Goal: Task Accomplishment & Management: Manage account settings

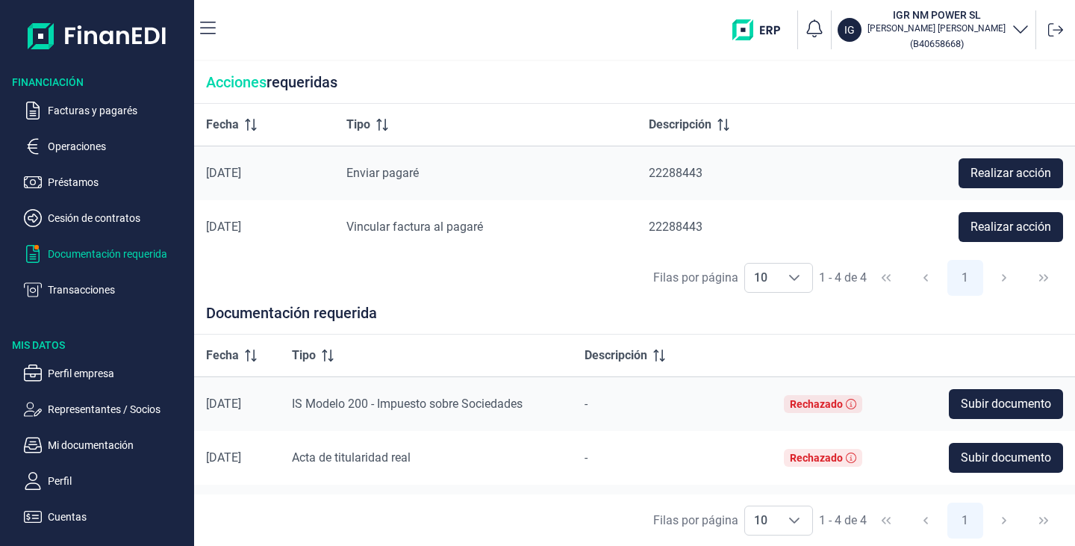
click at [983, 408] on span "Subir documento" at bounding box center [1006, 404] width 90 height 18
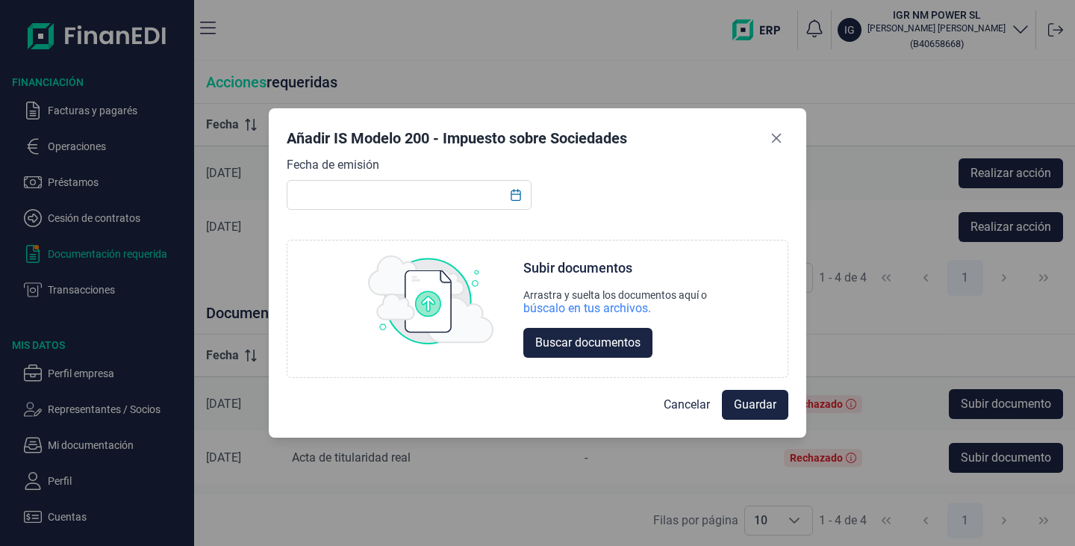
click at [589, 346] on span "Buscar documentos" at bounding box center [587, 343] width 105 height 18
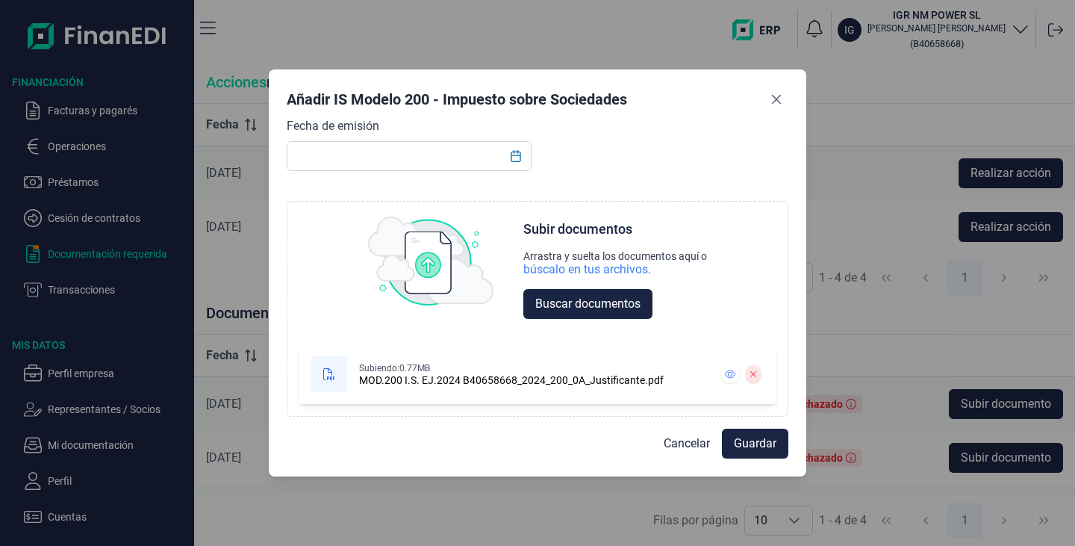
click at [761, 433] on button "Guardar" at bounding box center [755, 443] width 66 height 30
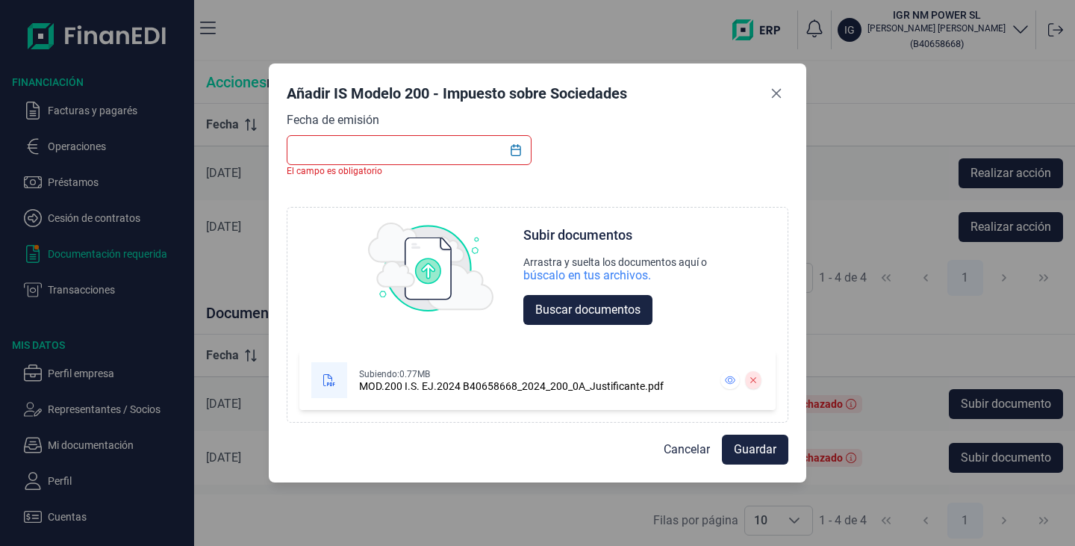
click at [755, 452] on span "Guardar" at bounding box center [755, 449] width 43 height 18
click at [511, 151] on icon "Choose Date" at bounding box center [515, 150] width 10 height 12
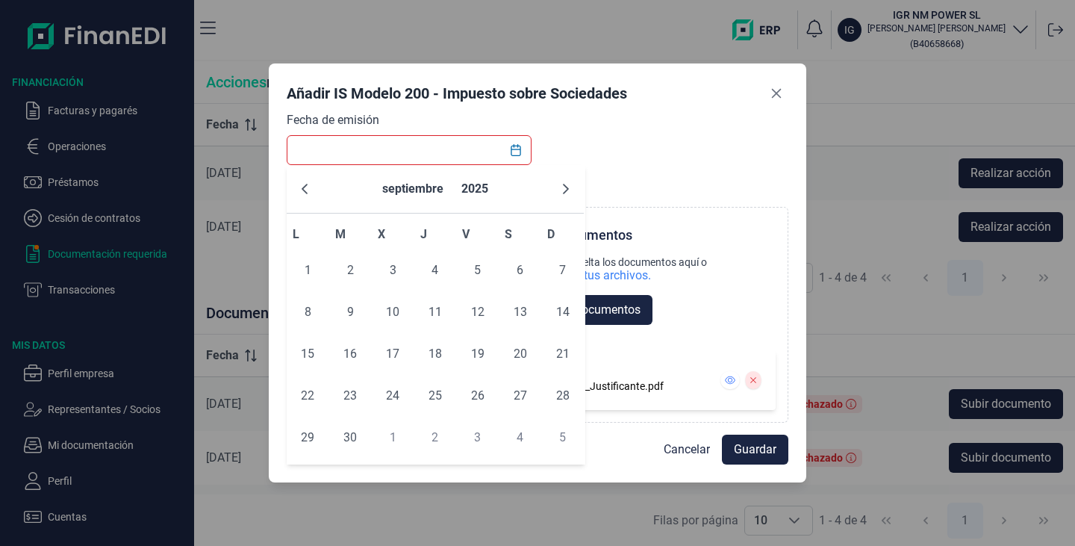
click at [393, 404] on span "24" at bounding box center [393, 396] width 30 height 30
type input "[DATE]"
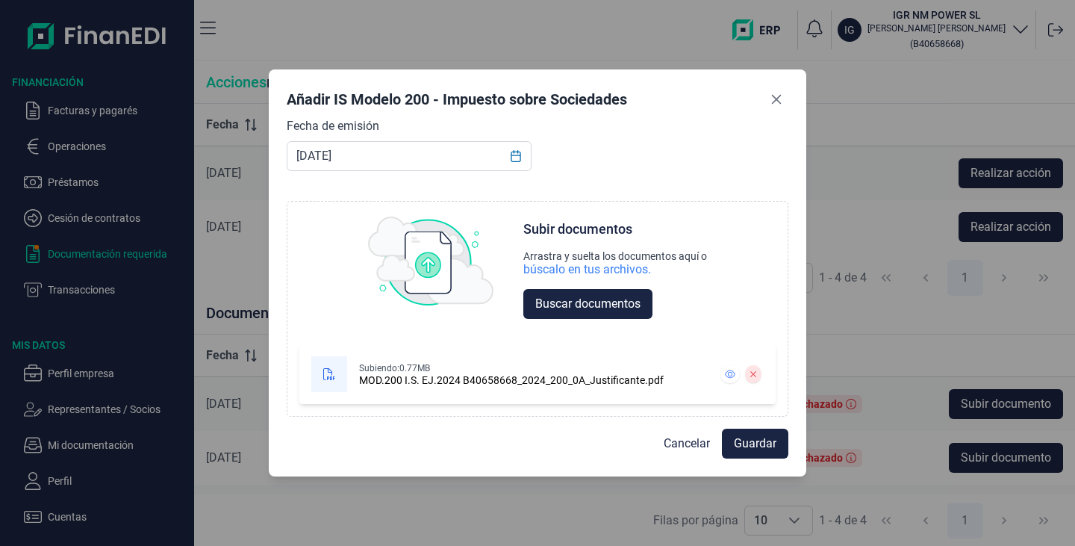
click at [766, 445] on span "Guardar" at bounding box center [755, 443] width 43 height 18
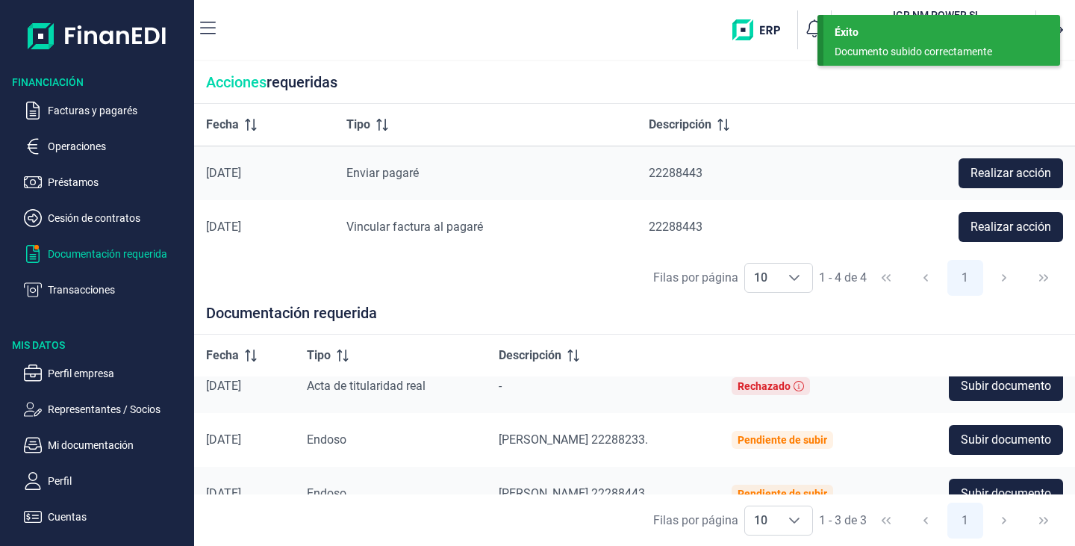
scroll to position [43, 0]
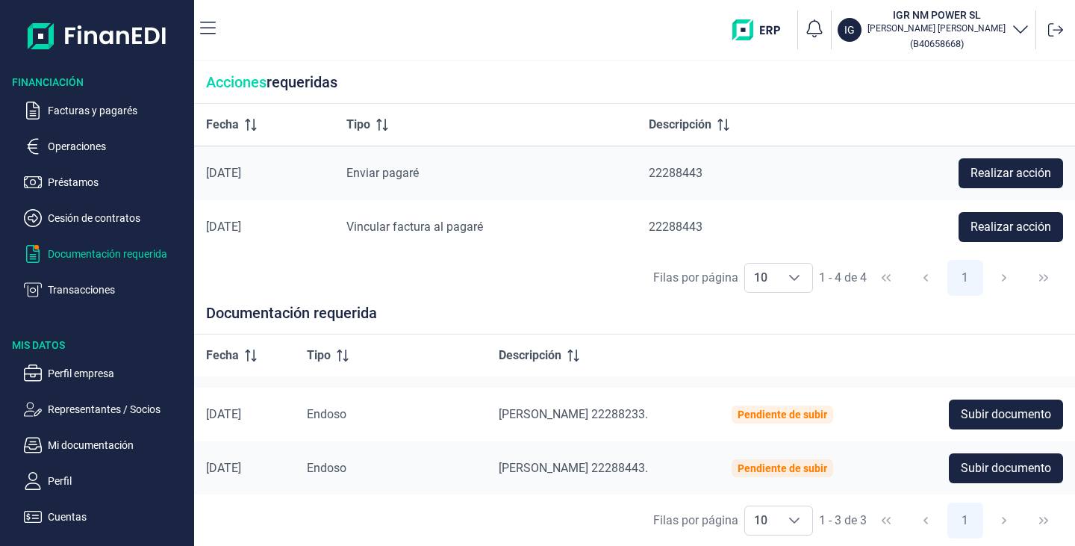
click at [1018, 172] on span "Realizar acción" at bounding box center [1010, 173] width 81 height 18
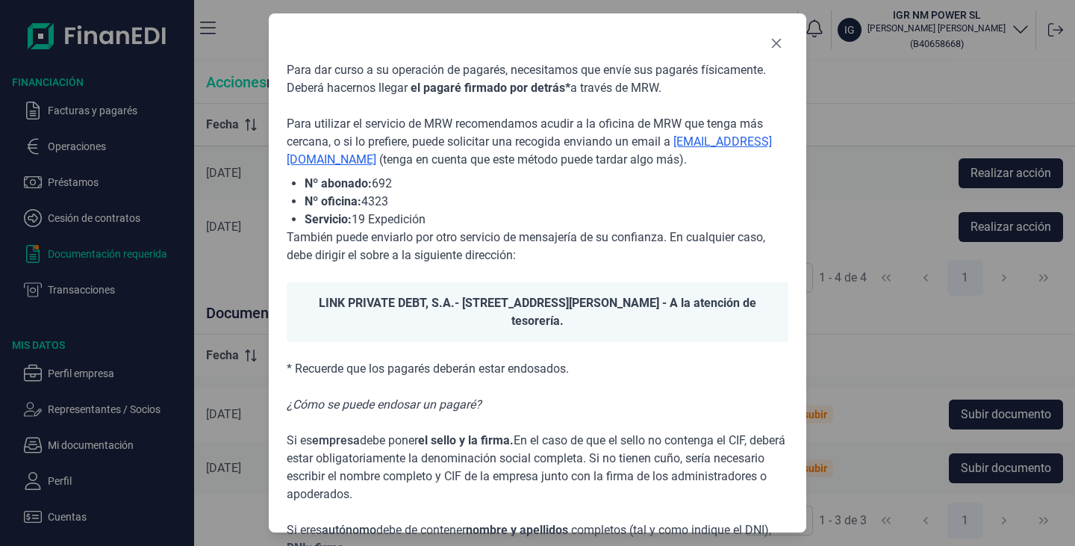
click at [632, 375] on p "* Recuerde que los pagarés deberán estar endosados." at bounding box center [538, 369] width 502 height 18
click at [780, 46] on icon "Close" at bounding box center [776, 43] width 12 height 12
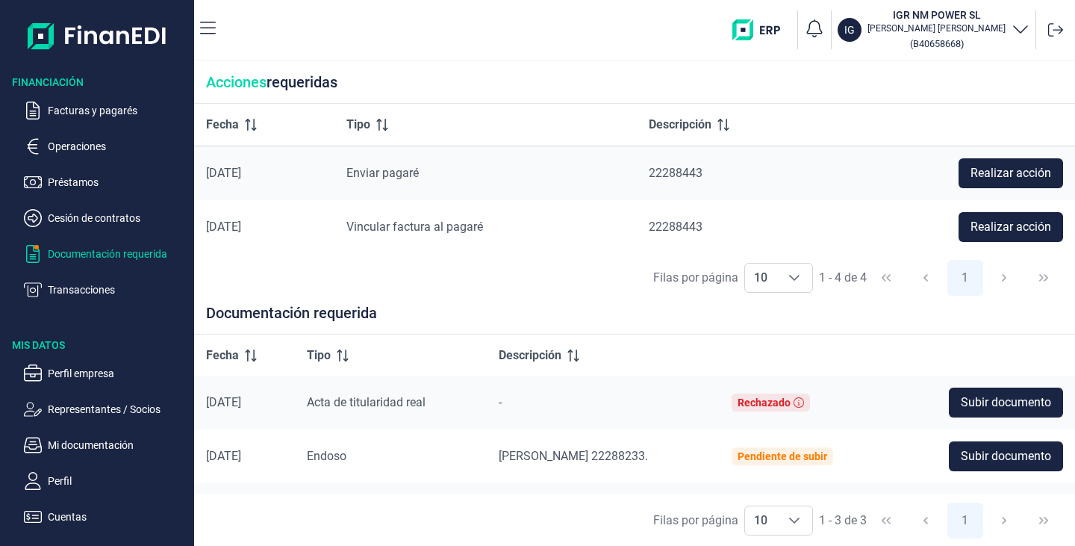
scroll to position [0, 0]
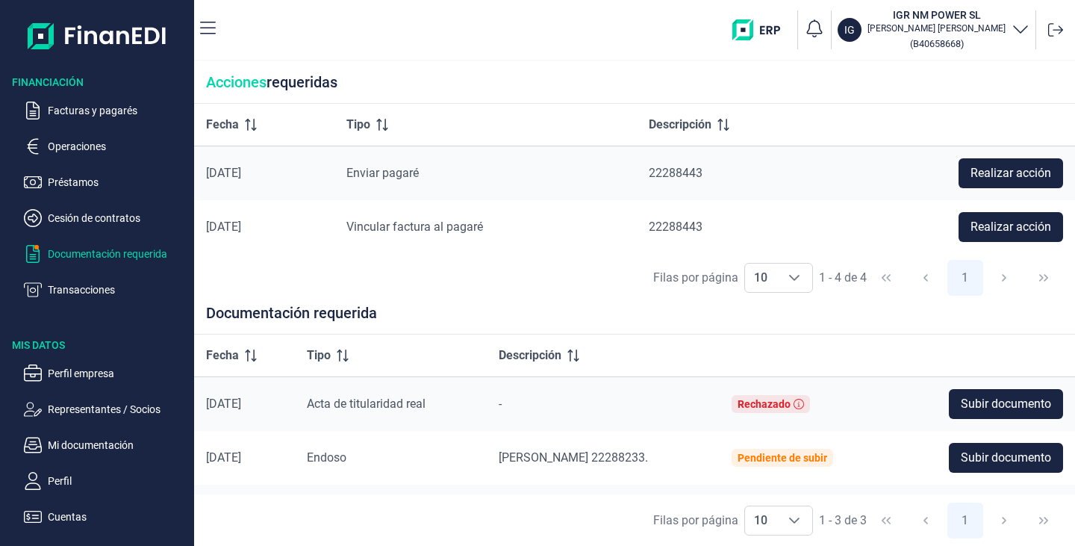
click at [992, 390] on button "Subir documento" at bounding box center [1006, 404] width 114 height 30
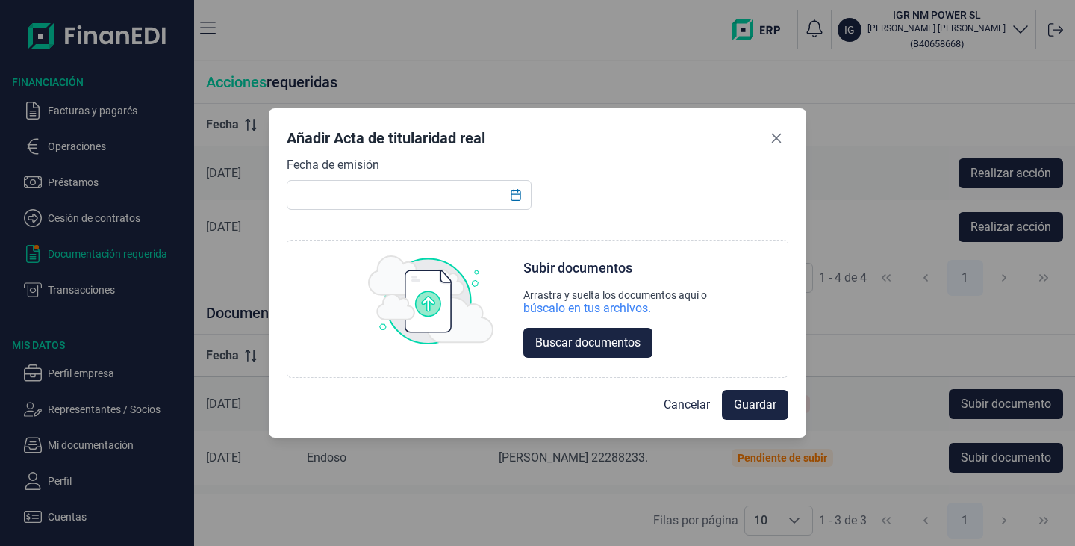
click at [599, 339] on span "Buscar documentos" at bounding box center [587, 343] width 105 height 18
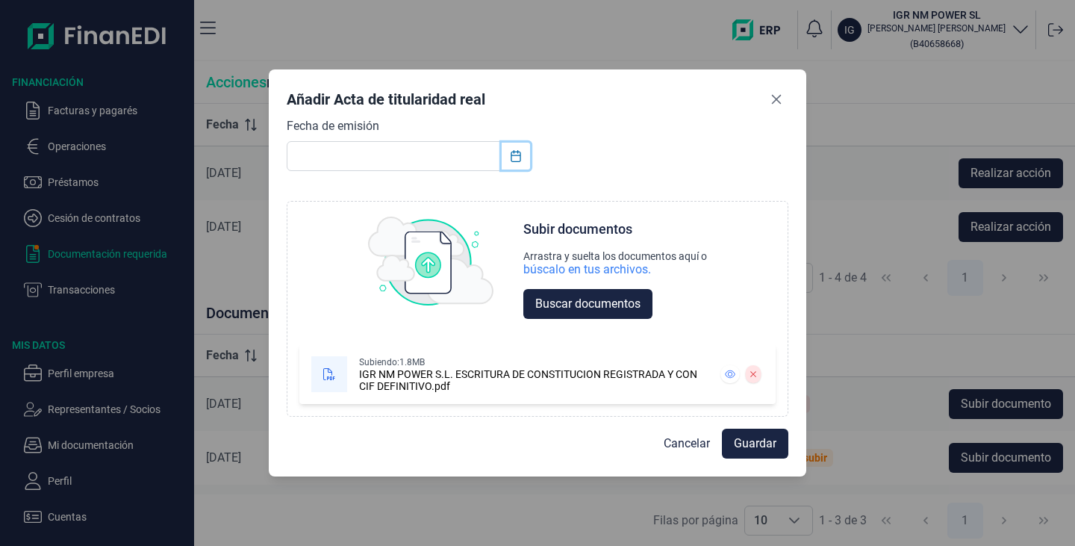
click at [522, 152] on icon "Choose Date" at bounding box center [516, 156] width 12 height 12
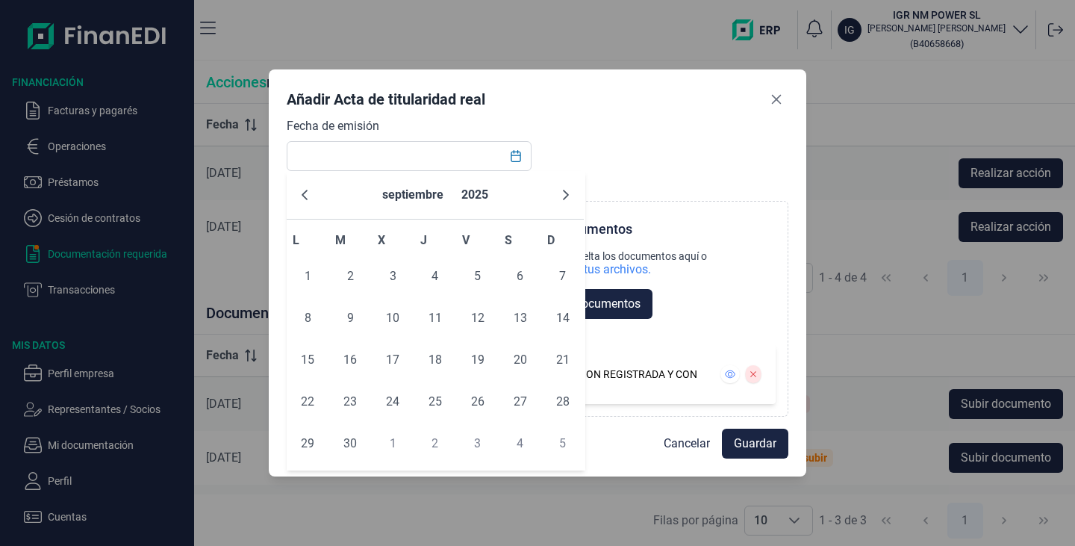
click at [383, 399] on span "24" at bounding box center [393, 402] width 30 height 30
type input "[DATE]"
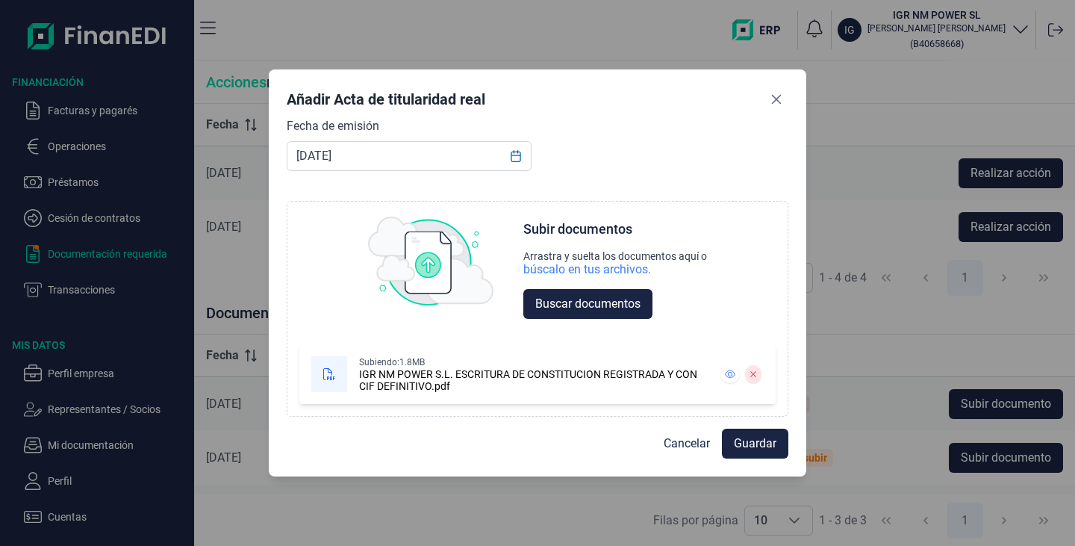
click at [749, 449] on span "Guardar" at bounding box center [755, 443] width 43 height 18
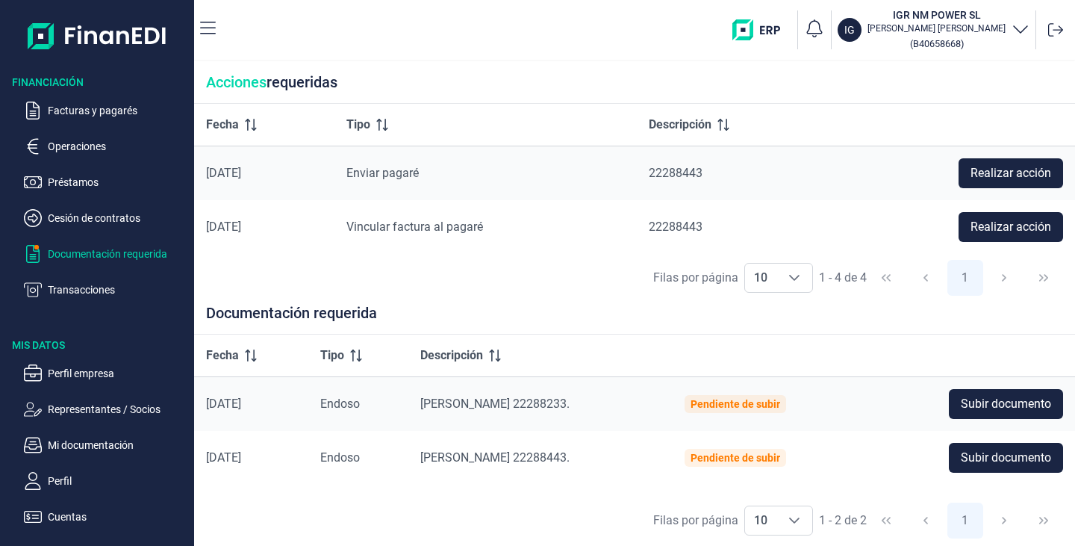
click at [976, 229] on span "Realizar acción" at bounding box center [1010, 227] width 81 height 18
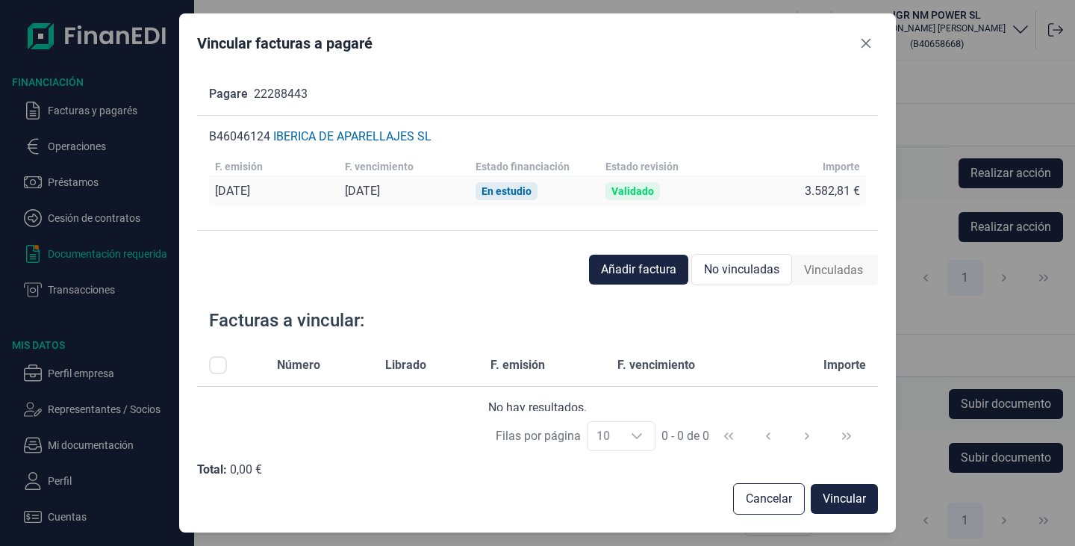
click at [640, 272] on span "Añadir factura" at bounding box center [638, 269] width 75 height 18
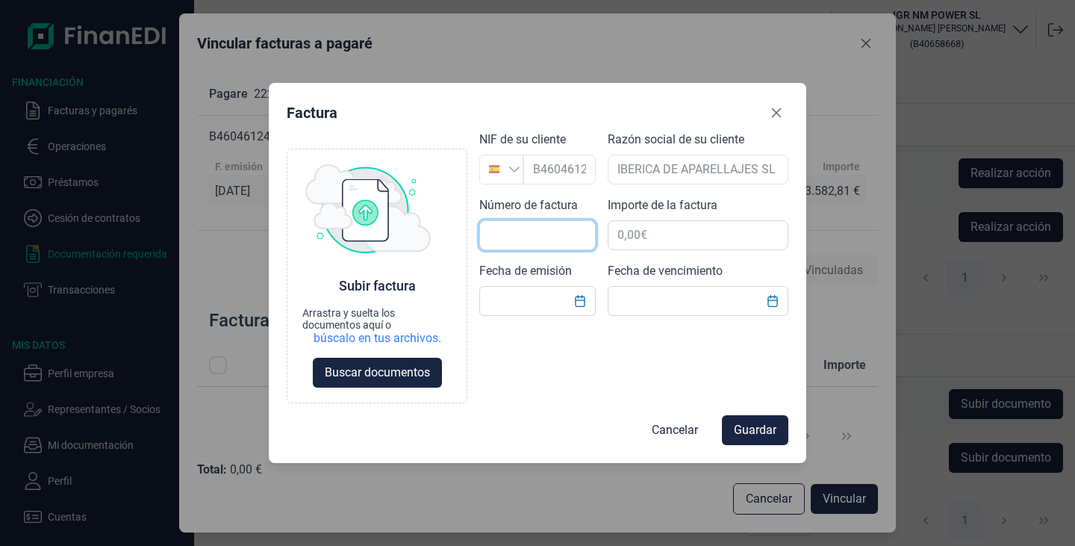
click at [565, 237] on input "text" at bounding box center [537, 235] width 116 height 30
click at [508, 230] on input "text" at bounding box center [537, 235] width 116 height 30
click at [780, 107] on icon "Close" at bounding box center [776, 113] width 12 height 12
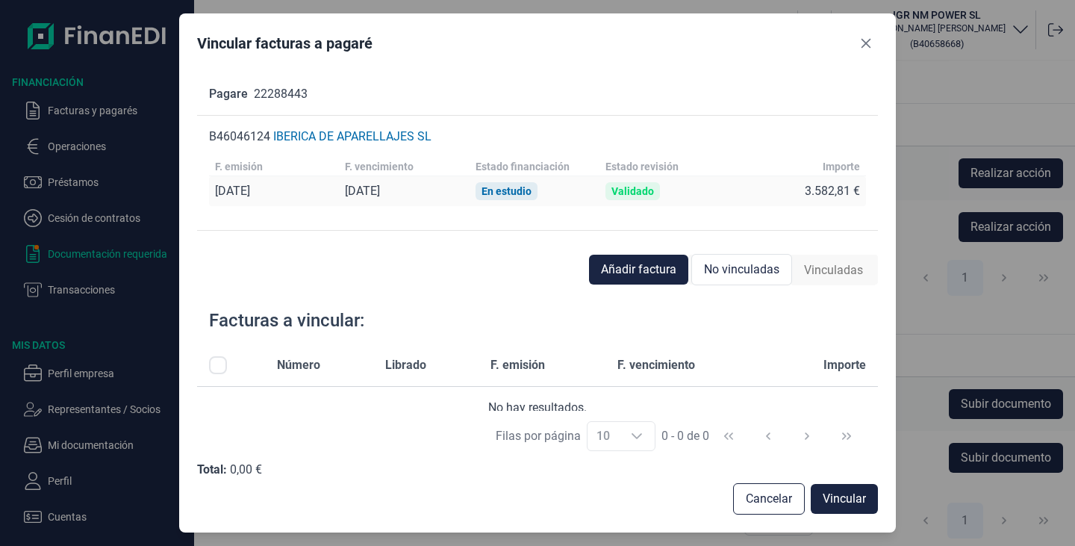
click at [619, 267] on span "Añadir factura" at bounding box center [638, 269] width 75 height 18
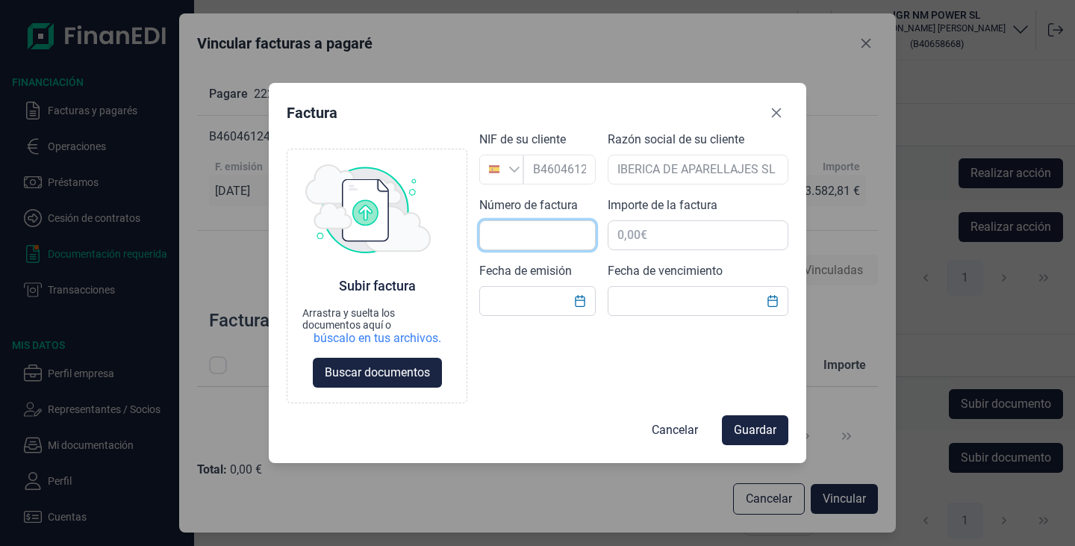
click at [579, 236] on input "text" at bounding box center [537, 235] width 116 height 30
type input "1-00022"
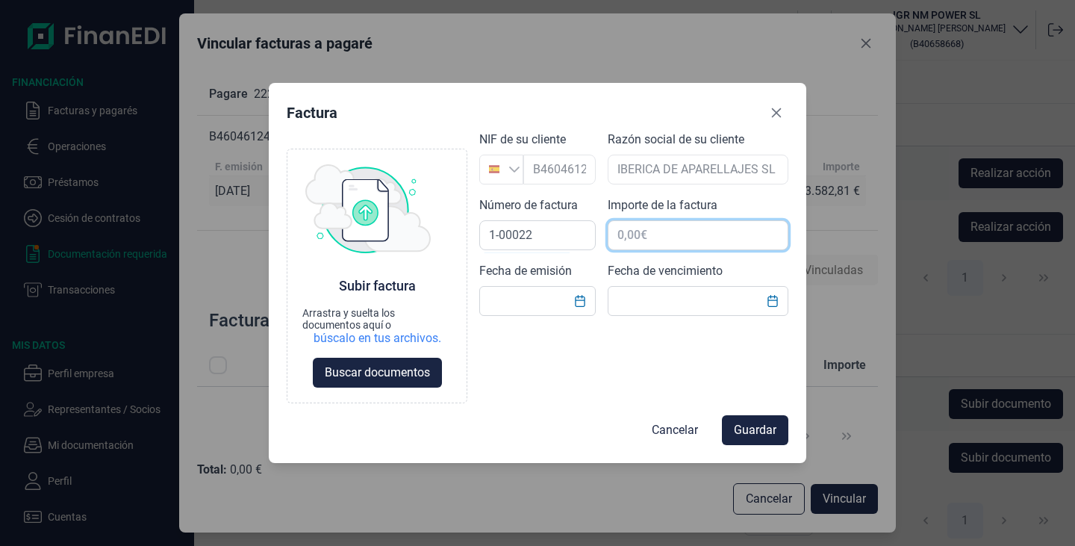
click at [628, 243] on input "text" at bounding box center [698, 235] width 181 height 30
drag, startPoint x: 621, startPoint y: 234, endPoint x: 686, endPoint y: 232, distance: 65.0
click at [686, 232] on input "text" at bounding box center [698, 235] width 181 height 30
type input "762,30 €"
click at [587, 305] on button "Choose Date" at bounding box center [580, 300] width 28 height 27
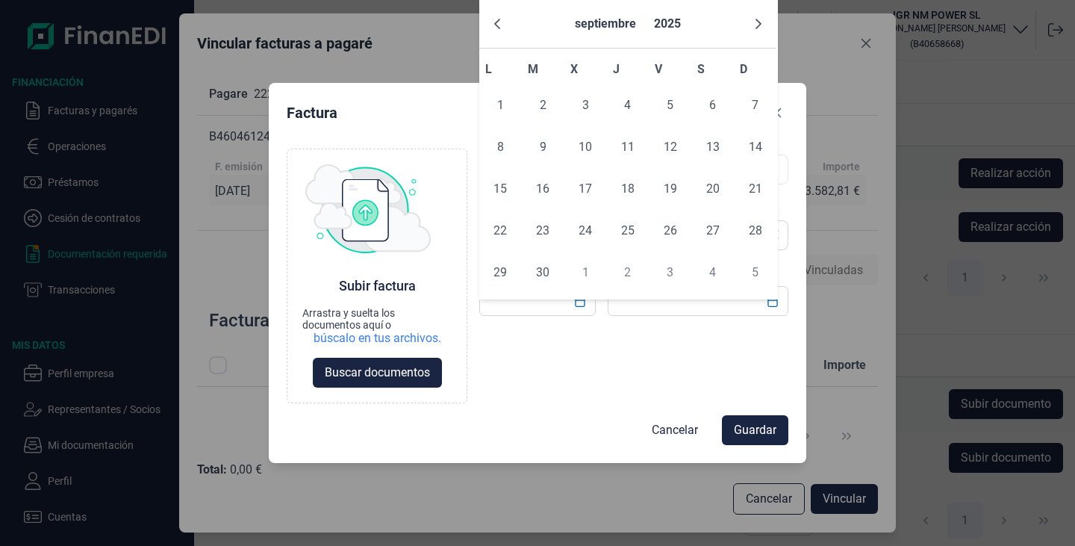
click at [487, 22] on button "Previous Month" at bounding box center [497, 24] width 24 height 24
click at [630, 274] on span "26" at bounding box center [628, 272] width 30 height 30
type input "[DATE]"
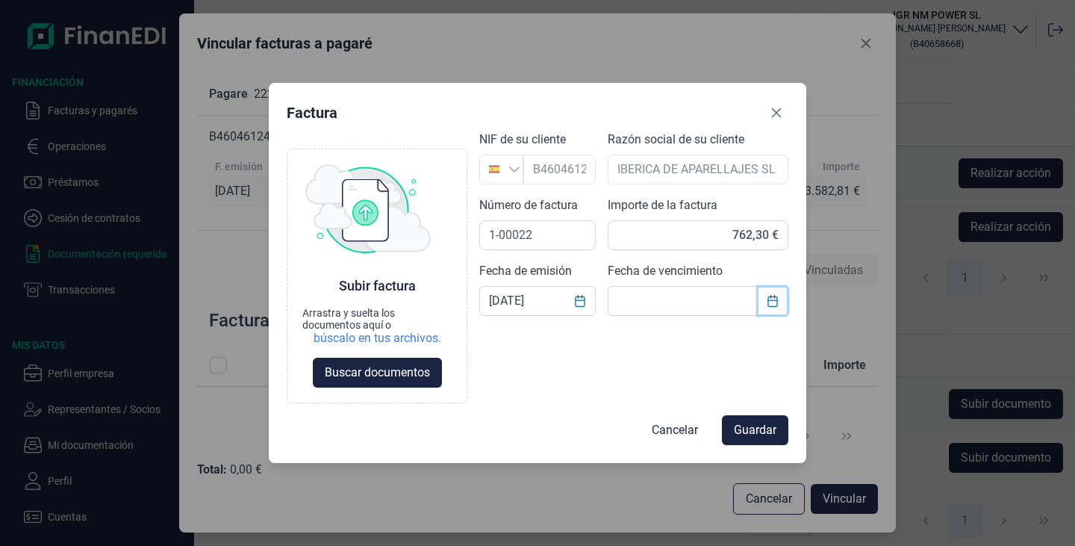
click at [772, 306] on button "Choose Date" at bounding box center [772, 300] width 28 height 27
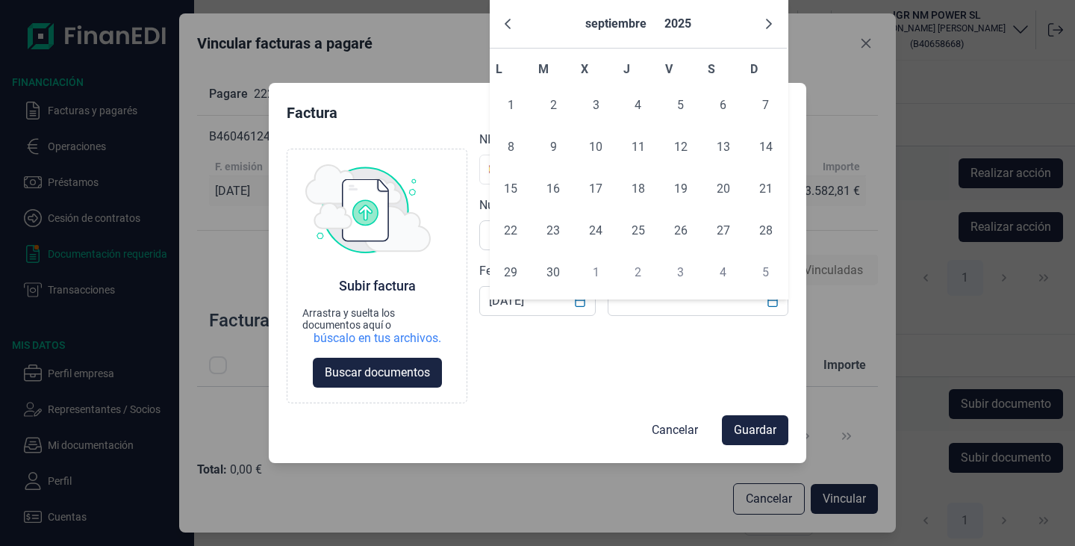
click at [553, 281] on span "30" at bounding box center [553, 272] width 30 height 30
type input "[DATE]"
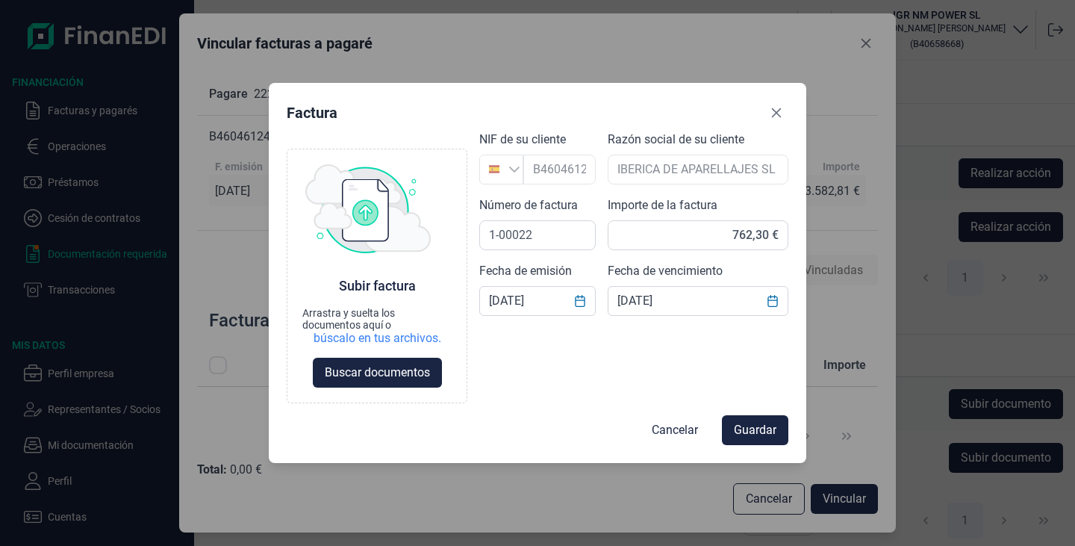
click at [751, 426] on span "Guardar" at bounding box center [755, 430] width 43 height 18
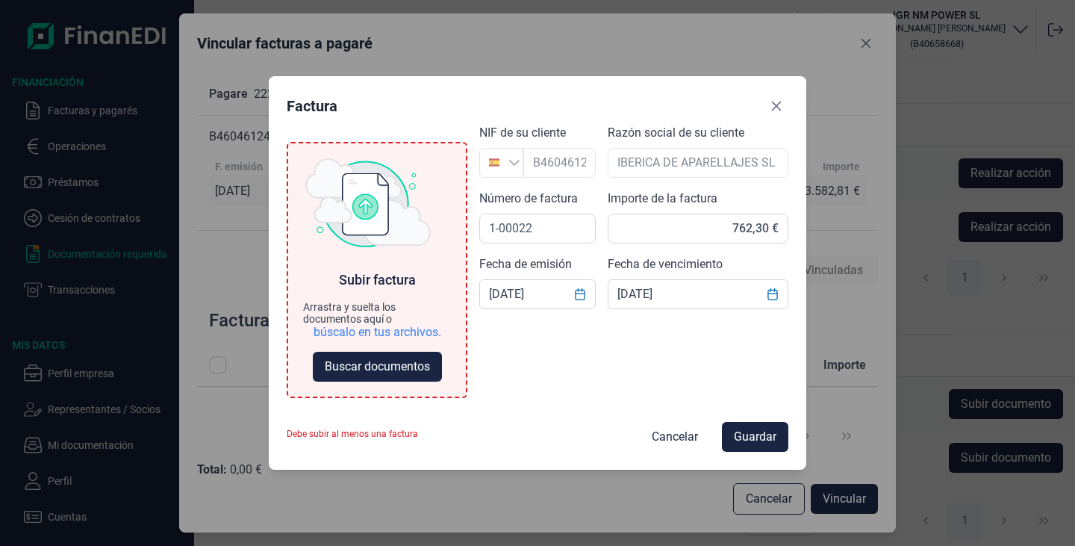
click at [360, 360] on span "Buscar documentos" at bounding box center [377, 366] width 105 height 18
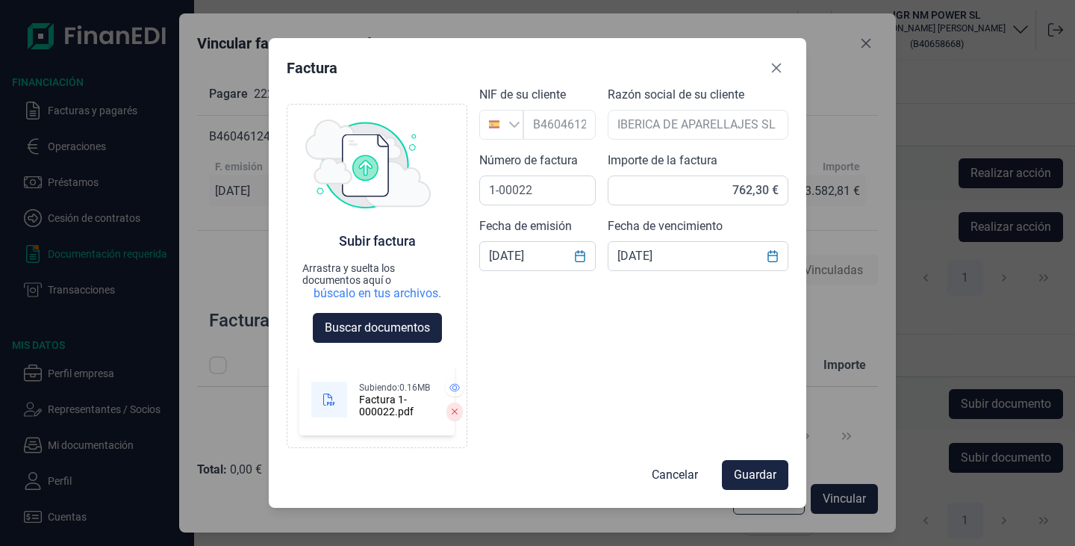
click at [750, 472] on span "Guardar" at bounding box center [755, 475] width 43 height 18
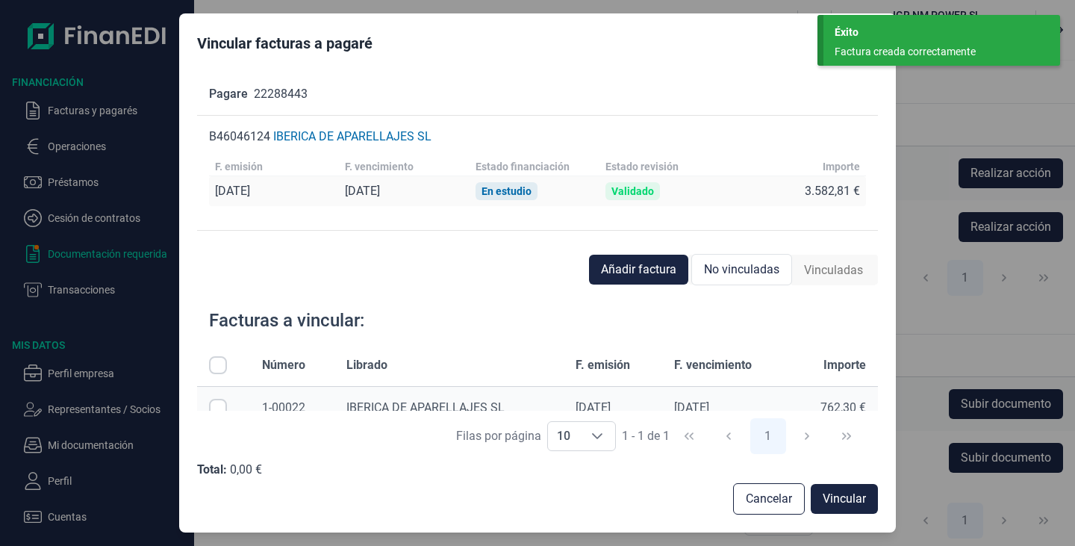
click at [625, 270] on span "Añadir factura" at bounding box center [638, 269] width 75 height 18
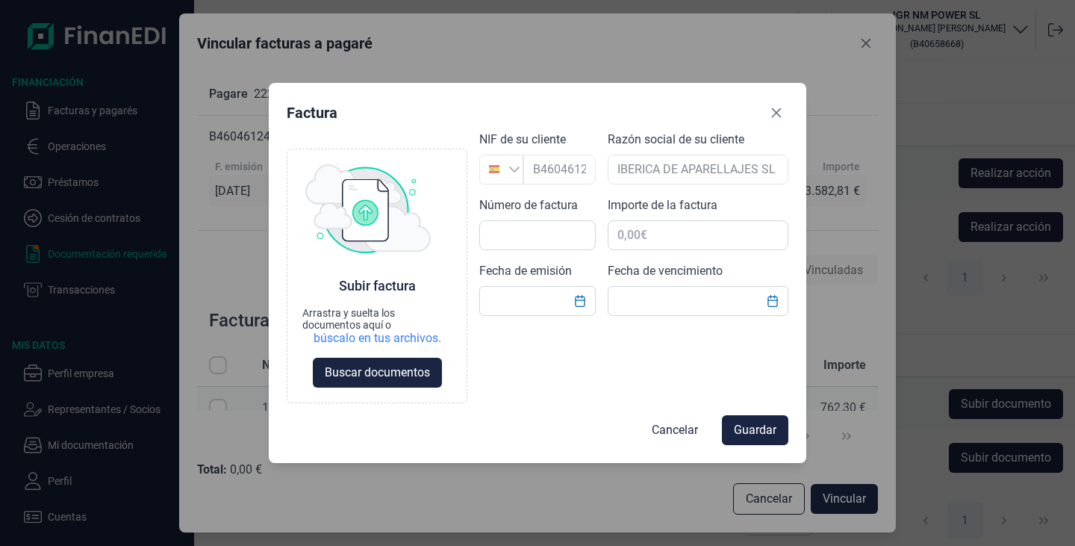
click at [783, 110] on button "Close" at bounding box center [776, 113] width 24 height 24
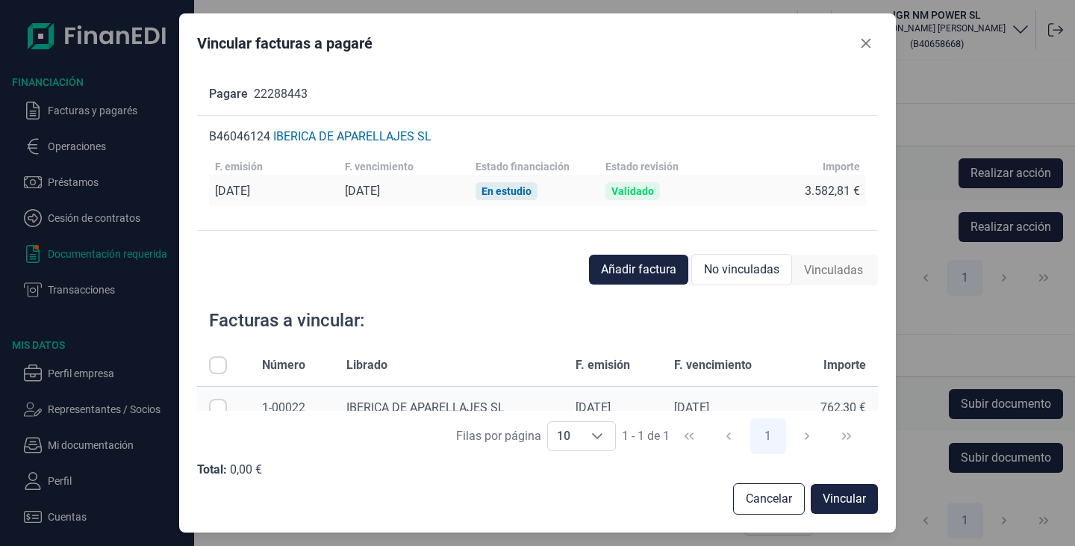
click at [513, 187] on div "En estudio" at bounding box center [506, 191] width 50 height 12
click at [628, 178] on div "[DATE] [DATE] En estudio Validado 3.582,81 €" at bounding box center [537, 191] width 657 height 30
click at [281, 402] on span "1-00022" at bounding box center [283, 407] width 43 height 14
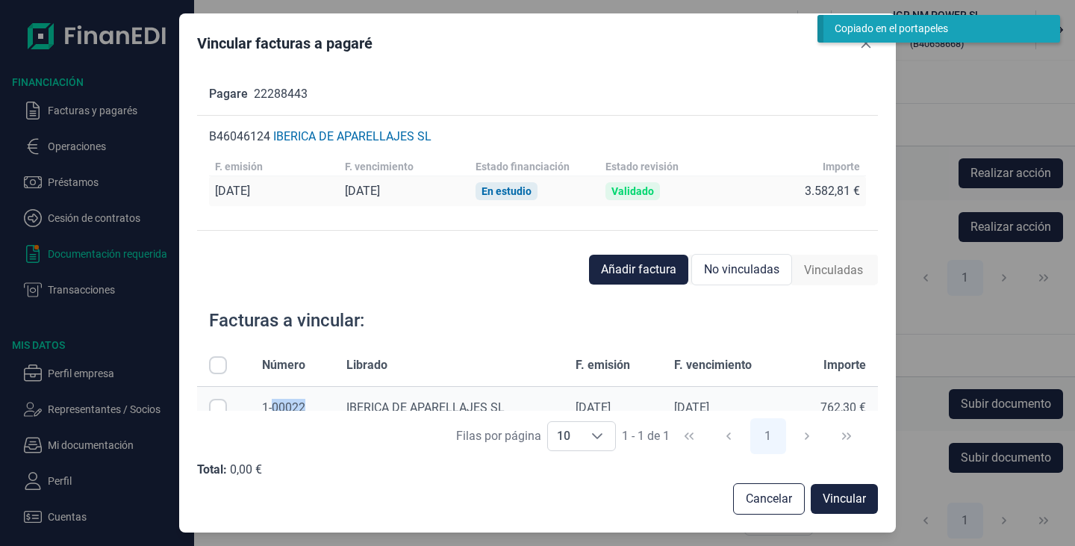
click at [281, 402] on span "1-00022" at bounding box center [283, 407] width 43 height 14
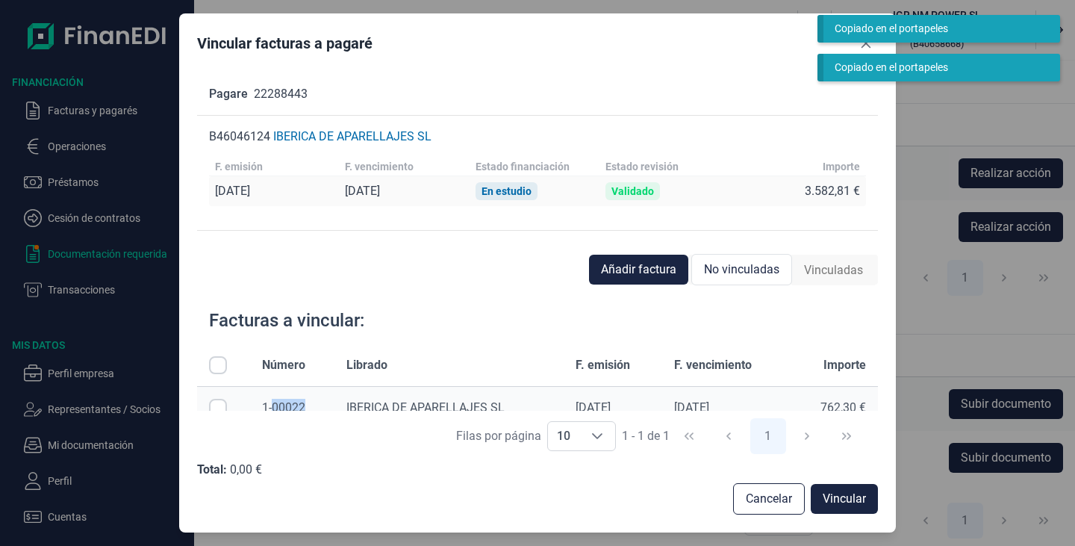
click at [221, 399] on input "Row Selected null" at bounding box center [218, 408] width 18 height 18
checkbox input "true"
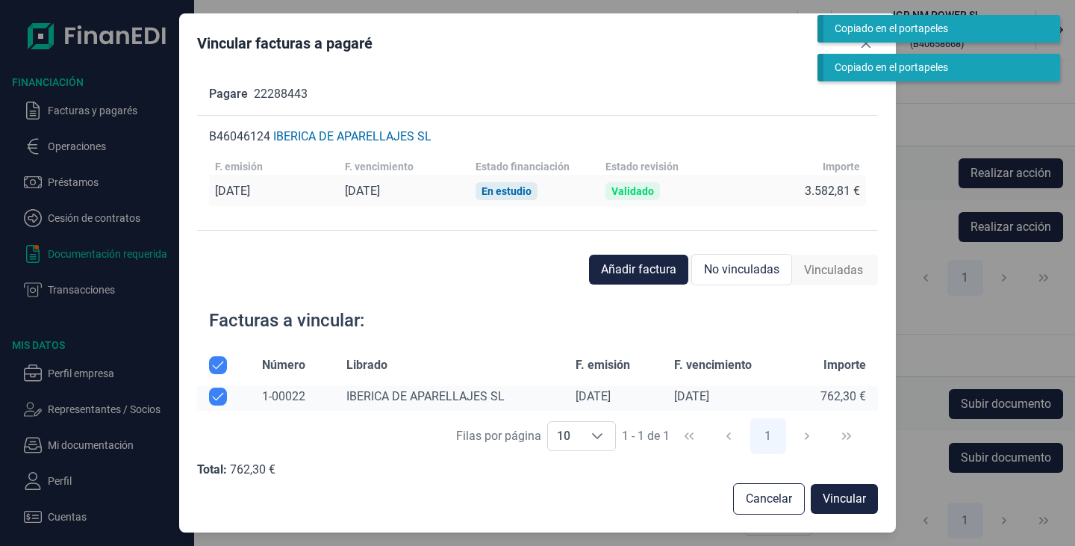
scroll to position [18, 0]
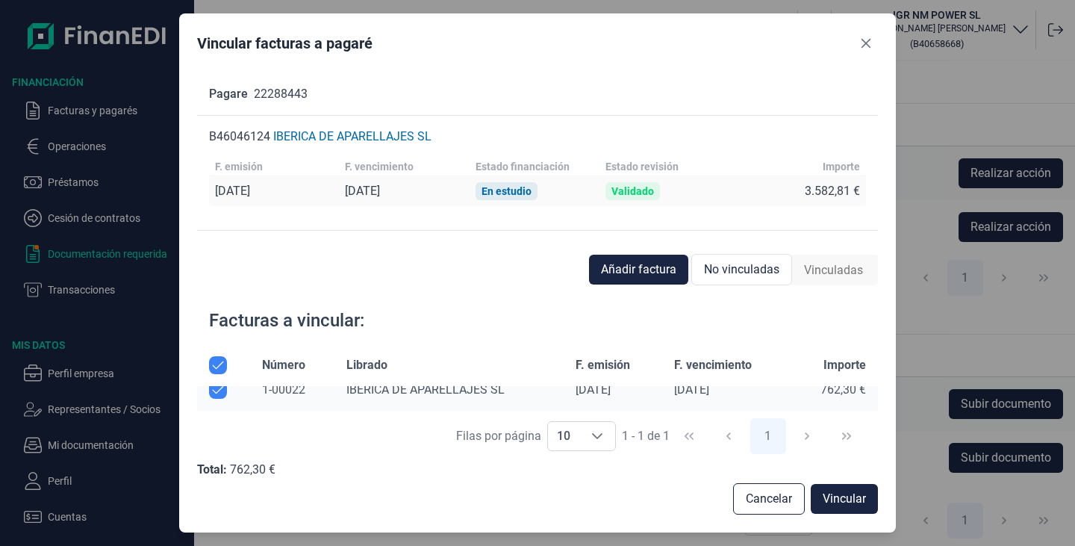
drag, startPoint x: 319, startPoint y: 391, endPoint x: 700, endPoint y: 385, distance: 381.4
click at [700, 385] on th "F. vencimiento" at bounding box center [726, 365] width 128 height 43
click at [685, 395] on div "[DATE]" at bounding box center [726, 389] width 104 height 15
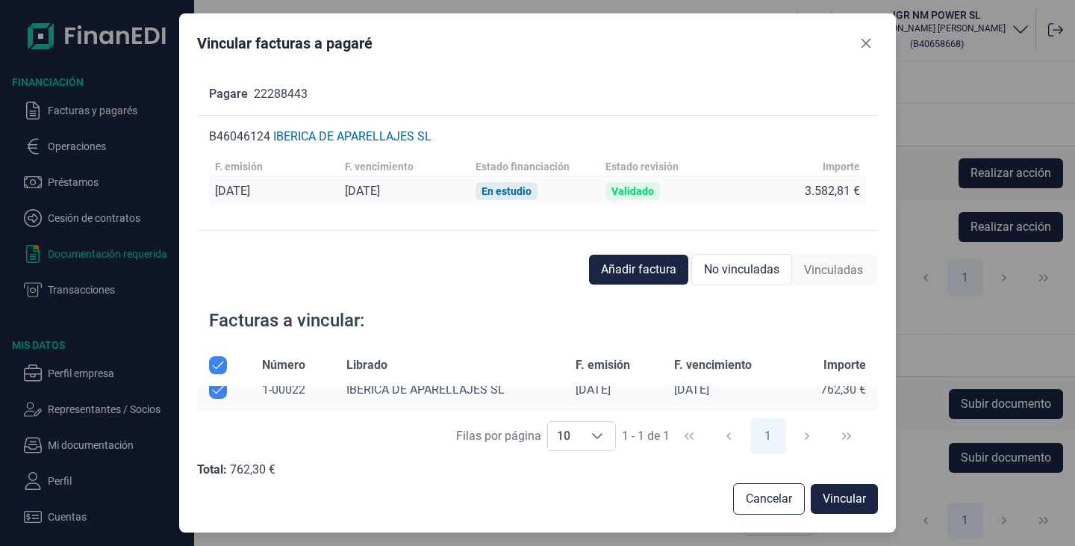
click at [290, 387] on span "1-00022" at bounding box center [283, 389] width 43 height 14
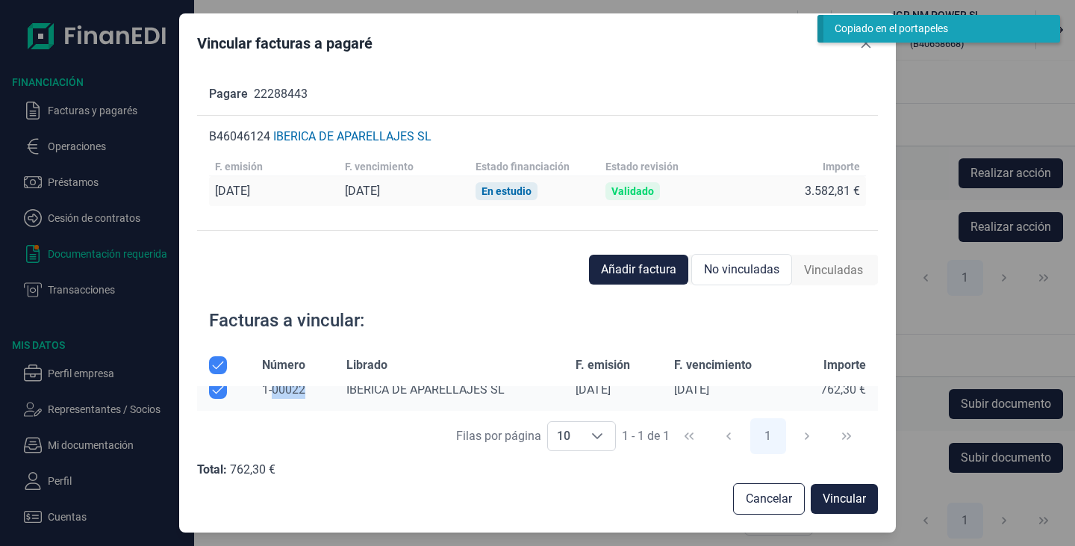
click at [290, 387] on span "1-00022" at bounding box center [283, 389] width 43 height 14
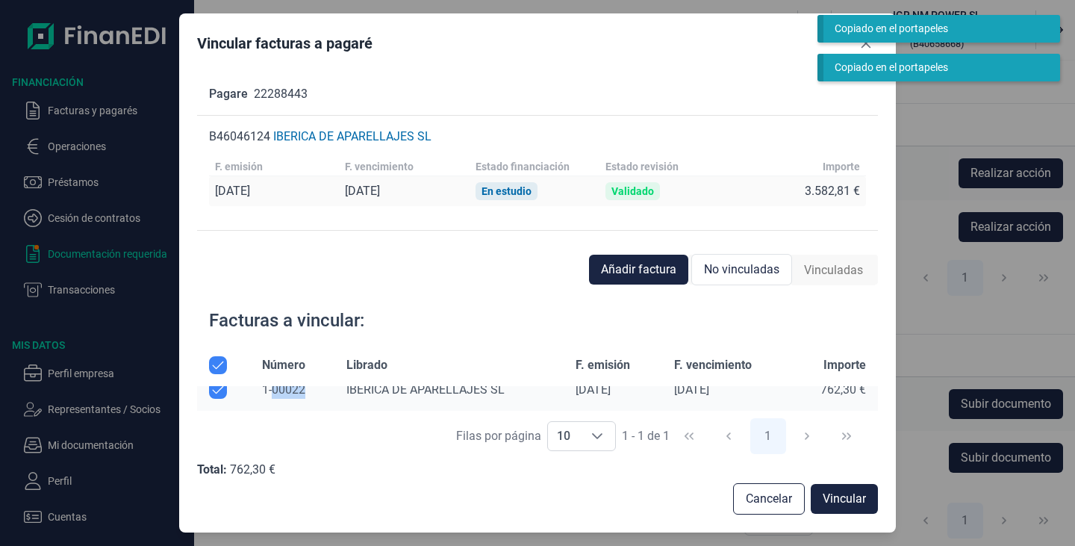
click at [290, 387] on span "1-00022" at bounding box center [283, 389] width 43 height 14
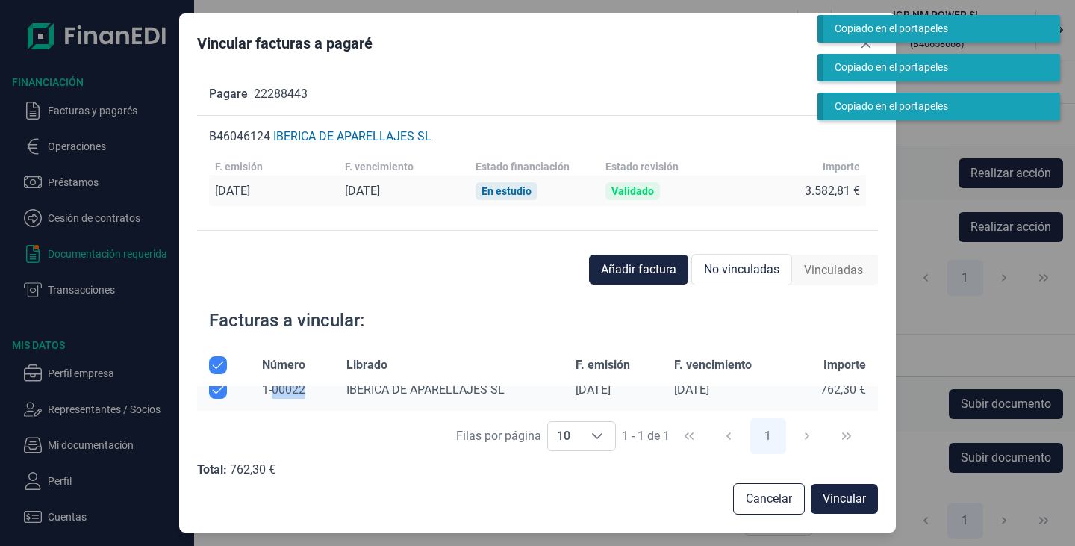
click at [290, 387] on span "1-00022" at bounding box center [283, 389] width 43 height 14
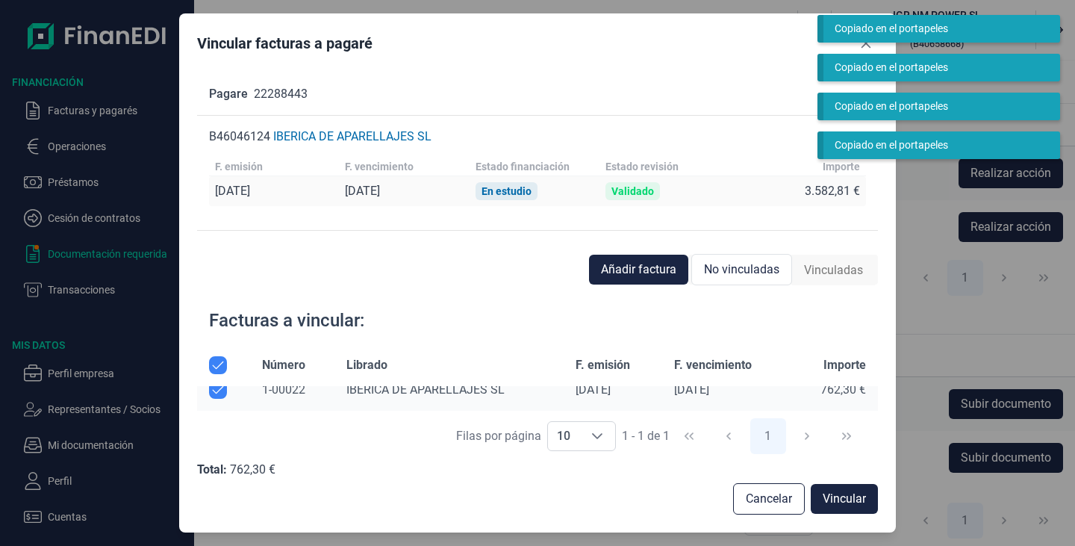
click at [533, 400] on td "IBERICA DE APARELLAJES SL" at bounding box center [448, 390] width 229 height 43
drag, startPoint x: 533, startPoint y: 400, endPoint x: 217, endPoint y: 395, distance: 315.7
click at [217, 395] on input "Row Unselected null" at bounding box center [218, 390] width 18 height 18
checkbox input "false"
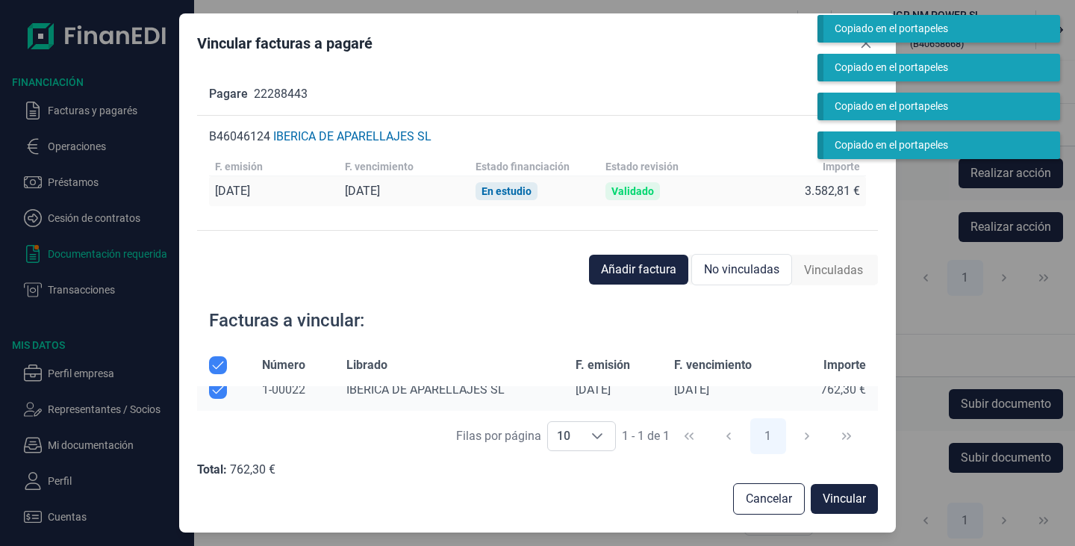
checkbox input "false"
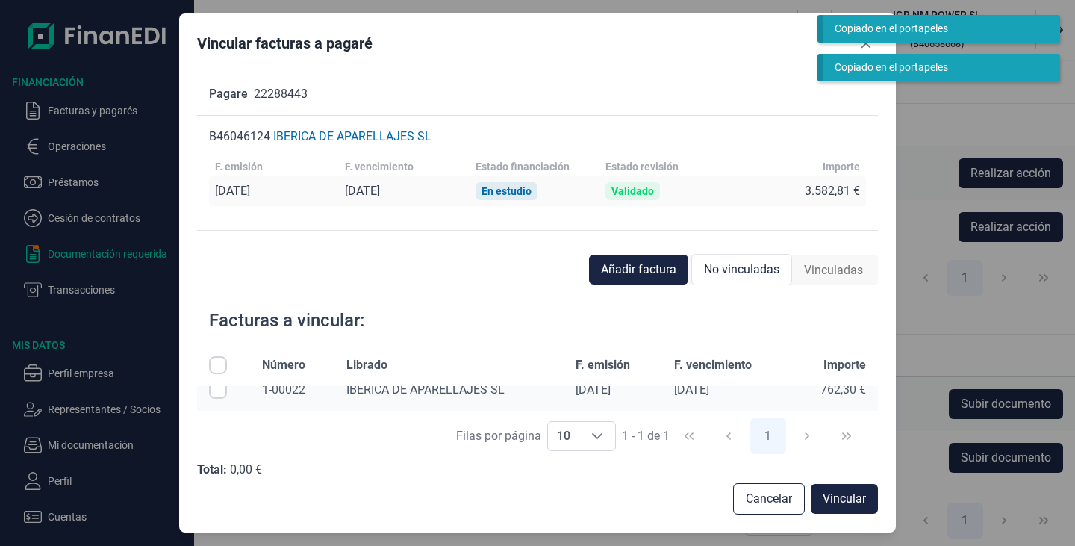
click at [213, 394] on input "Row Selected null" at bounding box center [218, 390] width 18 height 18
checkbox input "true"
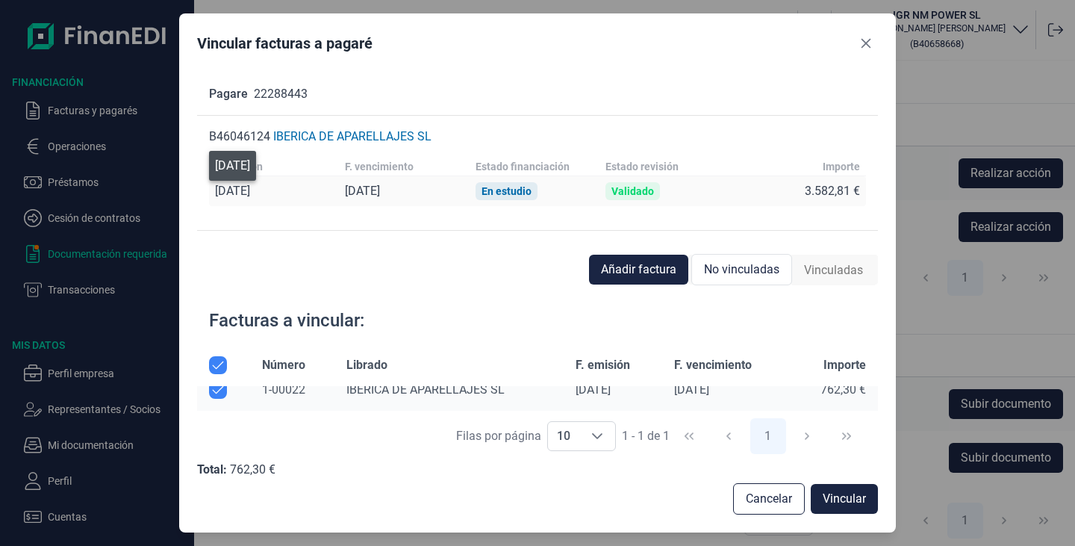
click at [240, 186] on div "[DATE]" at bounding box center [232, 191] width 35 height 15
click at [228, 197] on div "[DATE]" at bounding box center [232, 191] width 35 height 15
click at [863, 51] on button "Close" at bounding box center [866, 43] width 24 height 24
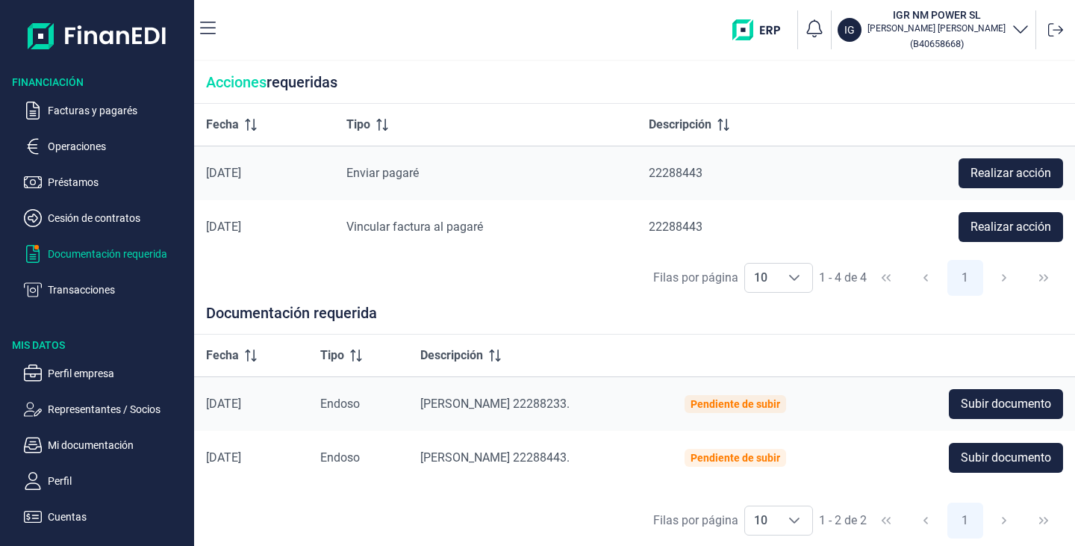
click at [1003, 222] on span "Realizar acción" at bounding box center [1010, 227] width 81 height 18
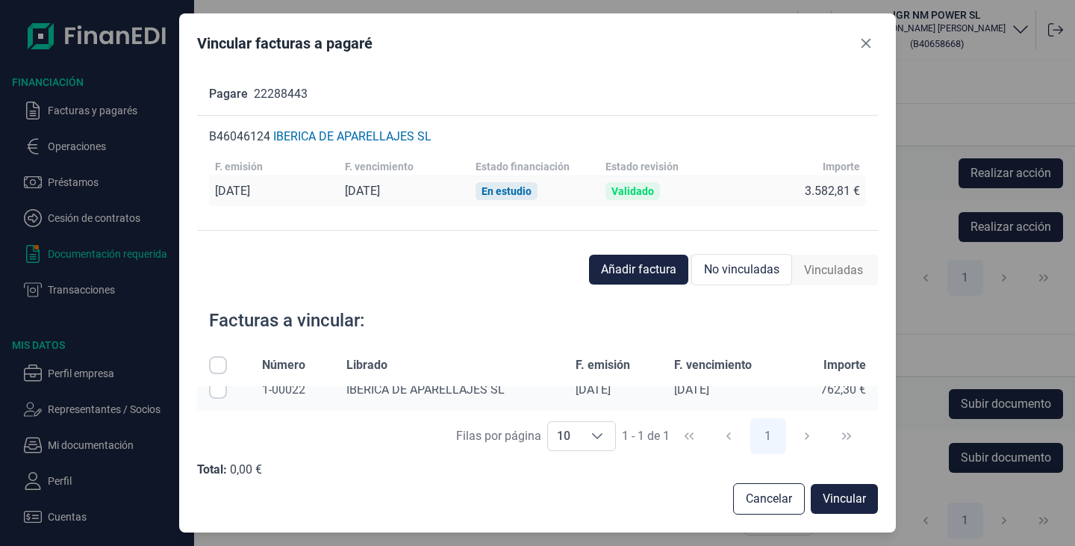
click at [775, 268] on span "No vinculadas" at bounding box center [741, 269] width 75 height 18
click at [874, 422] on div "[PERSON_NAME] por página 10 10 10 1 - 1 de 1 1" at bounding box center [537, 435] width 681 height 51
click at [219, 386] on input "Row Selected null" at bounding box center [218, 390] width 18 height 18
checkbox input "true"
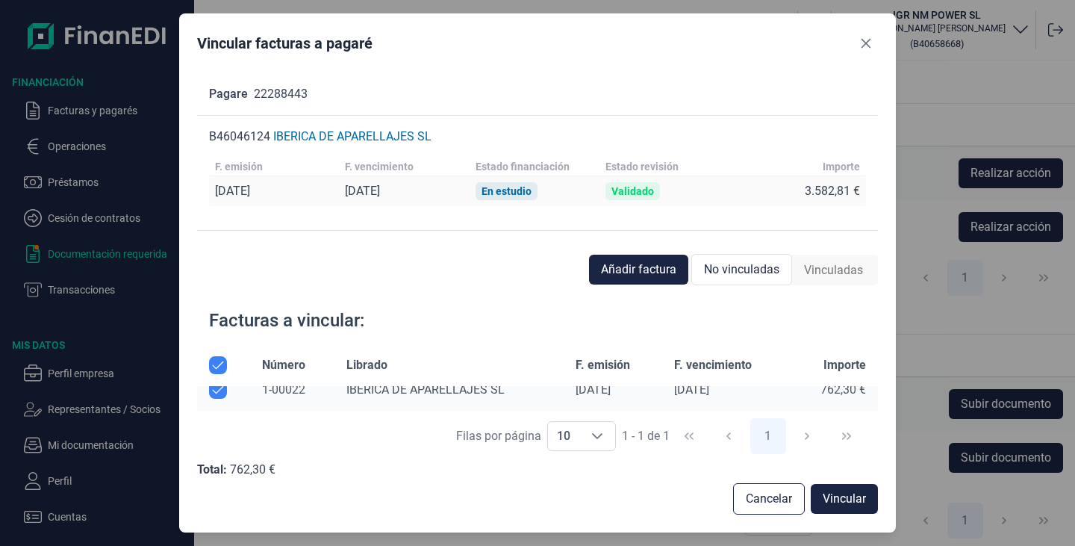
click at [212, 394] on input "Row Unselected null" at bounding box center [218, 390] width 18 height 18
checkbox input "false"
click at [297, 389] on span "1-00022" at bounding box center [283, 389] width 43 height 14
click at [743, 497] on button "Cancelar" at bounding box center [769, 498] width 72 height 31
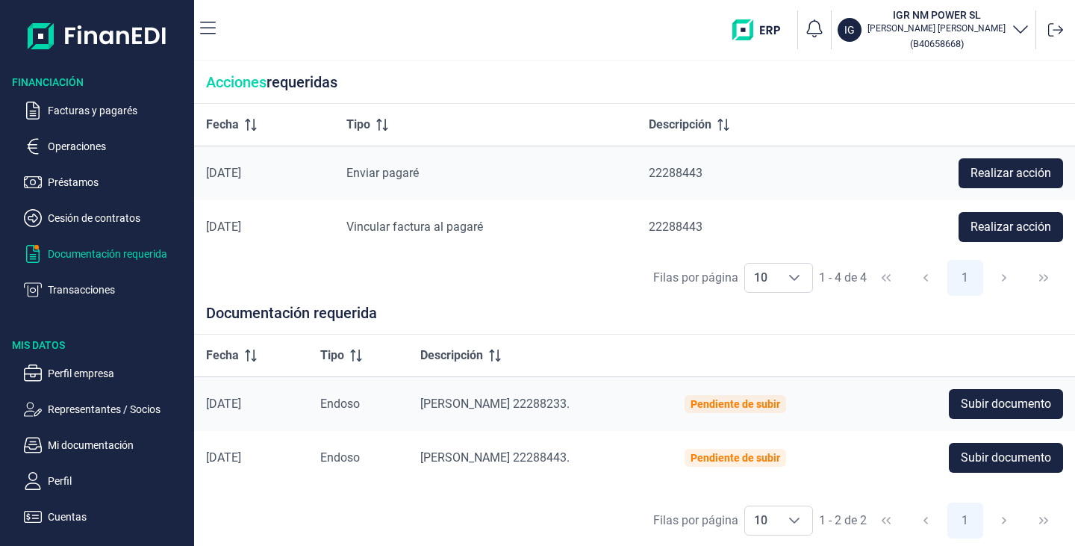
click at [990, 228] on span "Realizar acción" at bounding box center [1010, 227] width 81 height 18
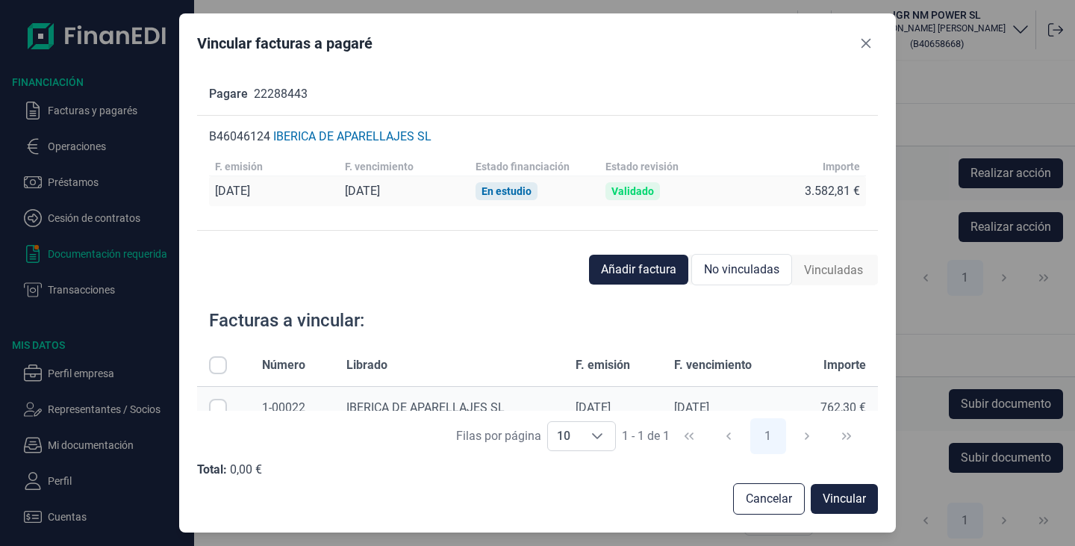
drag, startPoint x: 659, startPoint y: 186, endPoint x: 510, endPoint y: 192, distance: 149.4
click at [510, 192] on div "En estudio" at bounding box center [506, 191] width 50 height 12
click at [219, 366] on input "All items unselected" at bounding box center [218, 365] width 18 height 18
checkbox input "true"
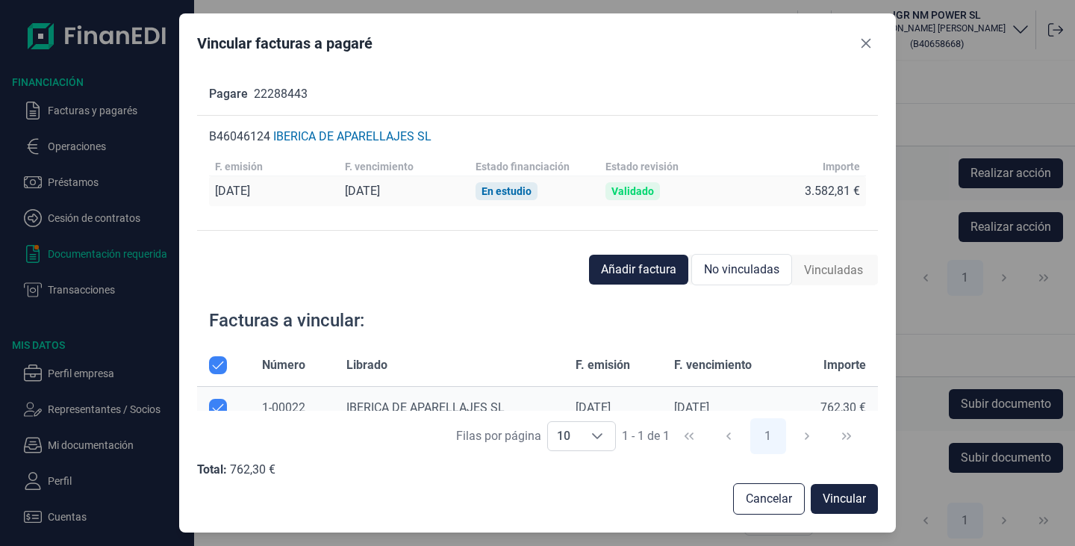
click at [225, 361] on input "All items selected" at bounding box center [218, 365] width 18 height 18
checkbox input "false"
click at [858, 51] on button "Close" at bounding box center [866, 43] width 24 height 24
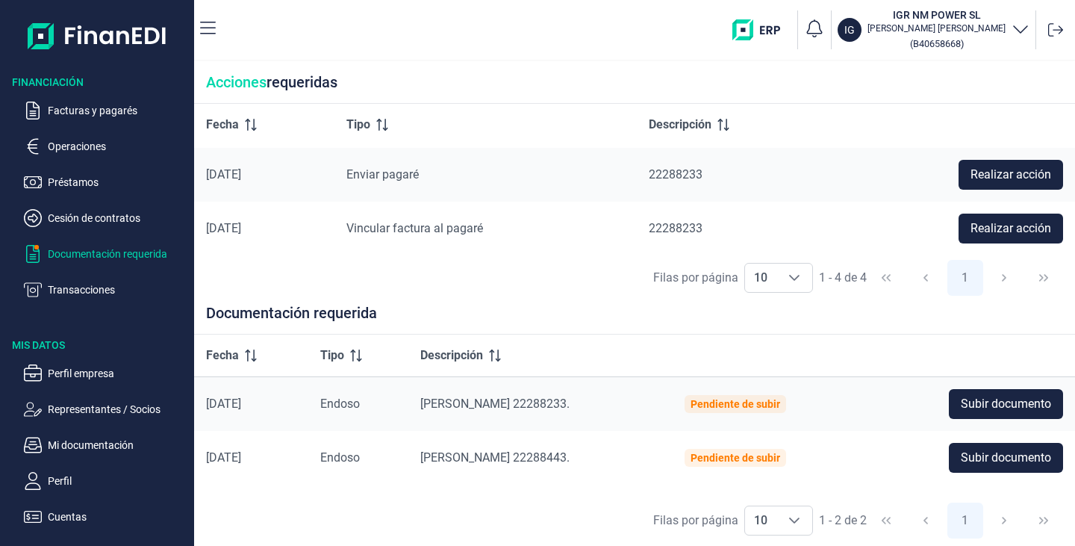
scroll to position [109, 0]
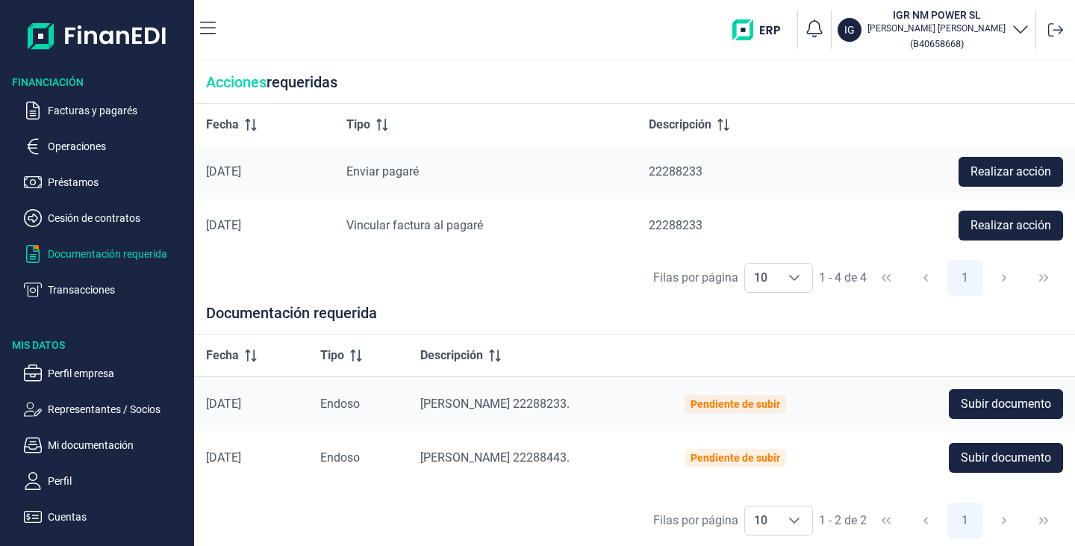
click at [1005, 166] on span "Realizar acción" at bounding box center [1010, 172] width 81 height 18
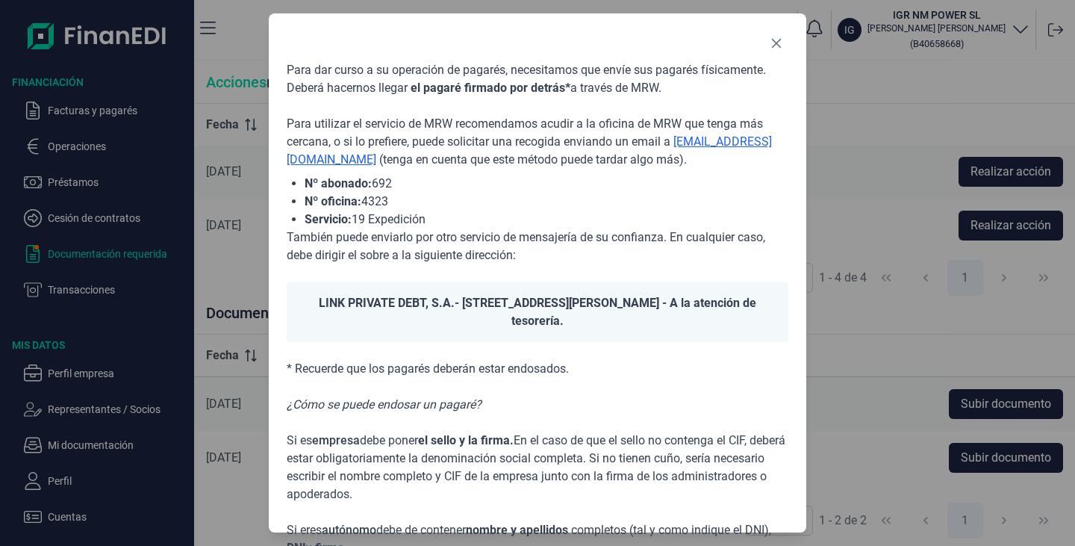
click at [781, 46] on icon "Close" at bounding box center [776, 43] width 12 height 12
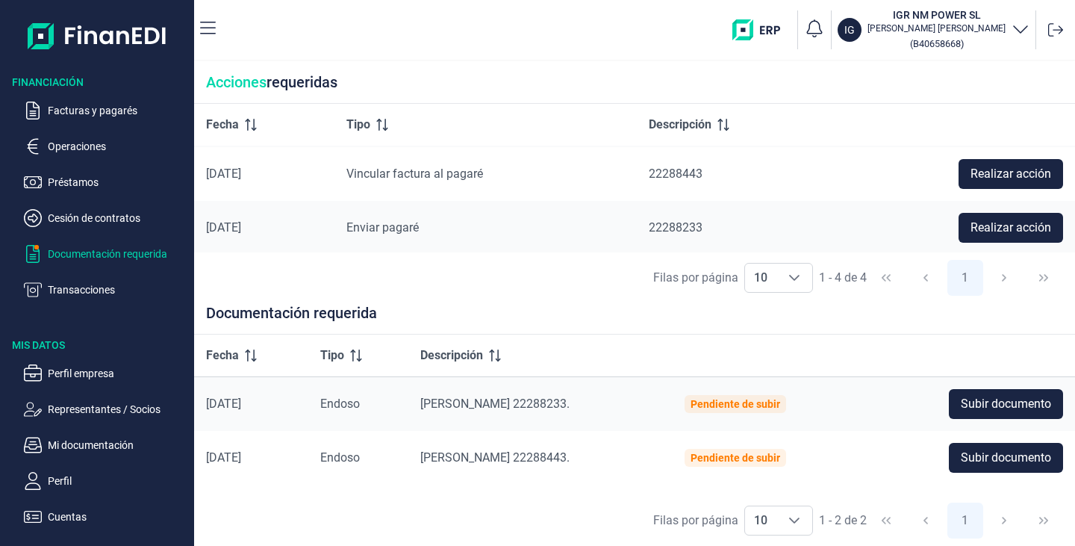
scroll to position [34, 0]
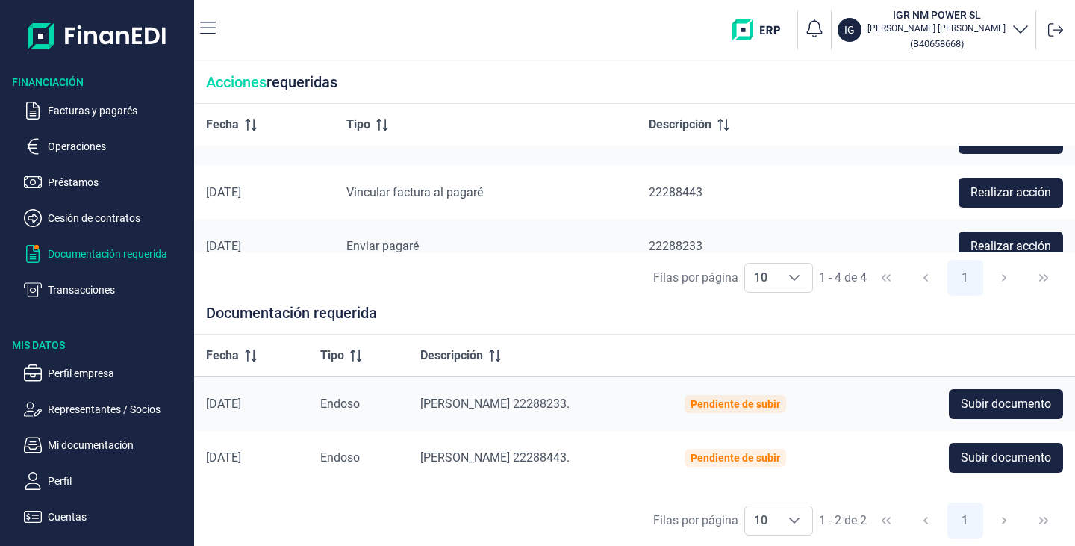
click at [1012, 188] on span "Realizar acción" at bounding box center [1010, 193] width 81 height 18
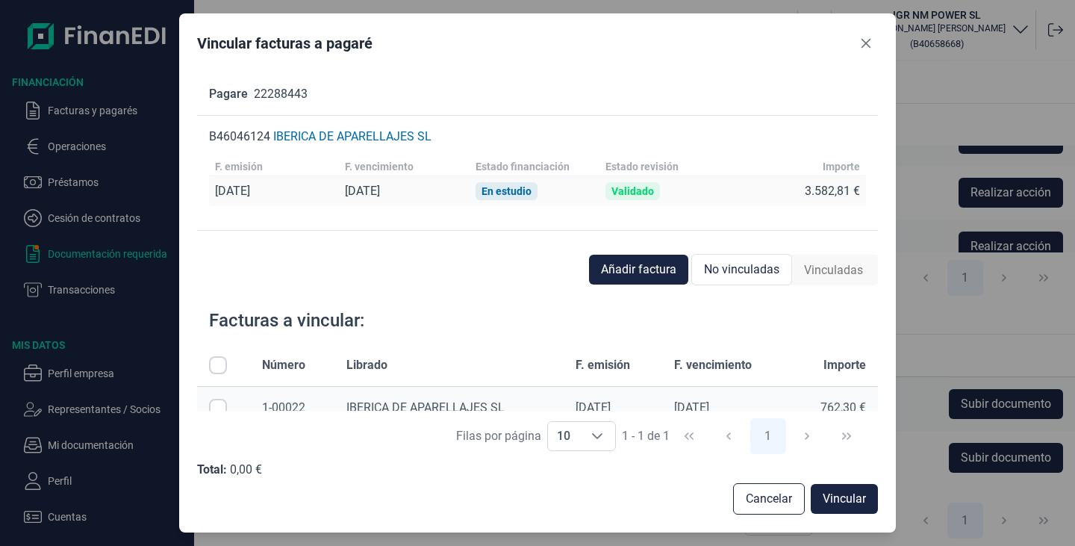
click at [861, 46] on icon "Close" at bounding box center [866, 43] width 12 height 12
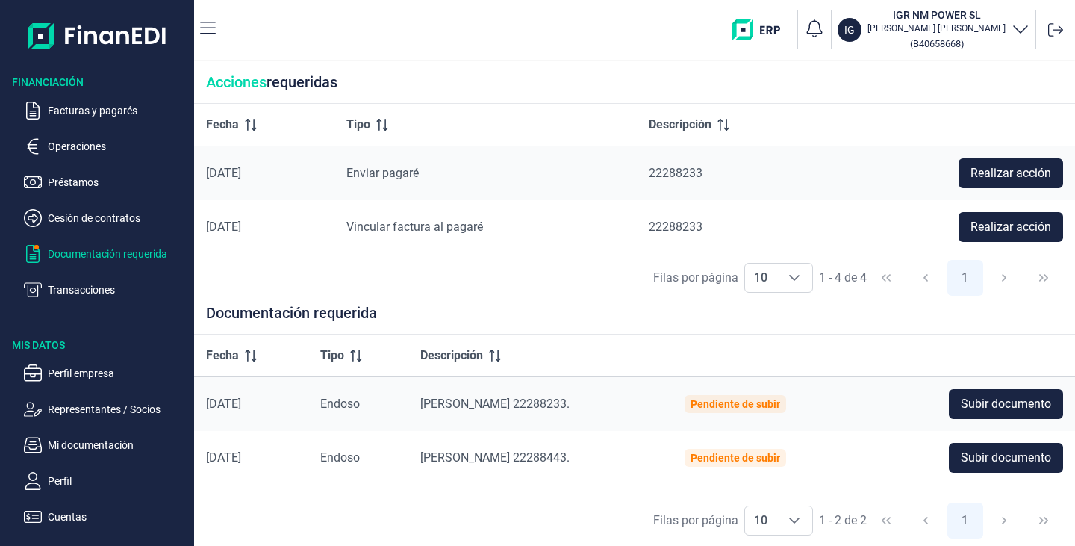
scroll to position [109, 0]
click at [1040, 219] on span "Realizar acción" at bounding box center [1010, 225] width 81 height 18
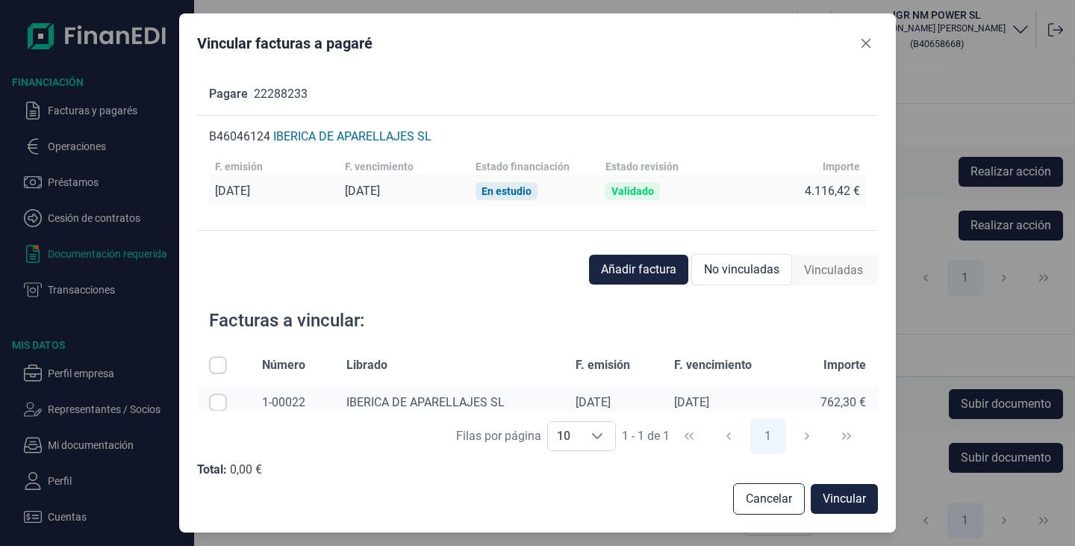
scroll to position [0, 0]
click at [651, 267] on span "Añadir factura" at bounding box center [638, 269] width 75 height 18
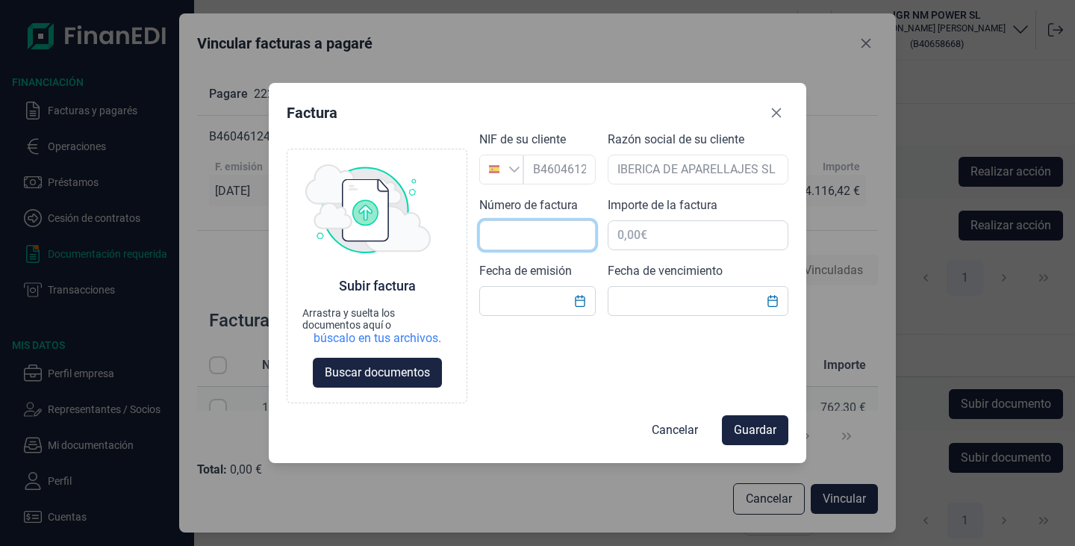
click at [569, 237] on input "text" at bounding box center [537, 235] width 116 height 30
type input "1-000017"
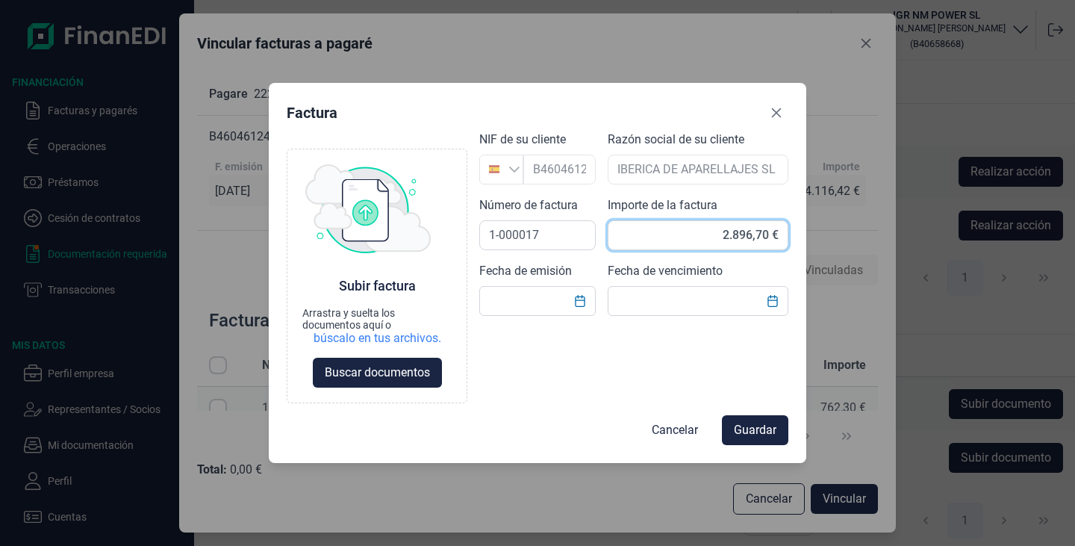
type input "2.896,74 €"
click at [526, 316] on div "Choose Subir factura Arrastra y suelta los documentos aquí o búscalo en tus arc…" at bounding box center [538, 267] width 502 height 273
click at [537, 305] on input "text" at bounding box center [537, 301] width 116 height 30
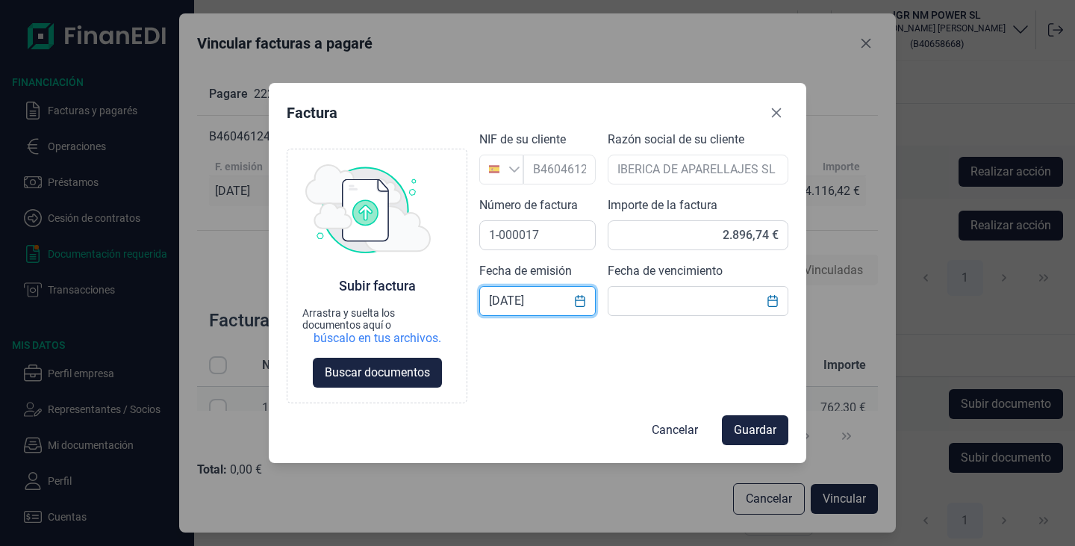
type input "[DATE]"
click at [776, 303] on icon "Choose Date" at bounding box center [772, 301] width 12 height 12
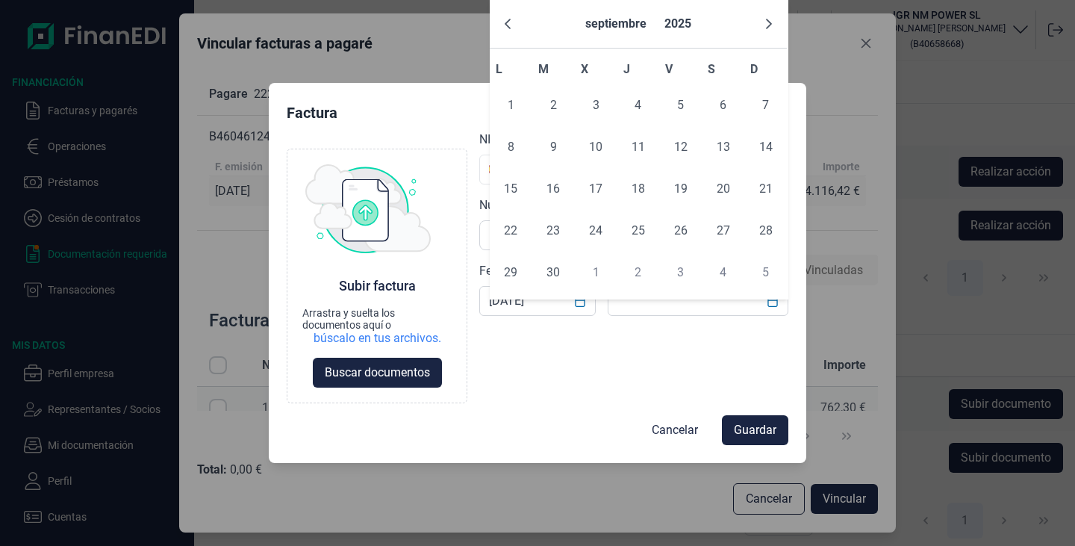
click at [551, 276] on span "30" at bounding box center [553, 272] width 30 height 30
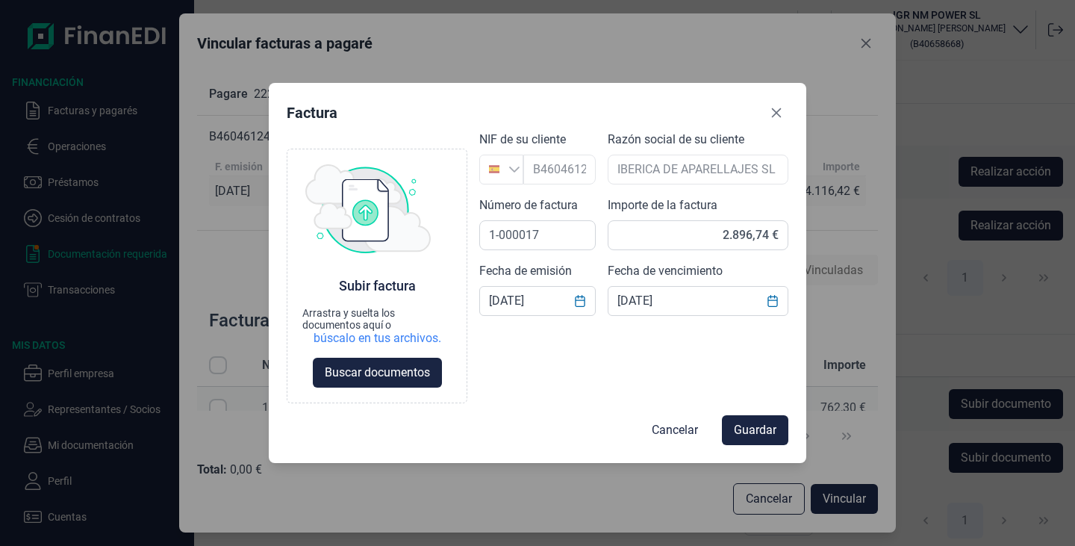
click at [746, 428] on span "Guardar" at bounding box center [755, 430] width 43 height 18
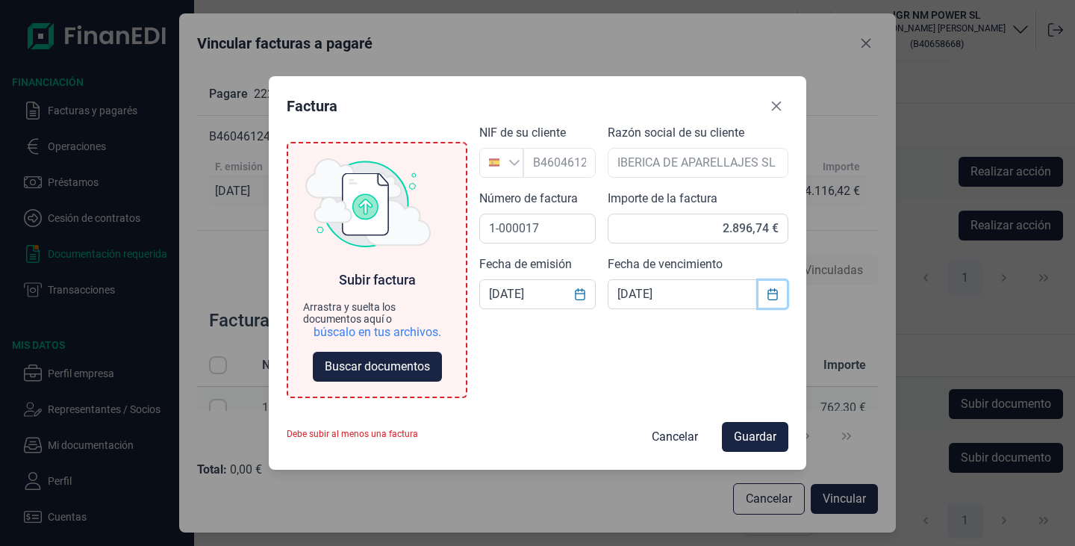
click at [774, 294] on icon "Choose Date" at bounding box center [772, 294] width 12 height 12
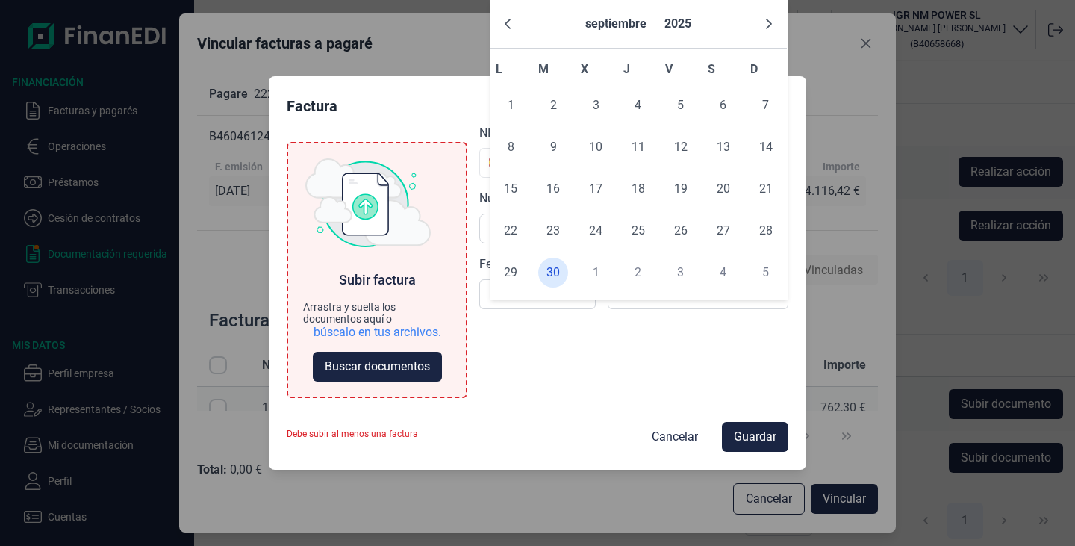
click at [522, 191] on span "15" at bounding box center [511, 189] width 30 height 30
type input "[DATE]"
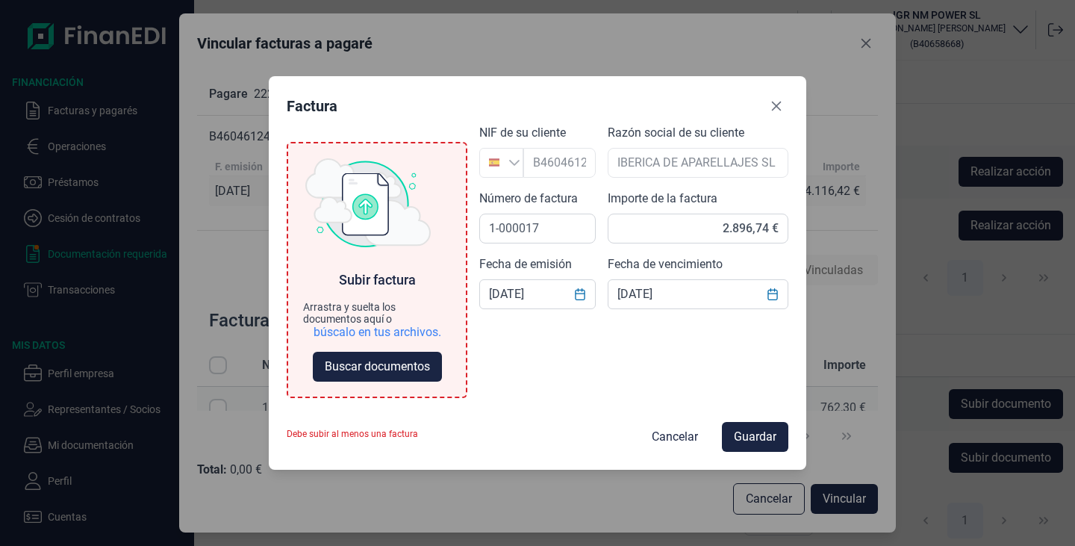
click at [396, 365] on span "Buscar documentos" at bounding box center [377, 366] width 105 height 18
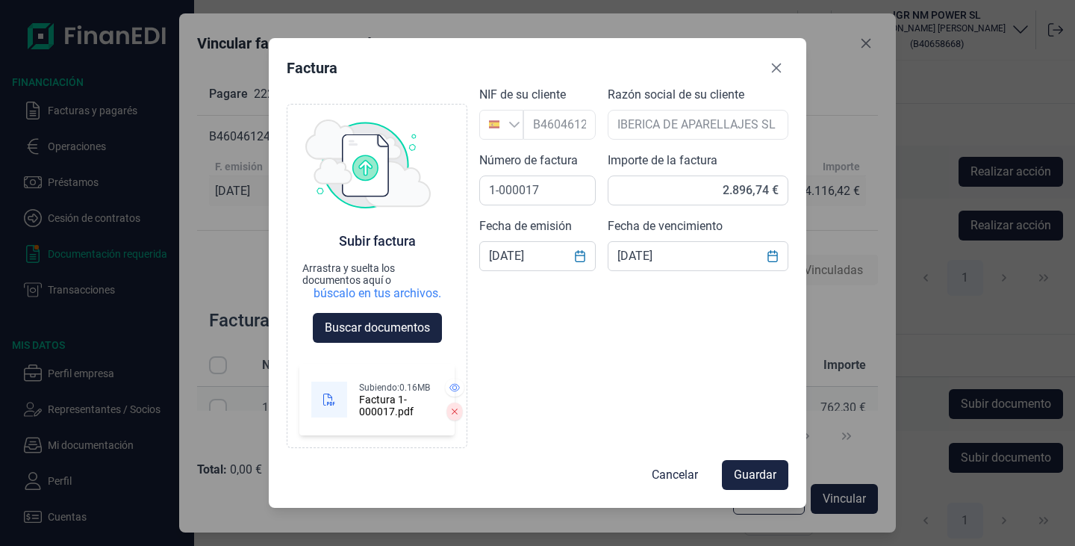
click at [748, 472] on span "Guardar" at bounding box center [755, 475] width 43 height 18
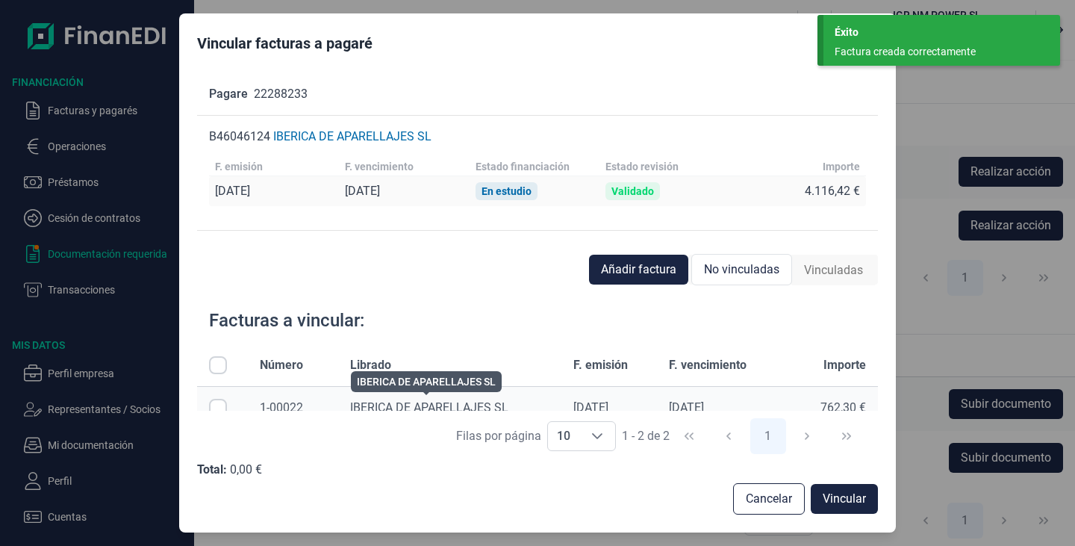
click at [357, 402] on span "IBERICA DE APARELLAJES SL" at bounding box center [429, 407] width 158 height 14
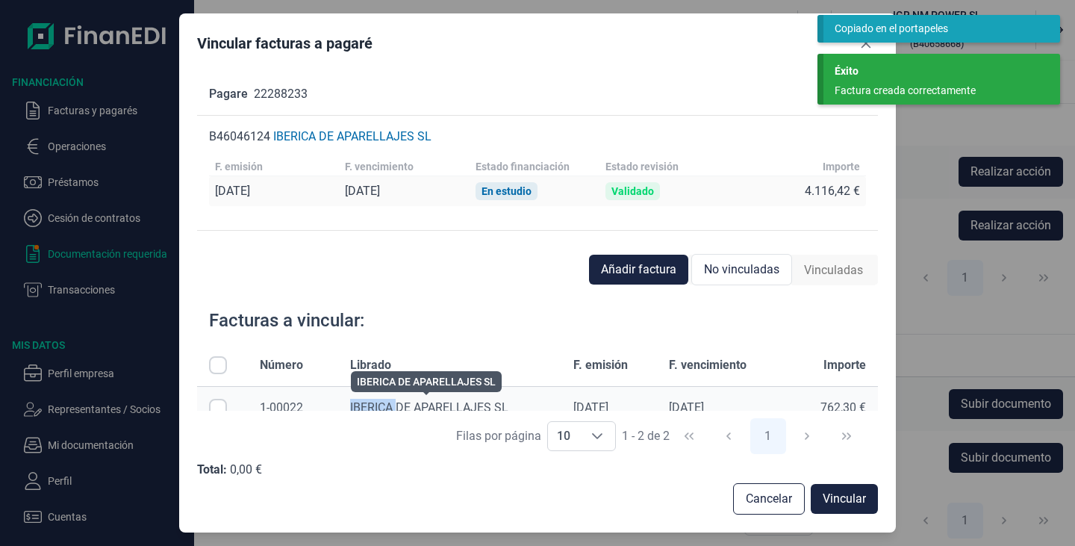
click at [357, 402] on span "IBERICA DE APARELLAJES SL" at bounding box center [429, 407] width 158 height 14
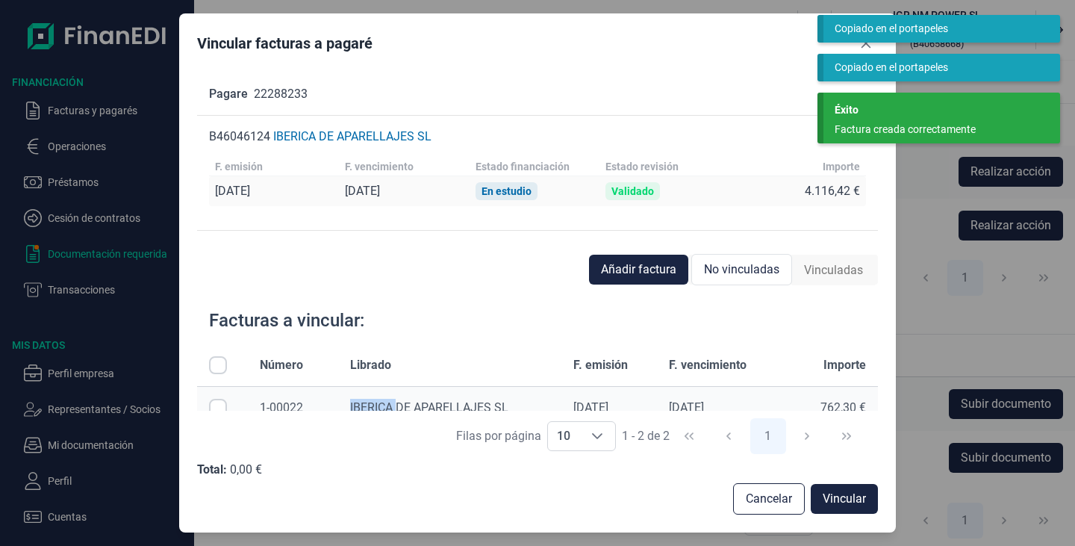
click at [215, 405] on input "Row Selected null" at bounding box center [218, 408] width 18 height 18
click at [215, 405] on input "Row Unselected null" at bounding box center [218, 408] width 18 height 18
click at [215, 405] on input "Row Selected null" at bounding box center [218, 408] width 18 height 18
click at [215, 405] on input "Row Unselected null" at bounding box center [218, 408] width 18 height 18
checkbox input "false"
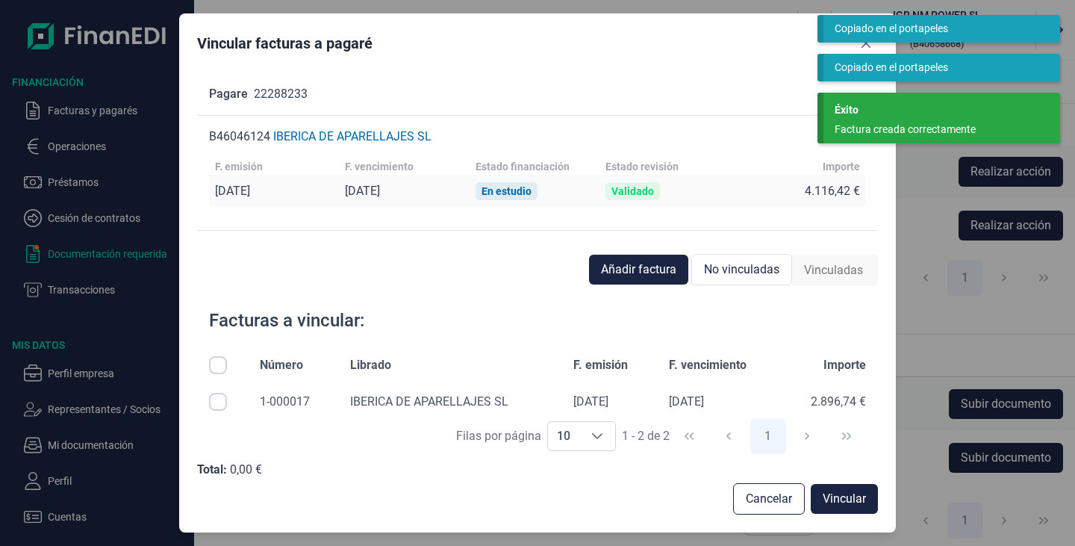
scroll to position [60, 0]
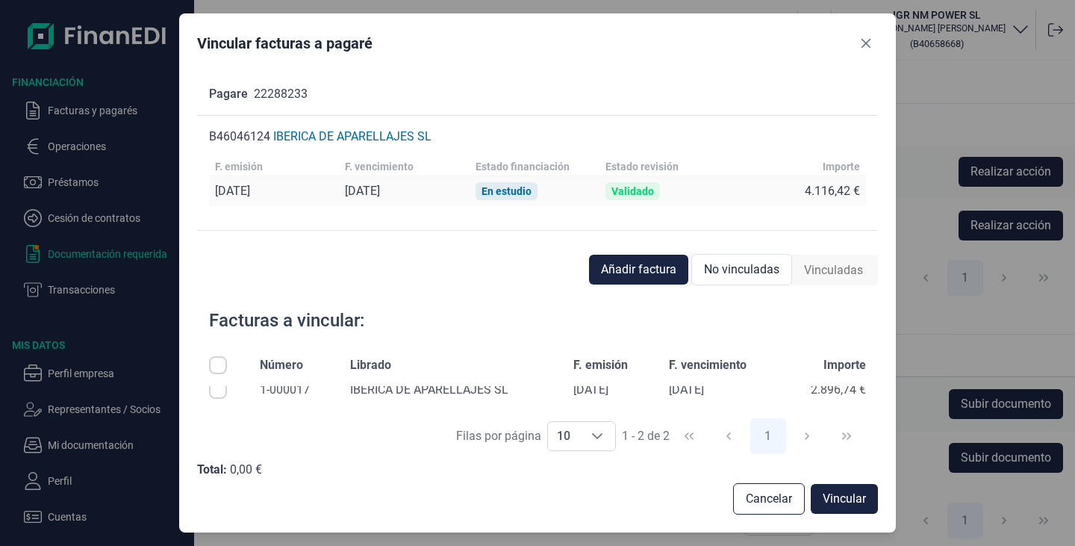
click at [650, 264] on span "Añadir factura" at bounding box center [638, 269] width 75 height 18
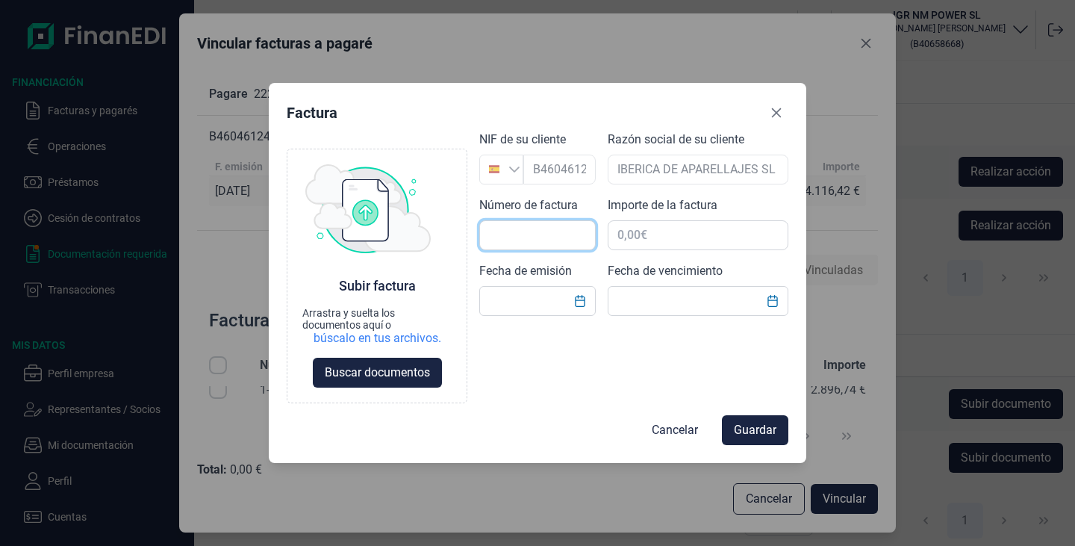
drag, startPoint x: 511, startPoint y: 238, endPoint x: 625, endPoint y: 245, distance: 114.4
click at [511, 238] on input "text" at bounding box center [537, 235] width 116 height 30
type input "1-000018"
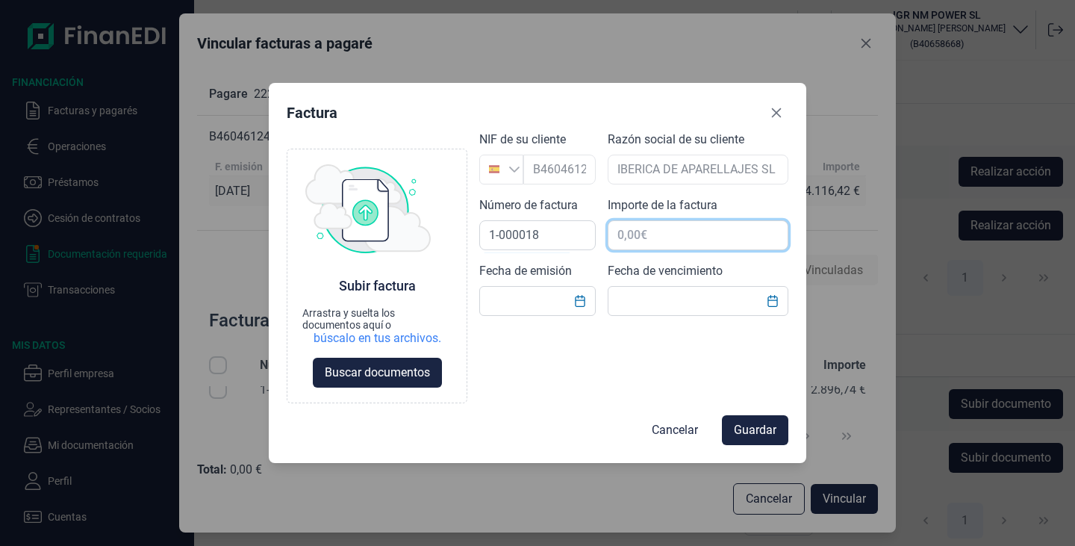
click at [641, 240] on input "text" at bounding box center [698, 235] width 181 height 30
type input "457,38 €"
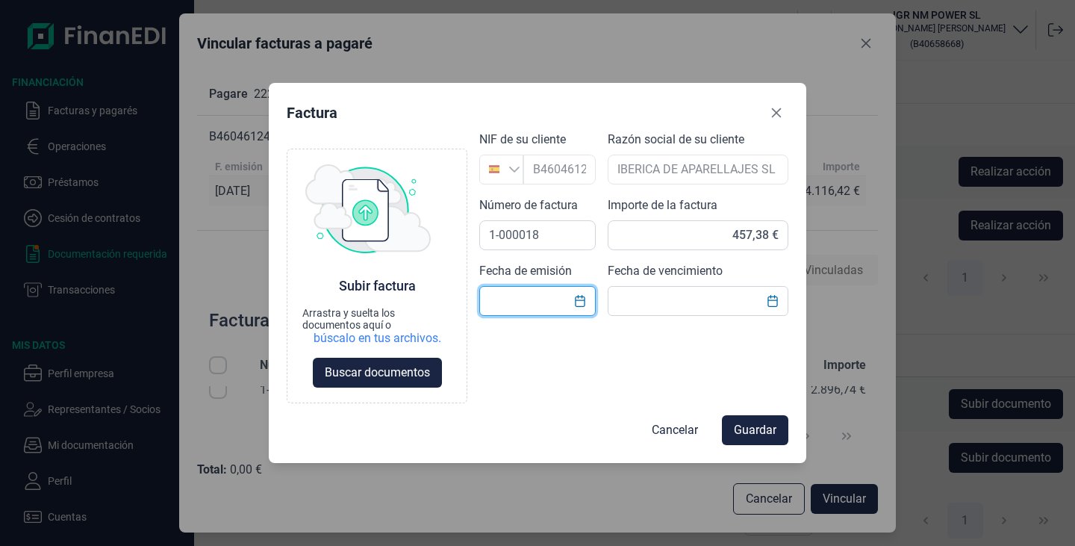
click at [537, 303] on input "text" at bounding box center [537, 301] width 116 height 30
type input "[DATE]"
click at [661, 305] on input "text" at bounding box center [698, 301] width 181 height 30
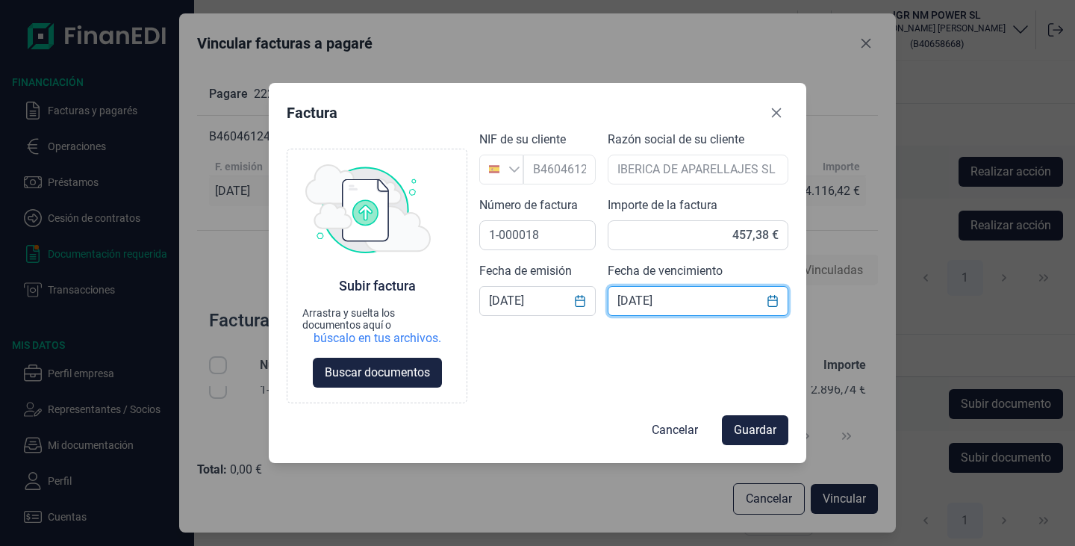
type input "[DATE]"
click at [396, 369] on span "Buscar documentos" at bounding box center [377, 372] width 105 height 18
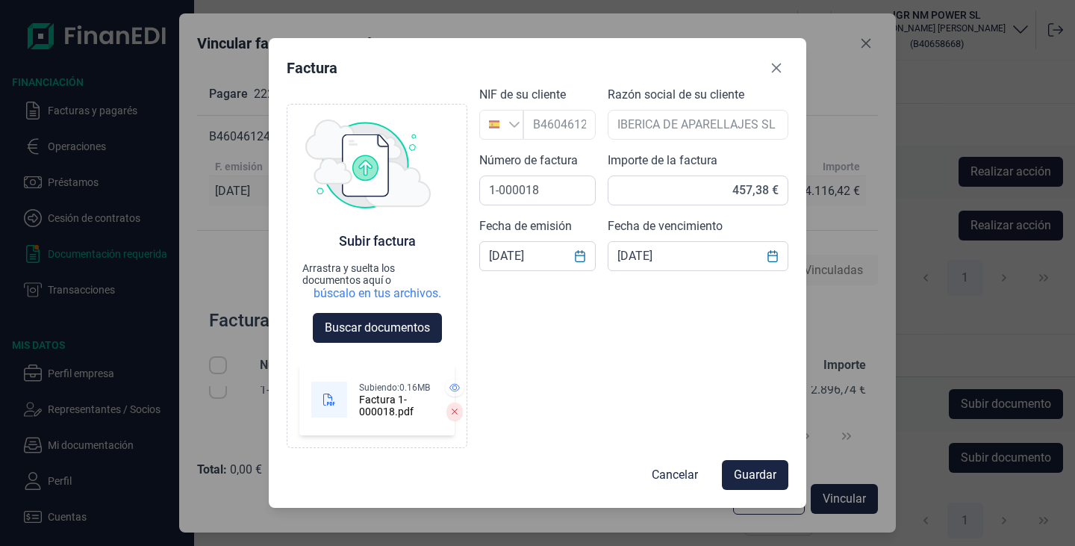
click at [738, 477] on span "Guardar" at bounding box center [755, 475] width 43 height 18
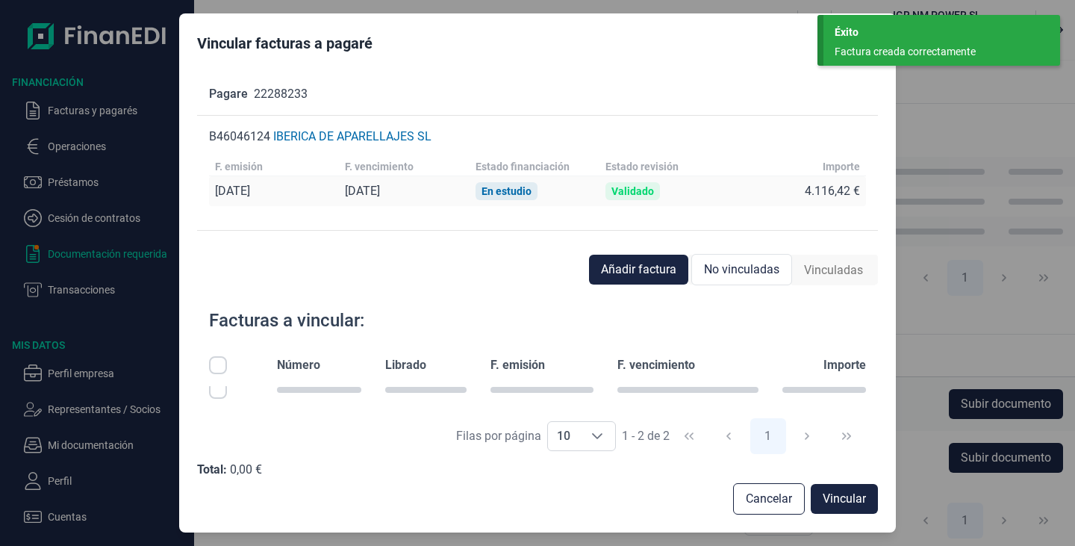
scroll to position [109, 0]
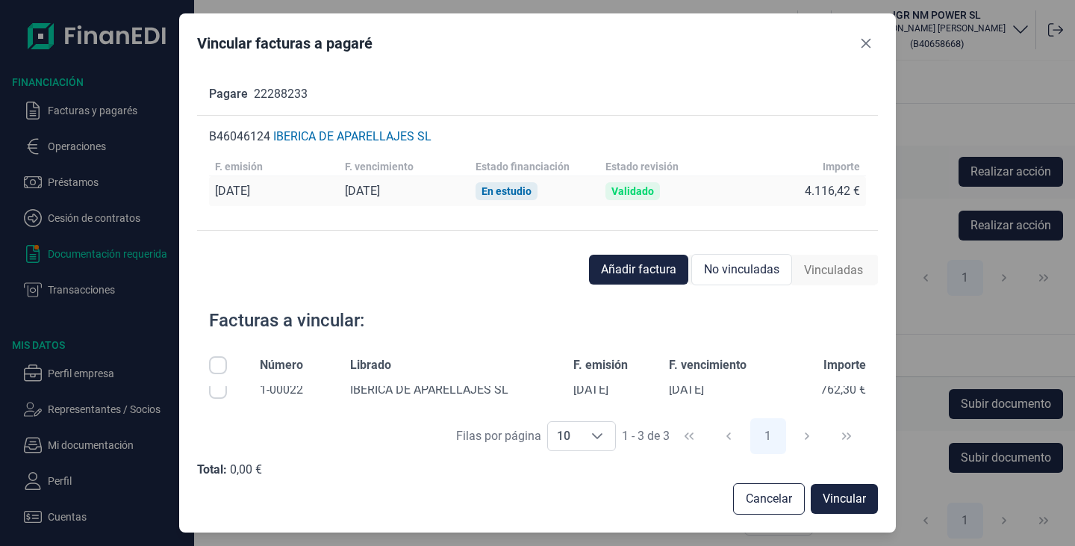
click at [634, 263] on span "Añadir factura" at bounding box center [638, 269] width 75 height 18
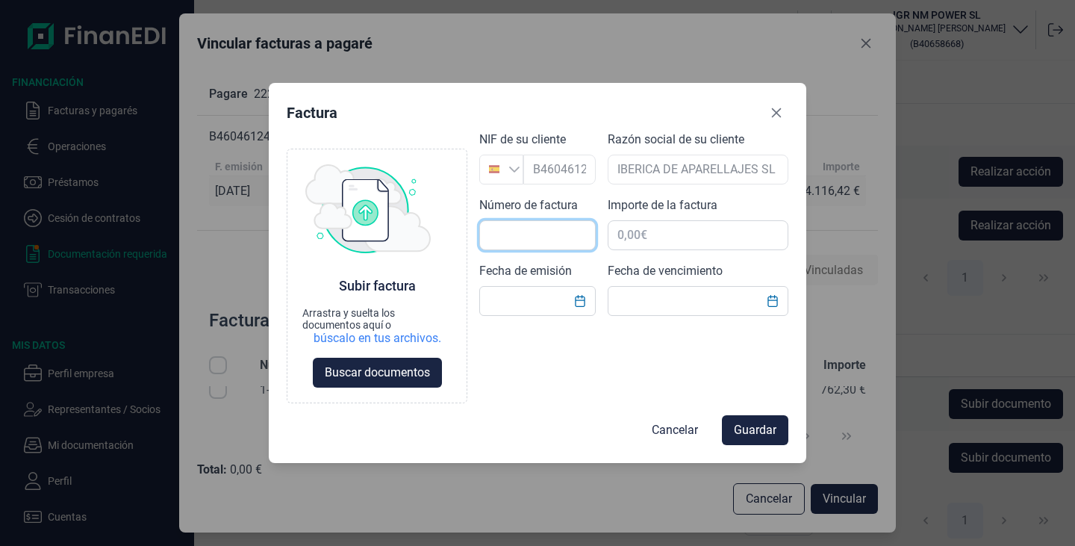
drag, startPoint x: 510, startPoint y: 227, endPoint x: 576, endPoint y: 249, distance: 69.9
click at [510, 227] on input "text" at bounding box center [537, 235] width 116 height 30
type input "1-000021"
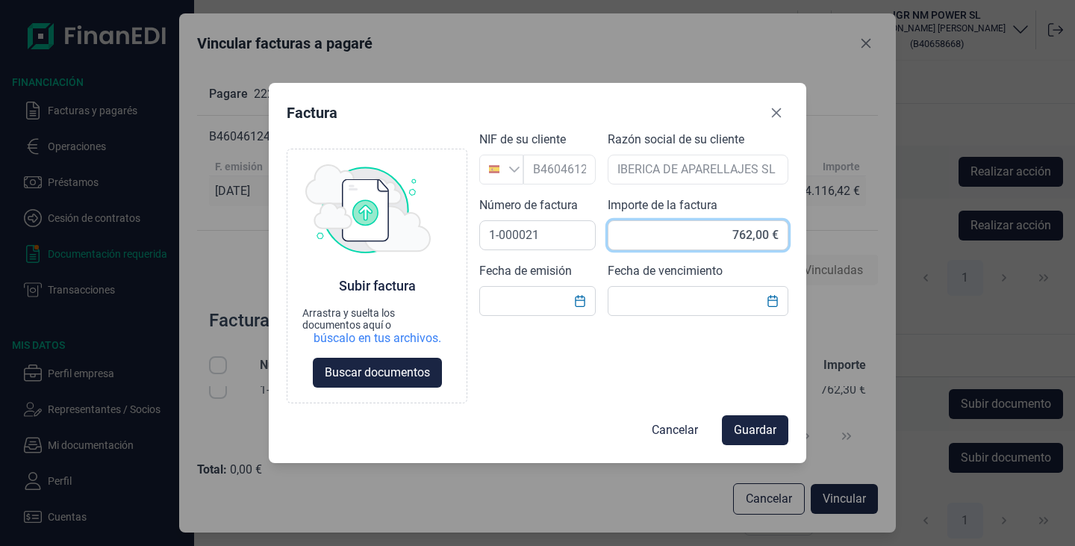
type input "762,30 €"
click at [581, 293] on button "Choose Date" at bounding box center [580, 300] width 28 height 27
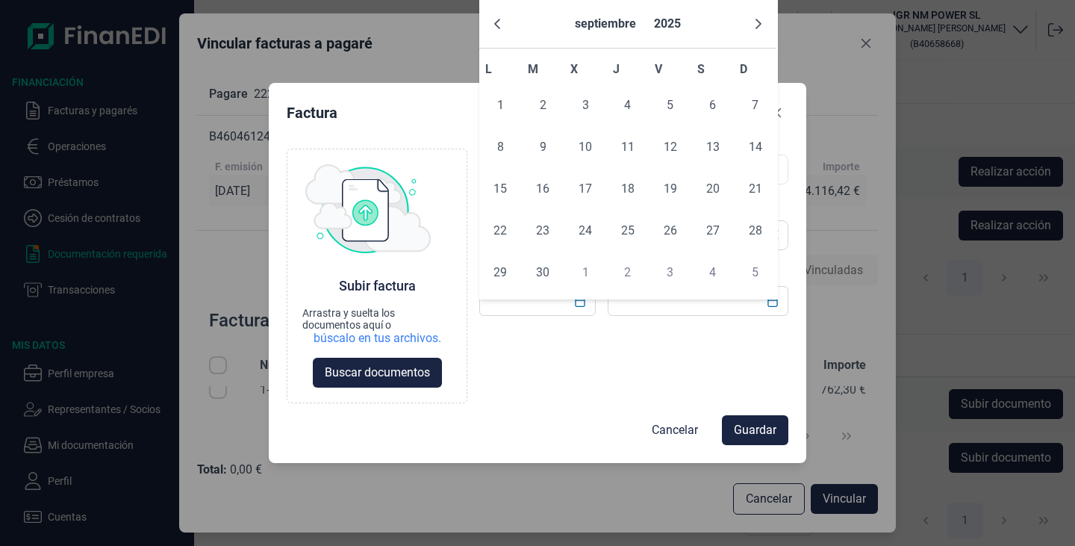
click at [493, 26] on icon "Previous Month" at bounding box center [497, 24] width 12 height 12
click at [490, 31] on button "Previous Month" at bounding box center [497, 24] width 24 height 24
click at [539, 280] on span "27" at bounding box center [543, 272] width 30 height 30
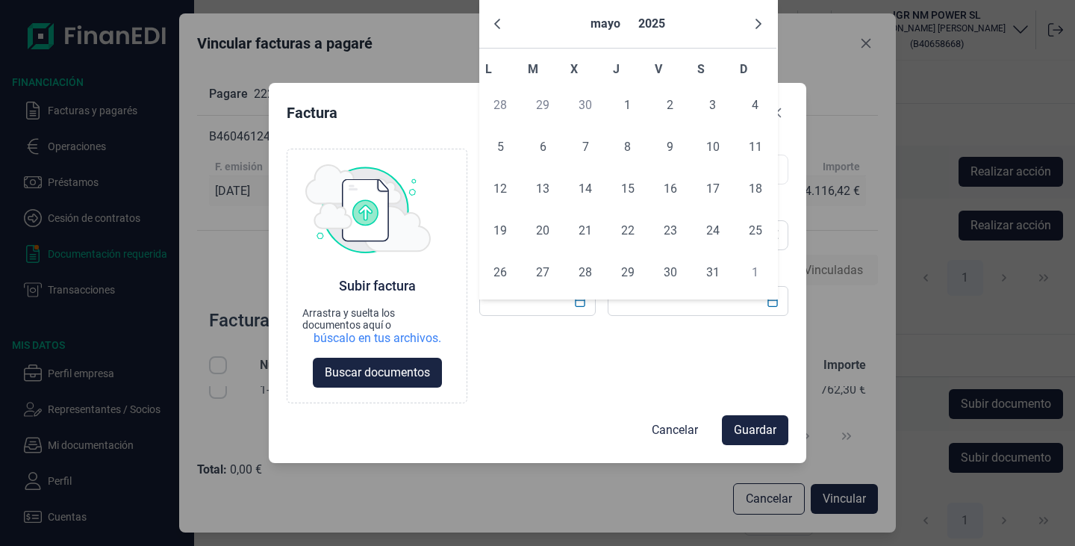
type input "[DATE]"
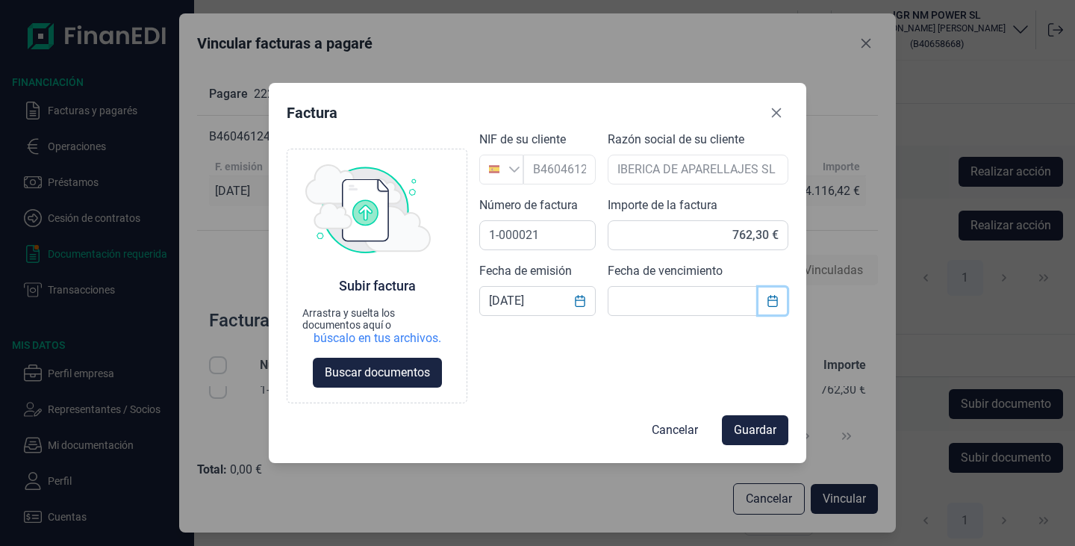
click at [775, 303] on icon "Choose Date" at bounding box center [772, 301] width 12 height 12
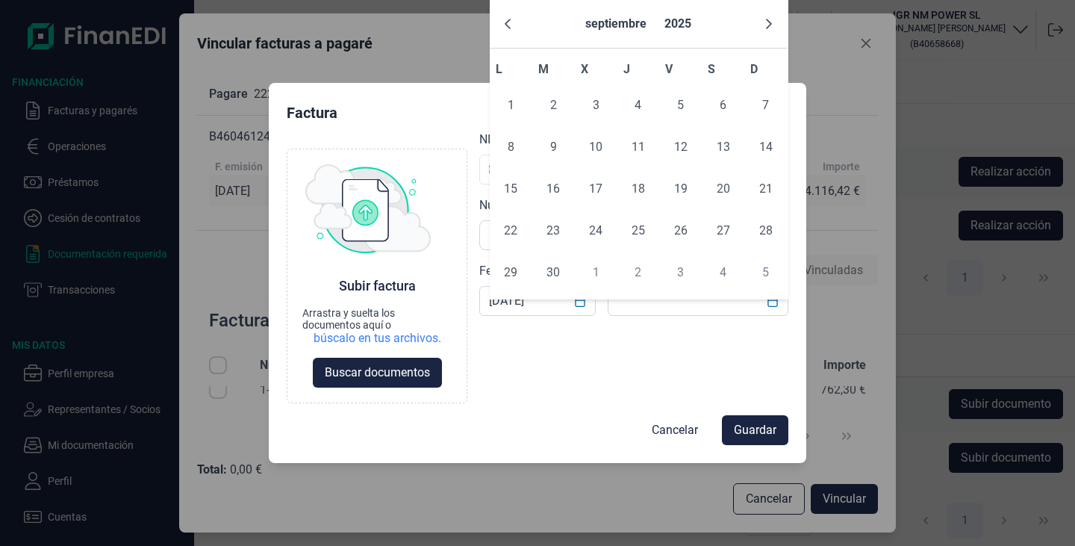
click at [516, 194] on span "15" at bounding box center [511, 189] width 30 height 30
type input "[DATE]"
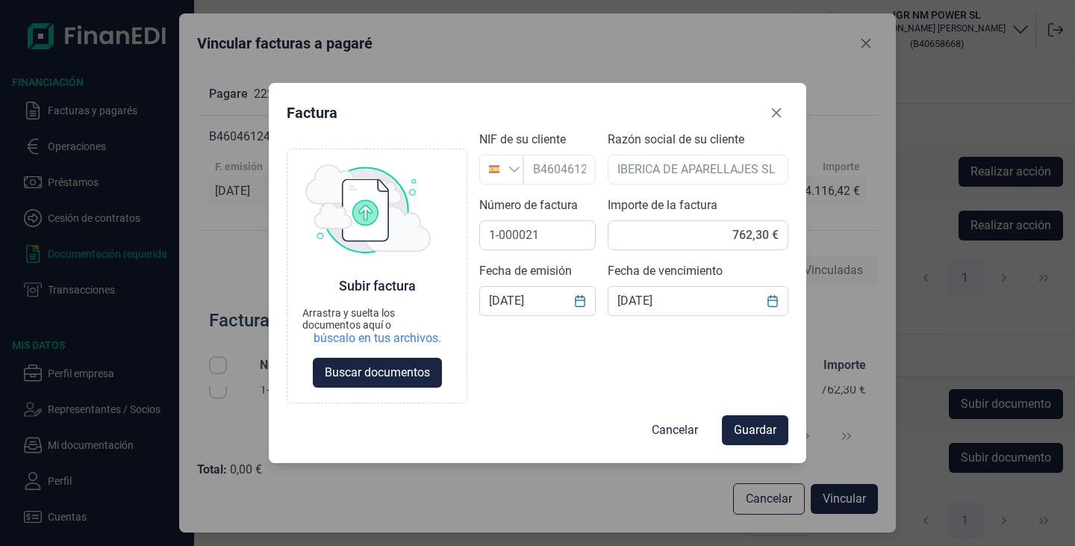
click at [405, 372] on span "Buscar documentos" at bounding box center [377, 372] width 105 height 18
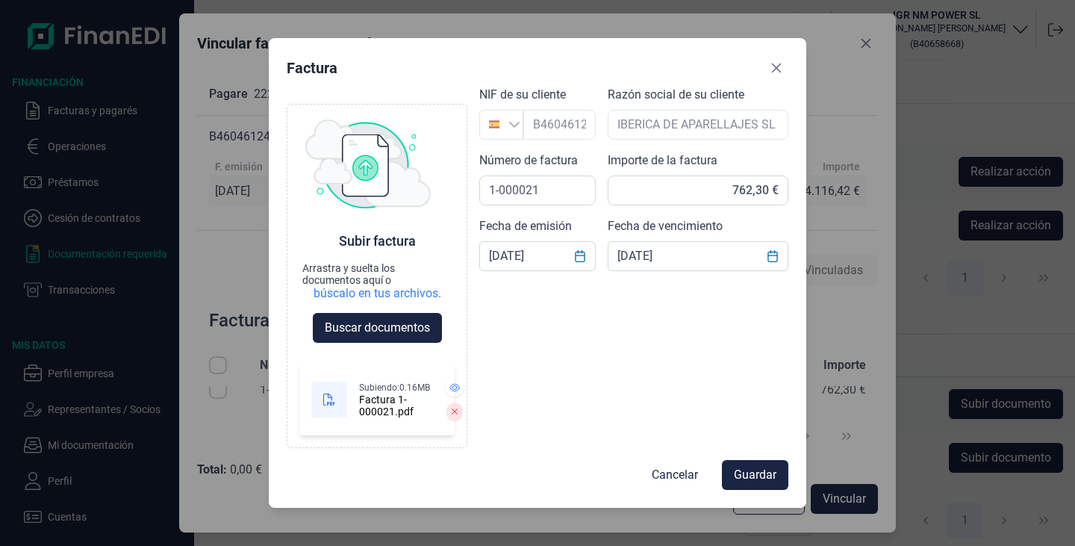
click at [760, 469] on span "Guardar" at bounding box center [755, 475] width 43 height 18
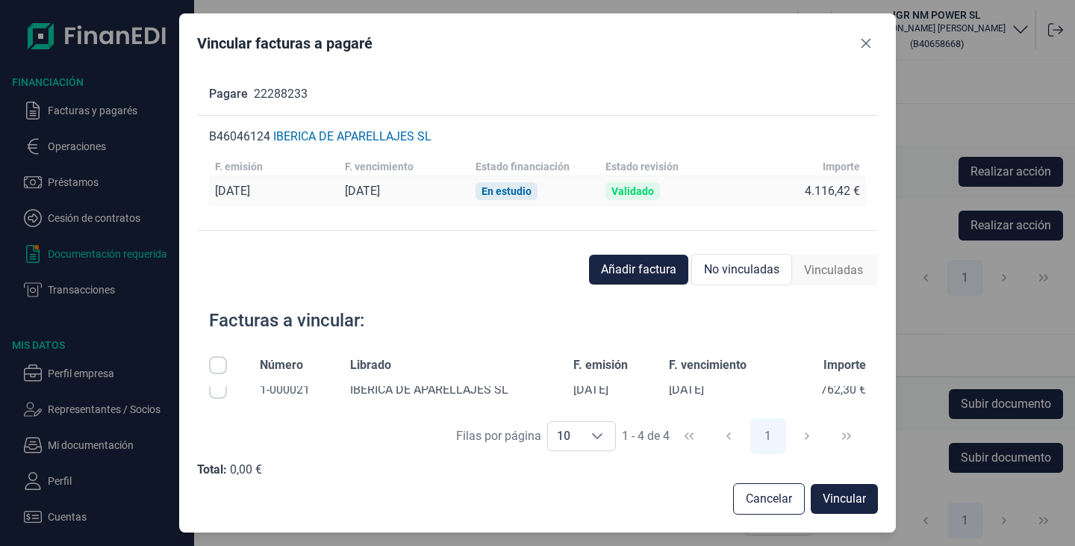
click at [219, 395] on input "Row Selected null" at bounding box center [218, 390] width 18 height 18
checkbox input "true"
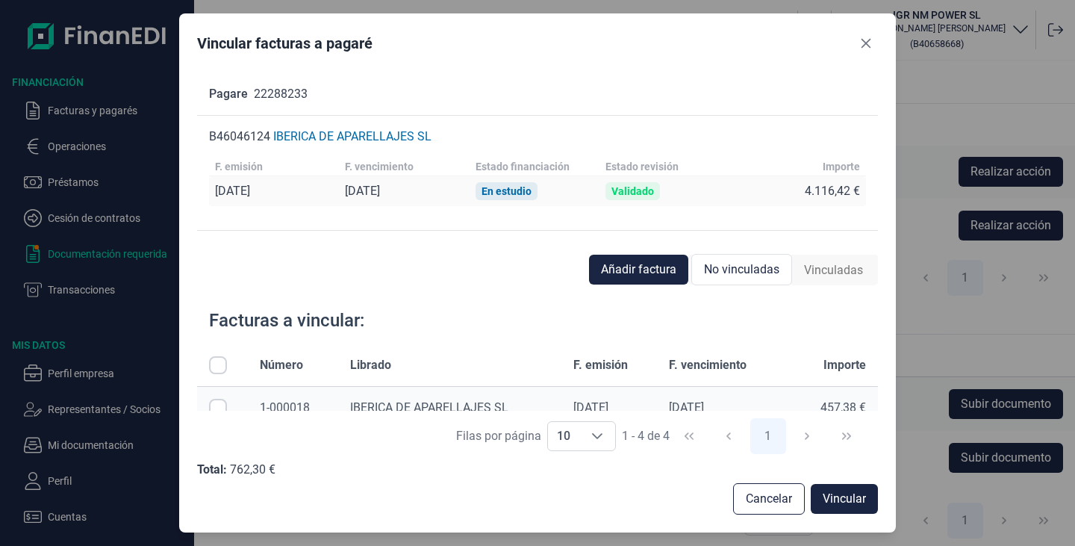
click at [223, 405] on input "Row Selected null" at bounding box center [218, 408] width 18 height 18
checkbox input "true"
drag, startPoint x: 878, startPoint y: 350, endPoint x: 881, endPoint y: 367, distance: 17.4
click at [881, 367] on div "Vincular facturas a [PERSON_NAME] 22288233 B46046124 IBERICA DE APARELLAJES [PE…" at bounding box center [537, 272] width 716 height 518
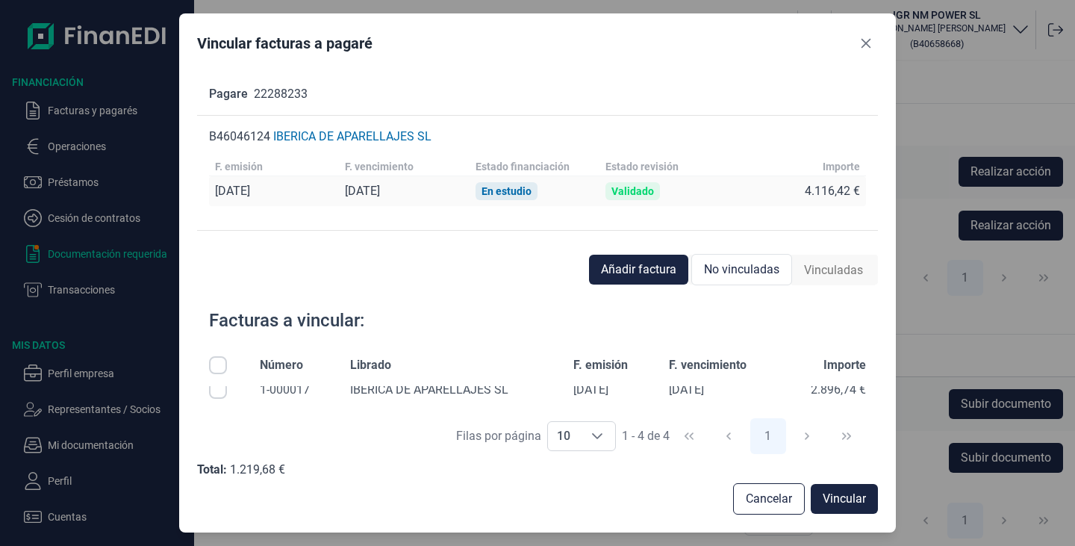
click at [215, 392] on input "Row Selected null" at bounding box center [218, 390] width 18 height 18
checkbox input "true"
click at [847, 499] on span "Vincular" at bounding box center [843, 499] width 43 height 18
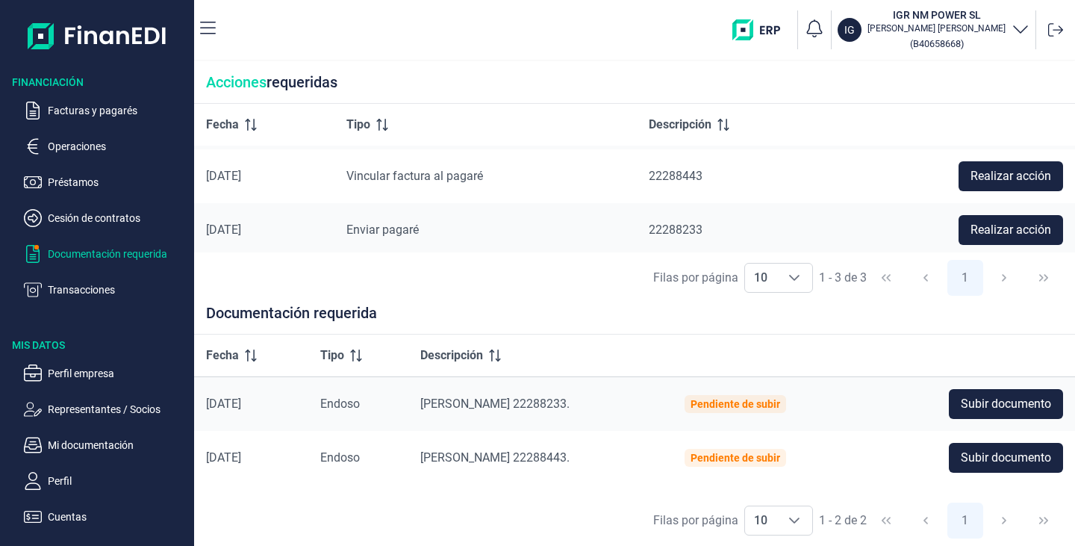
scroll to position [55, 0]
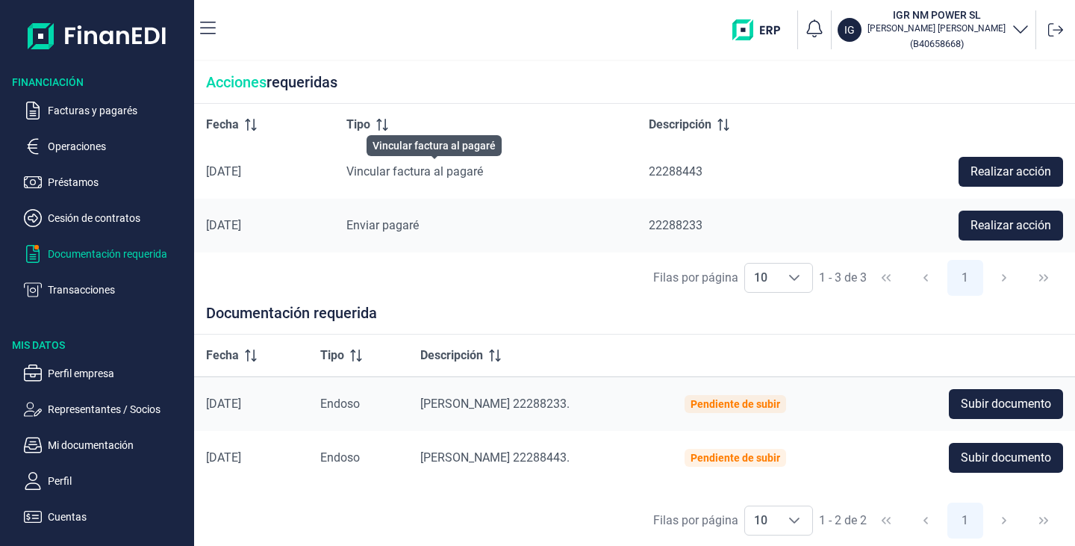
click at [436, 166] on span "Vincular factura al pagaré" at bounding box center [414, 171] width 137 height 14
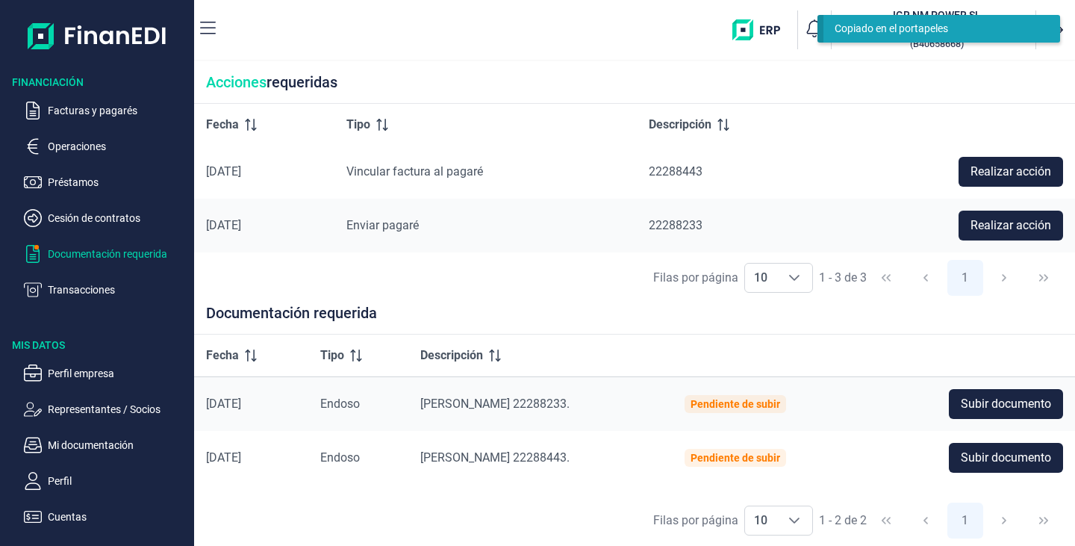
click at [987, 166] on span "Realizar acción" at bounding box center [1010, 172] width 81 height 18
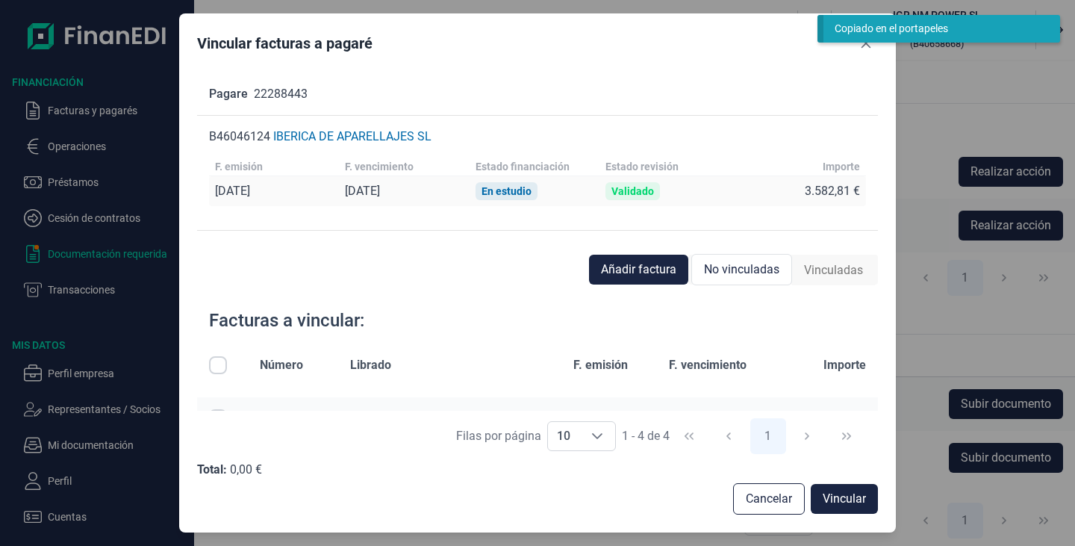
scroll to position [0, 0]
click at [614, 264] on span "Añadir factura" at bounding box center [638, 269] width 75 height 18
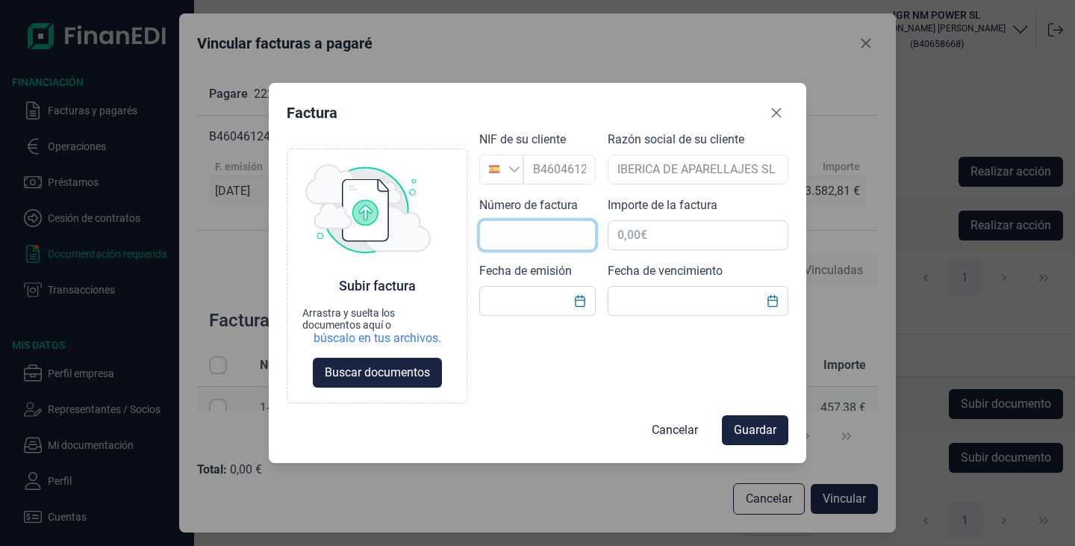
click at [549, 237] on input "text" at bounding box center [537, 235] width 116 height 30
type input "1-000022"
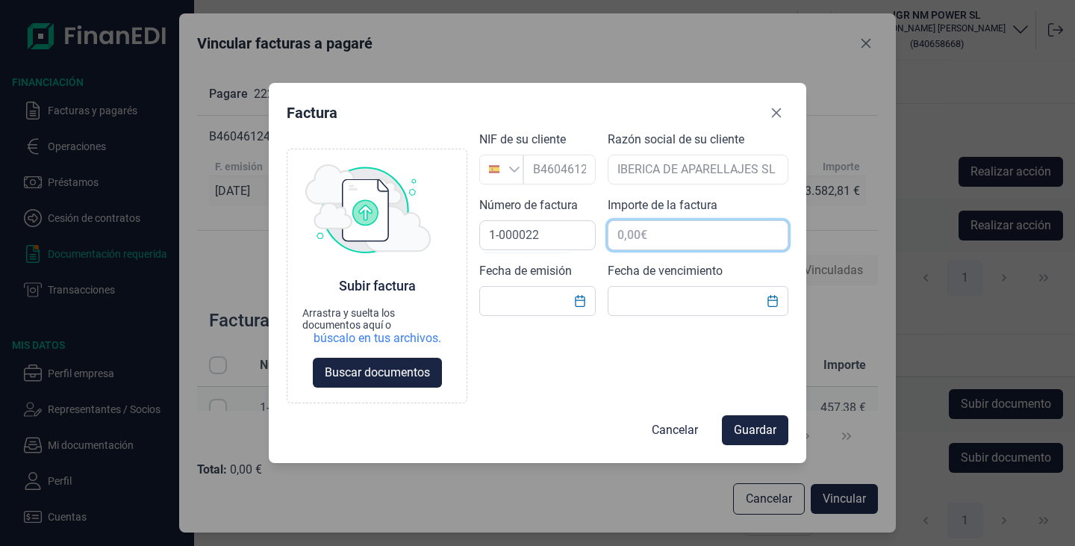
drag, startPoint x: 614, startPoint y: 232, endPoint x: 693, endPoint y: 232, distance: 78.4
click at [693, 232] on input "text" at bounding box center [698, 235] width 181 height 30
type input "2.820,51 €"
click at [574, 307] on button "Choose Date" at bounding box center [580, 300] width 28 height 27
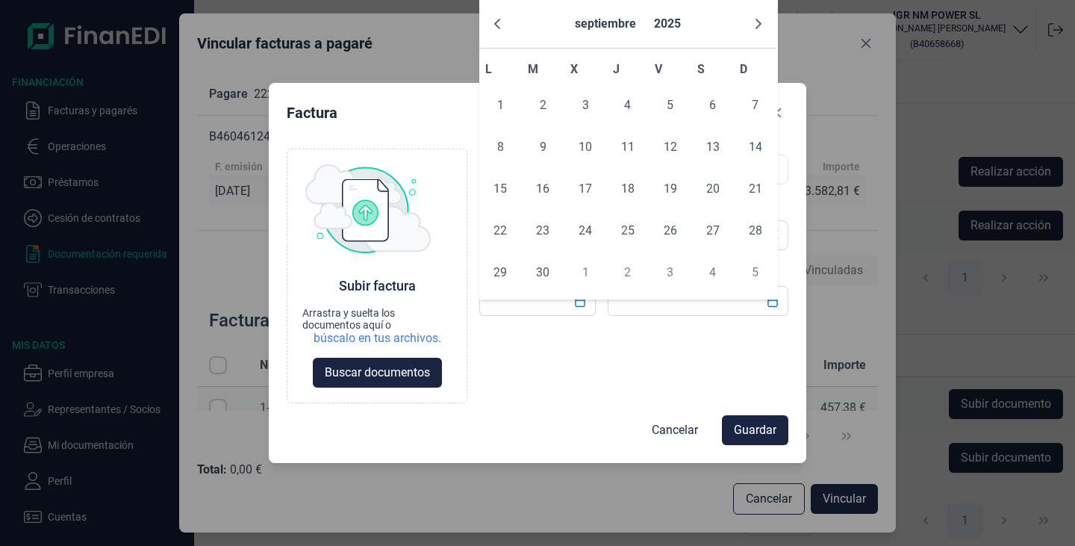
click at [520, 311] on input "text" at bounding box center [537, 301] width 116 height 30
type input "[DATE]"
click at [552, 366] on div "Choose Subir factura Arrastra y suelta los documentos aquí o búscalo en tus arc…" at bounding box center [538, 267] width 502 height 273
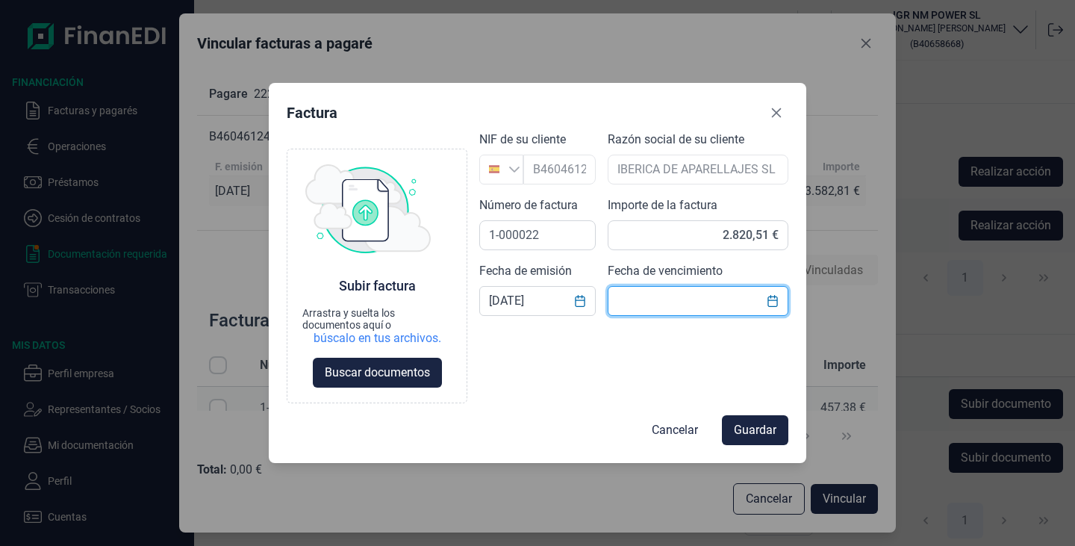
click at [652, 305] on input "text" at bounding box center [698, 301] width 181 height 30
click at [767, 303] on icon "Choose Date" at bounding box center [772, 301] width 12 height 12
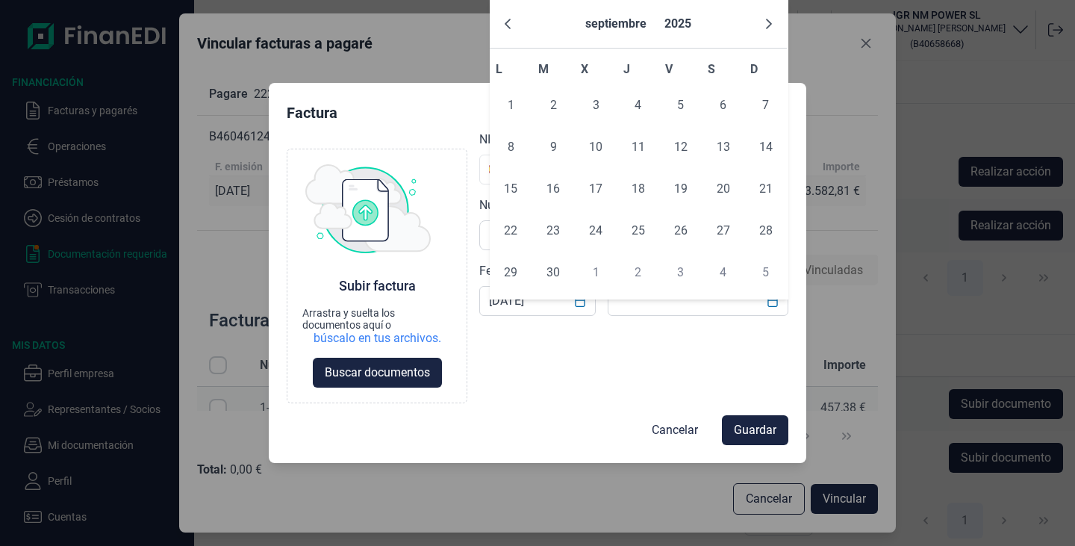
click at [502, 193] on span "15" at bounding box center [511, 189] width 30 height 30
type input "[DATE]"
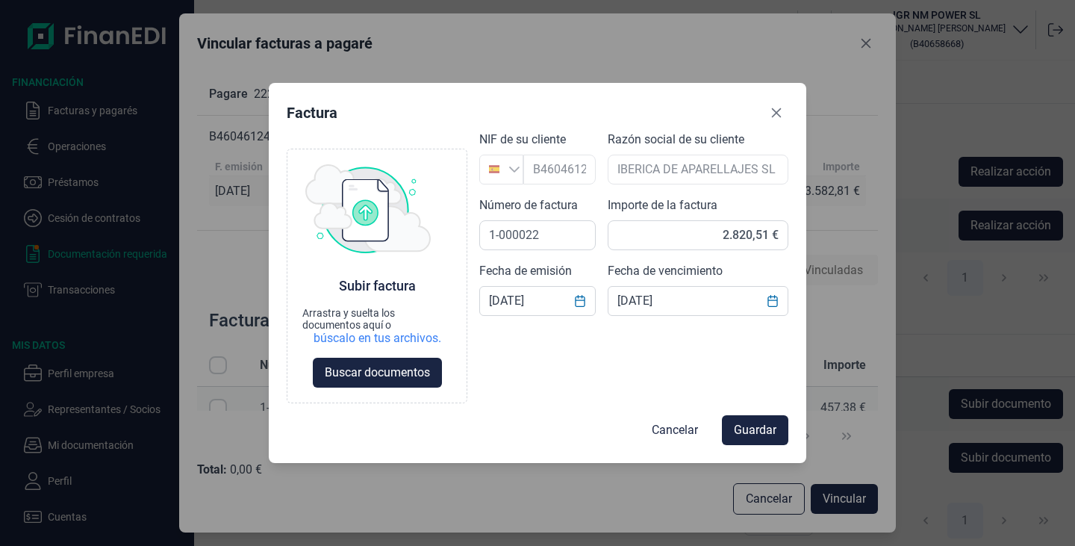
click at [744, 428] on span "Guardar" at bounding box center [755, 430] width 43 height 18
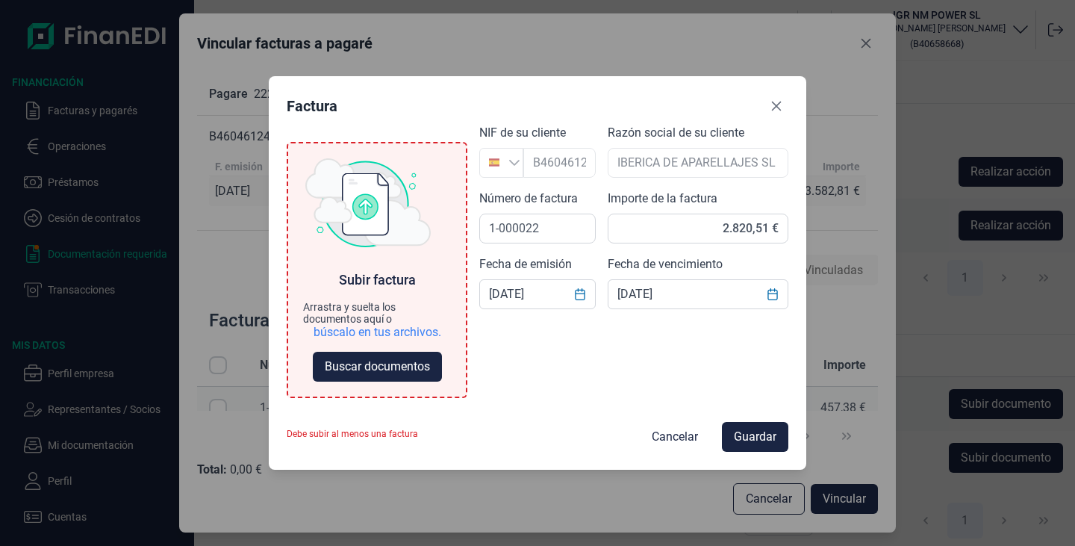
click at [384, 369] on span "Buscar documentos" at bounding box center [377, 366] width 105 height 18
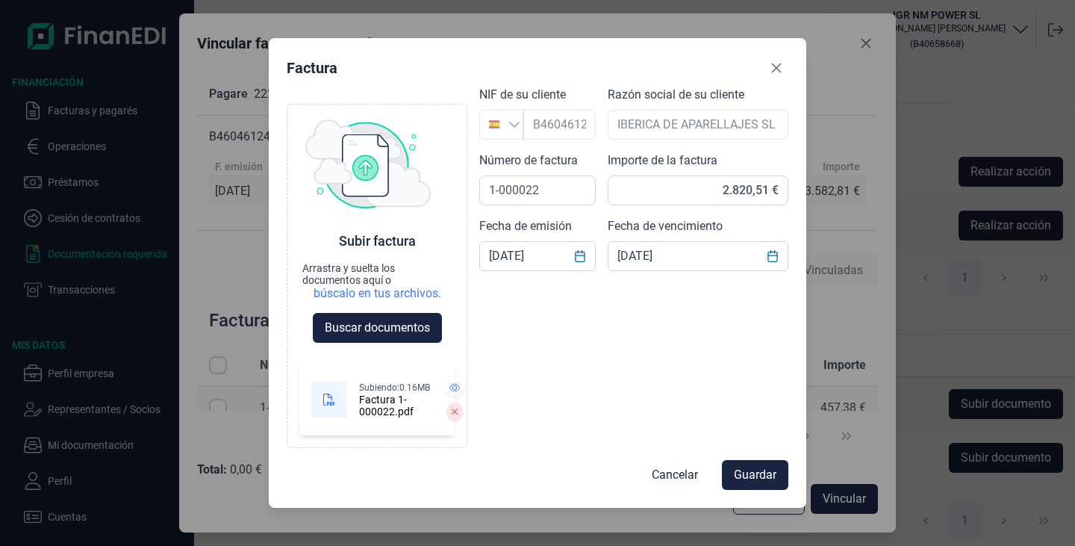
click at [756, 465] on button "Guardar" at bounding box center [755, 475] width 66 height 30
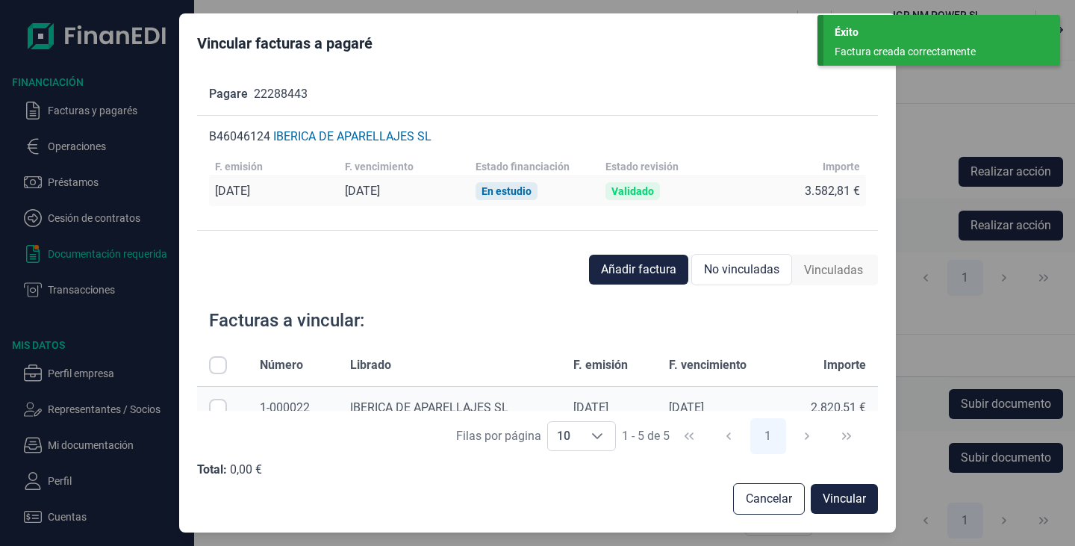
click at [631, 272] on span "Añadir factura" at bounding box center [638, 269] width 75 height 18
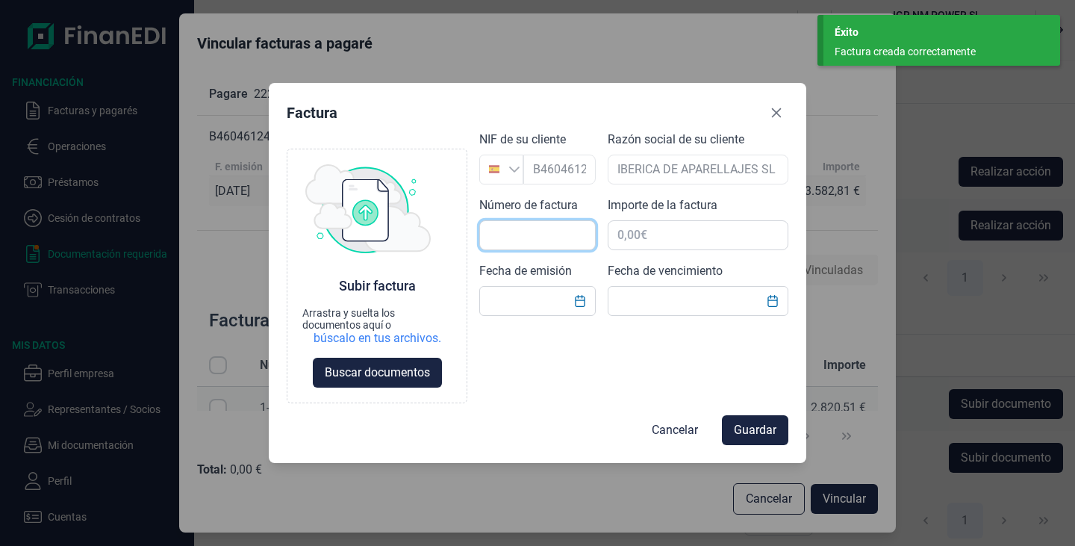
click at [542, 232] on input "text" at bounding box center [537, 235] width 116 height 30
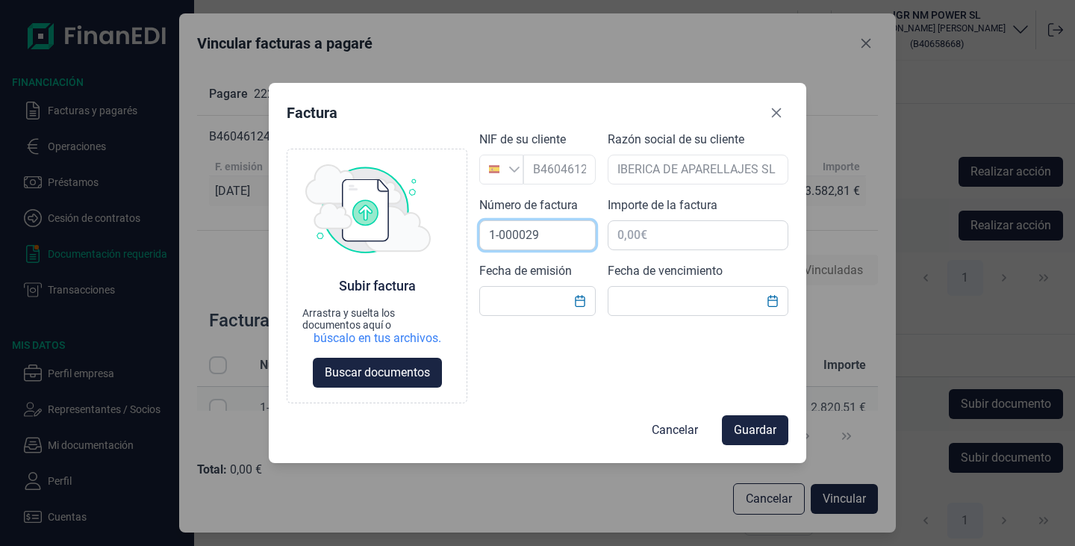
type input "1-000029"
click at [626, 239] on input "text" at bounding box center [698, 235] width 181 height 30
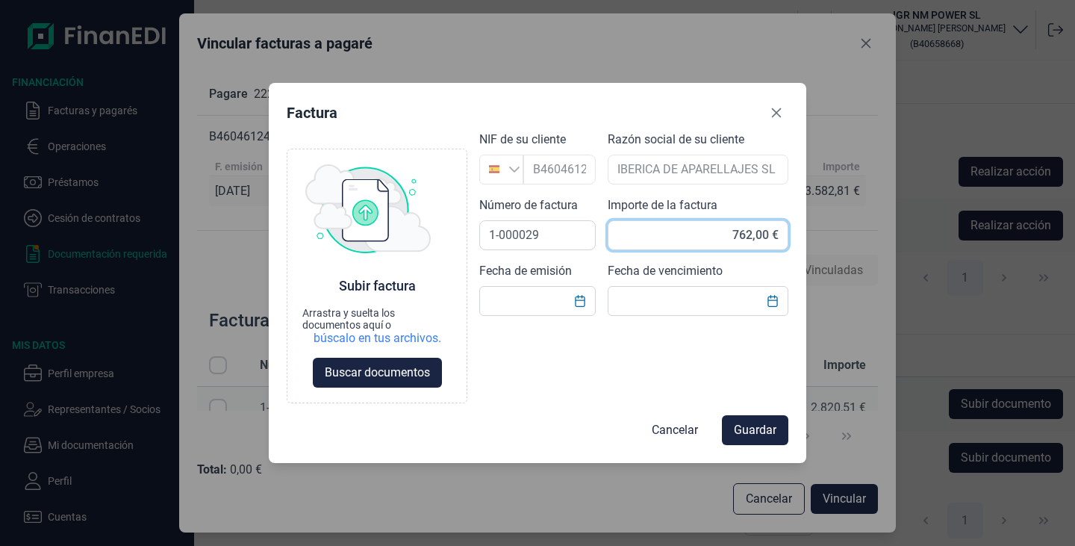
type input "762,30 €"
click at [577, 297] on icon "Choose Date" at bounding box center [580, 301] width 12 height 12
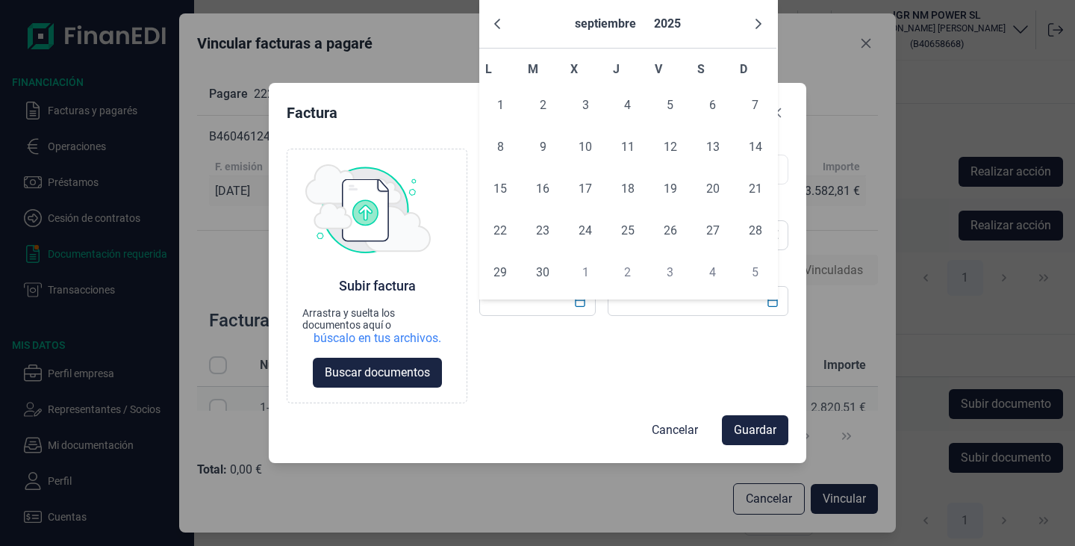
click at [512, 310] on input "text" at bounding box center [537, 301] width 116 height 30
type input "[DATE]"
click at [593, 387] on div "Choose Subir factura Arrastra y suelta los documentos aquí o búscalo en tus arc…" at bounding box center [538, 267] width 502 height 273
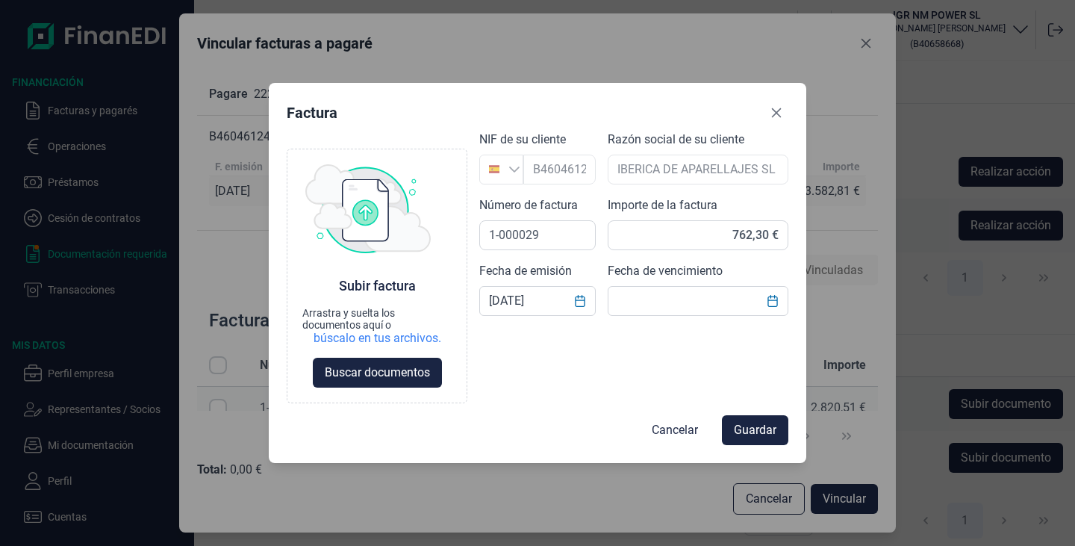
click at [645, 296] on input "text" at bounding box center [698, 301] width 181 height 30
click at [773, 296] on icon "Choose Date" at bounding box center [772, 301] width 10 height 12
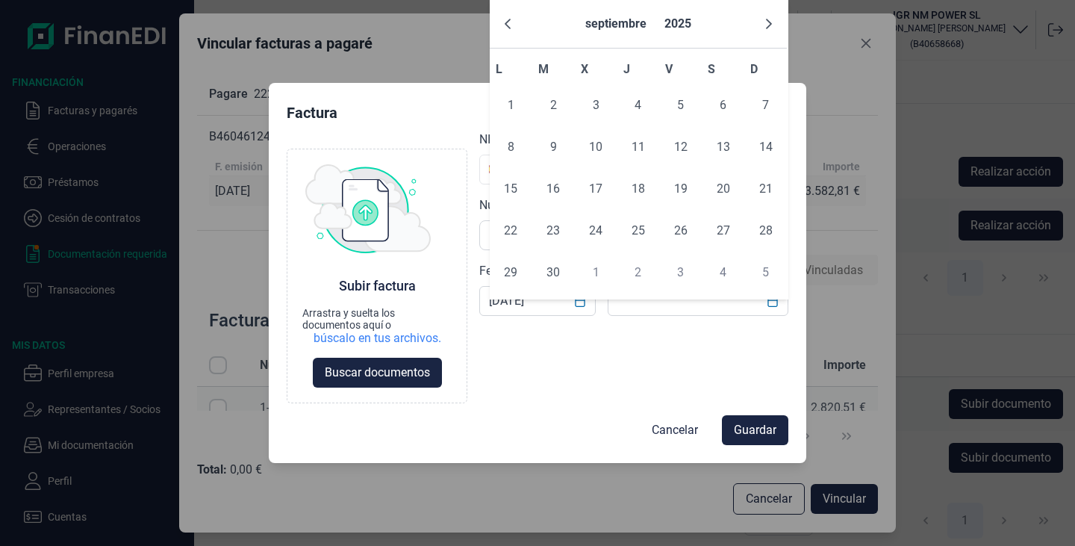
click at [547, 269] on span "30" at bounding box center [553, 272] width 30 height 30
type input "[DATE]"
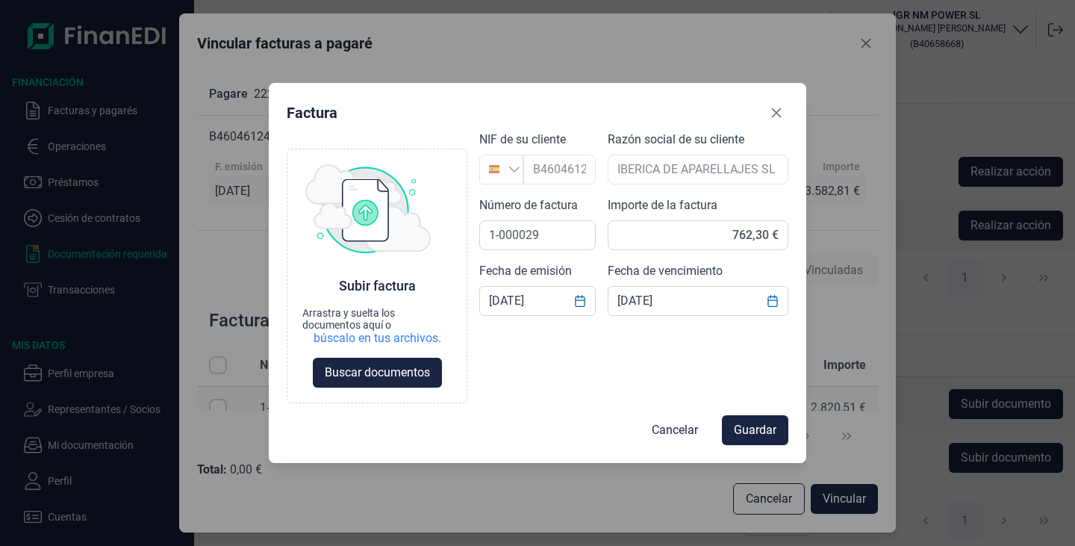
click at [763, 432] on span "Guardar" at bounding box center [755, 430] width 43 height 18
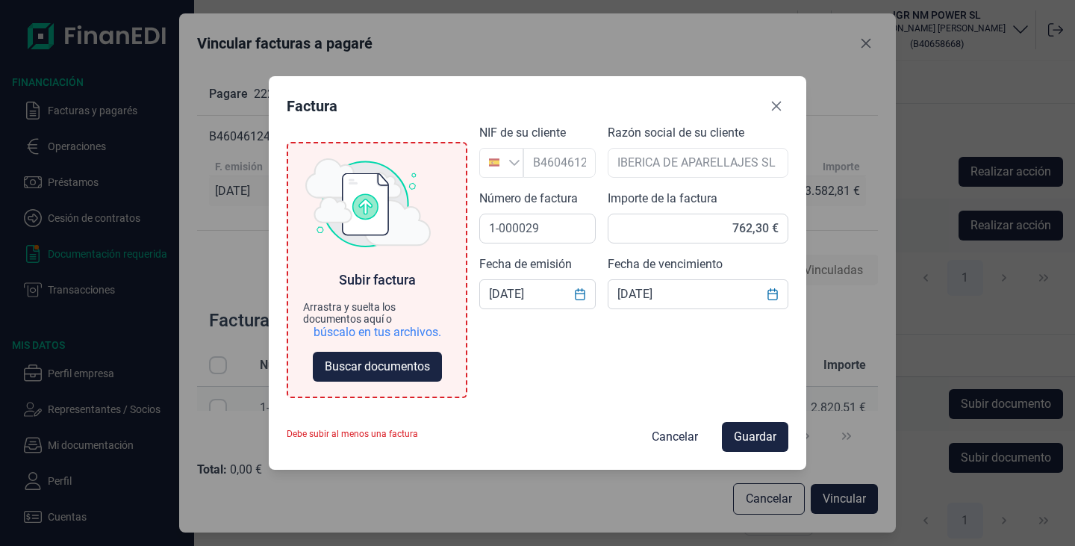
click at [386, 360] on span "Buscar documentos" at bounding box center [377, 366] width 105 height 18
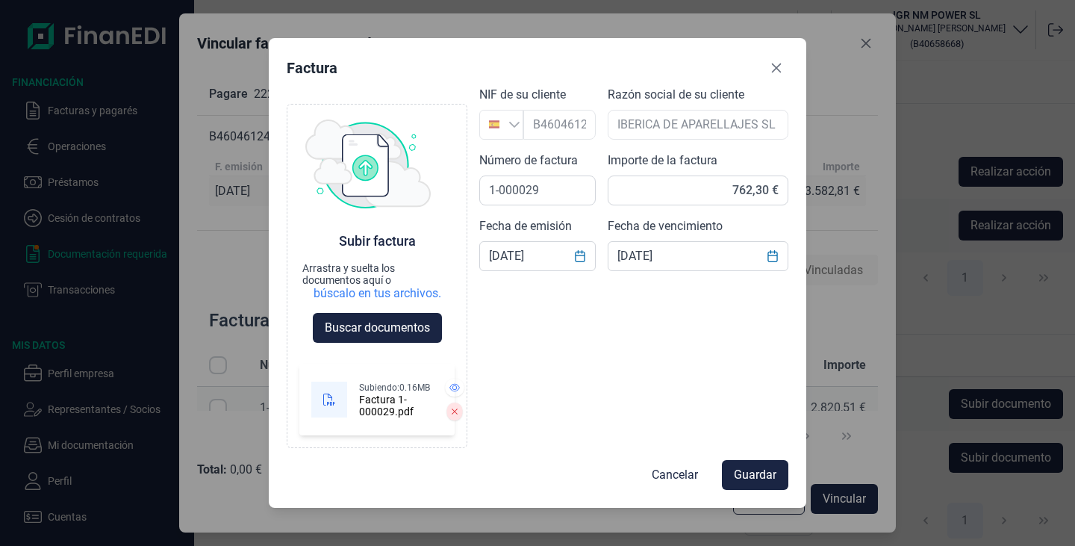
click at [752, 469] on span "Guardar" at bounding box center [755, 475] width 43 height 18
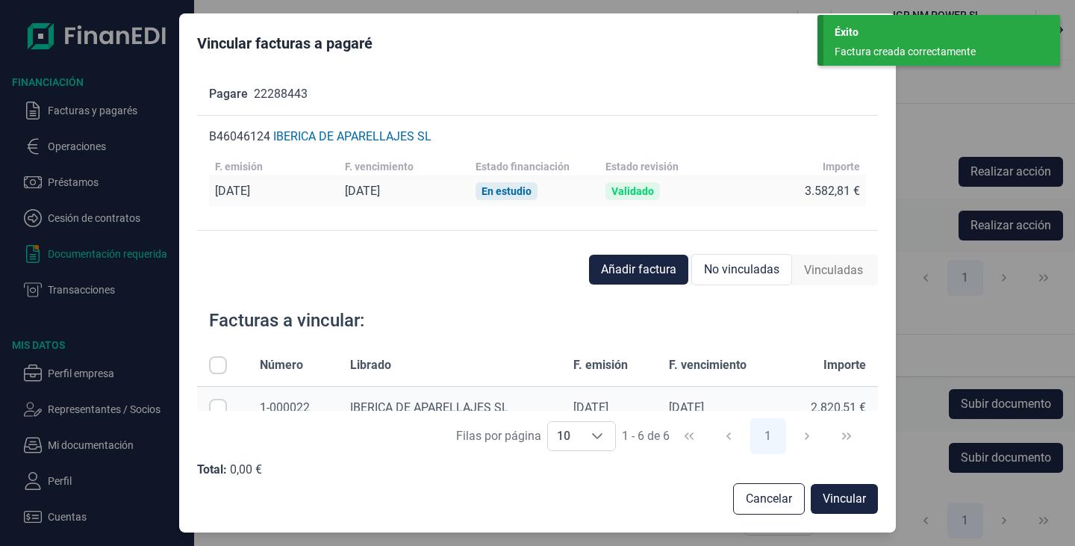
click at [218, 405] on input "Row Selected null" at bounding box center [218, 408] width 18 height 18
checkbox input "true"
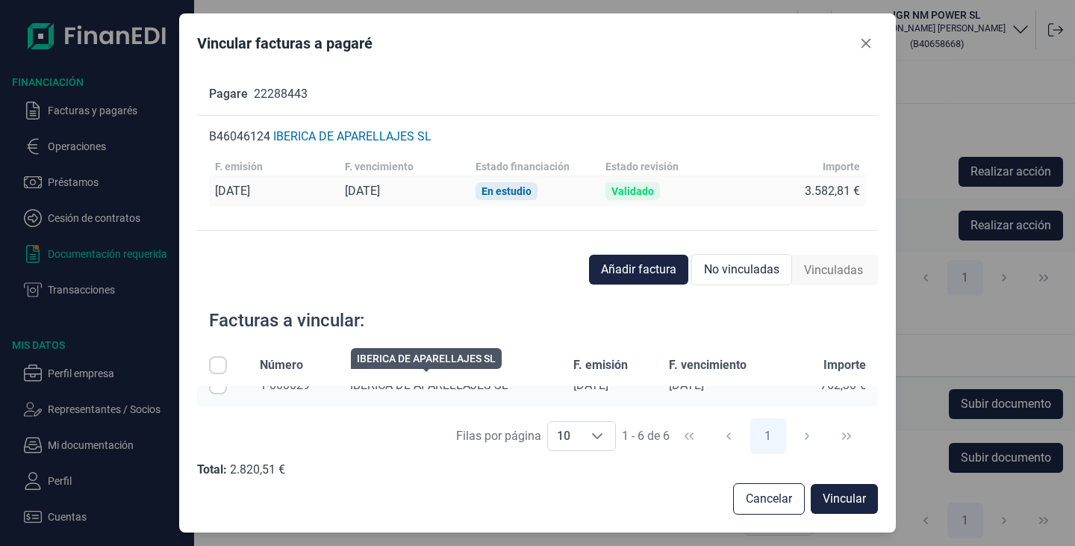
scroll to position [171, 0]
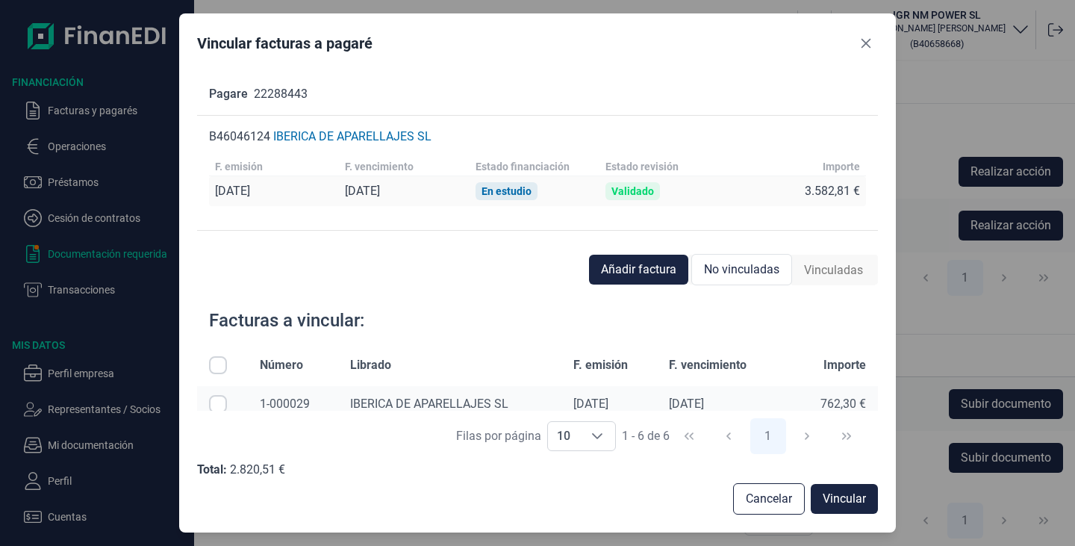
click at [223, 404] on input "Row Selected null" at bounding box center [218, 404] width 18 height 18
click at [222, 400] on input "Row Unselected null" at bounding box center [218, 404] width 18 height 18
checkbox input "false"
click at [649, 269] on span "Añadir factura" at bounding box center [638, 269] width 75 height 18
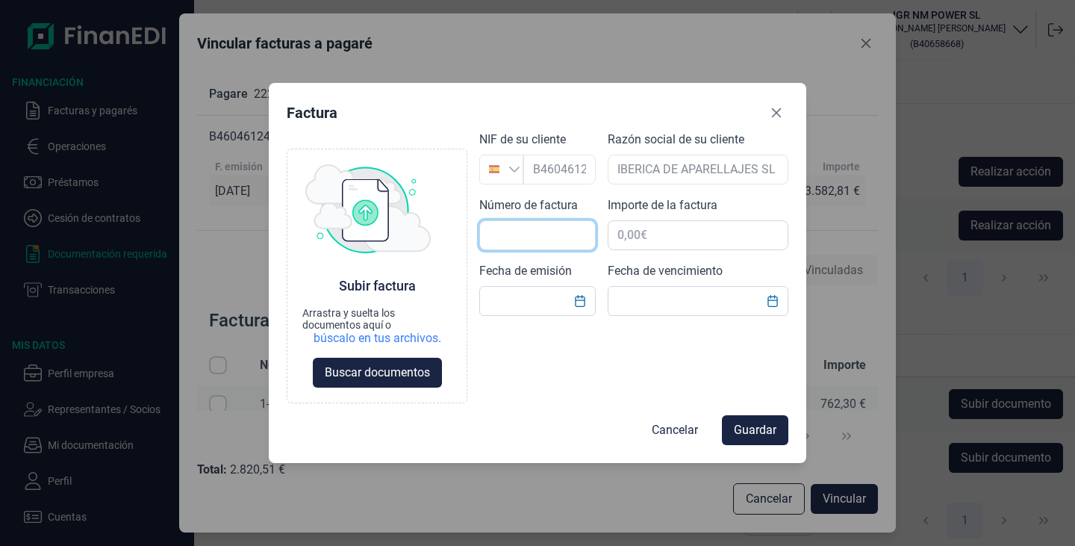
click at [531, 235] on input "text" at bounding box center [537, 235] width 116 height 30
type input "1-000029"
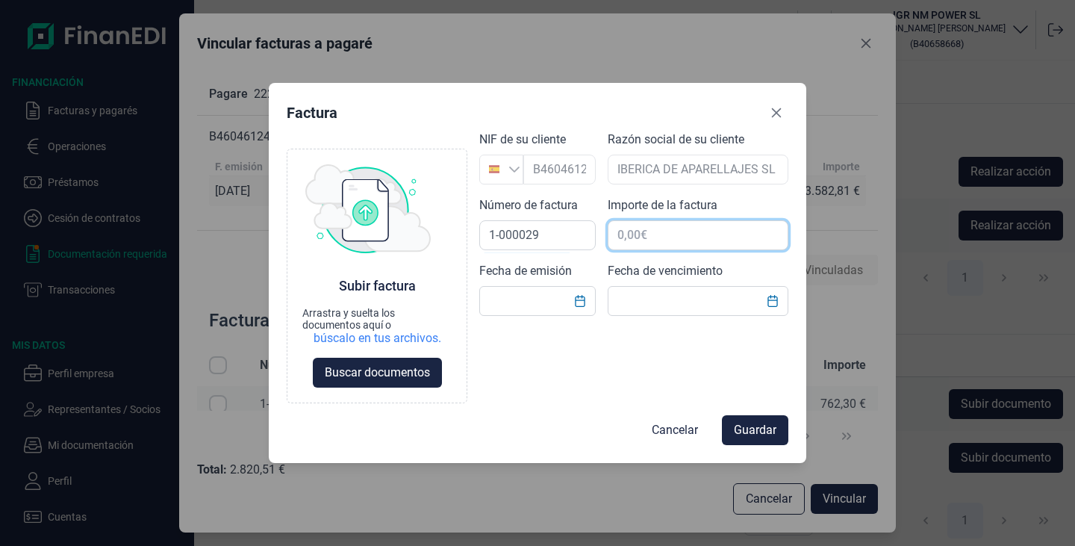
drag, startPoint x: 614, startPoint y: 234, endPoint x: 731, endPoint y: 234, distance: 117.2
click at [731, 234] on input "text" at bounding box center [698, 235] width 181 height 30
type input "762,30 €"
click at [587, 303] on button "Choose Date" at bounding box center [580, 300] width 28 height 27
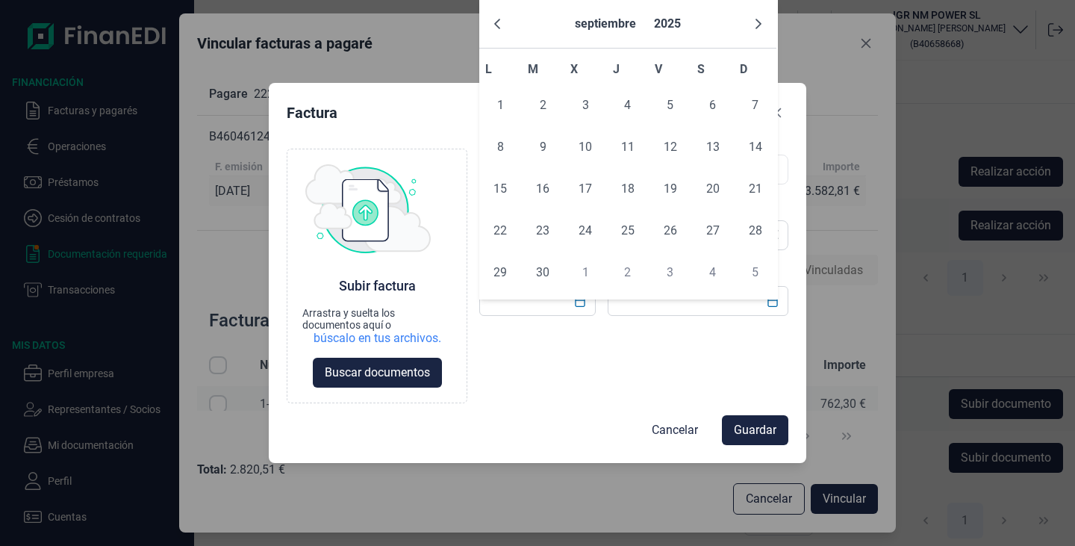
click at [514, 310] on input "text" at bounding box center [537, 301] width 116 height 30
type input "[DATE]"
click at [653, 398] on div "Choose Subir factura Arrastra y suelta los documentos aquí o búscalo en tus arc…" at bounding box center [538, 267] width 502 height 273
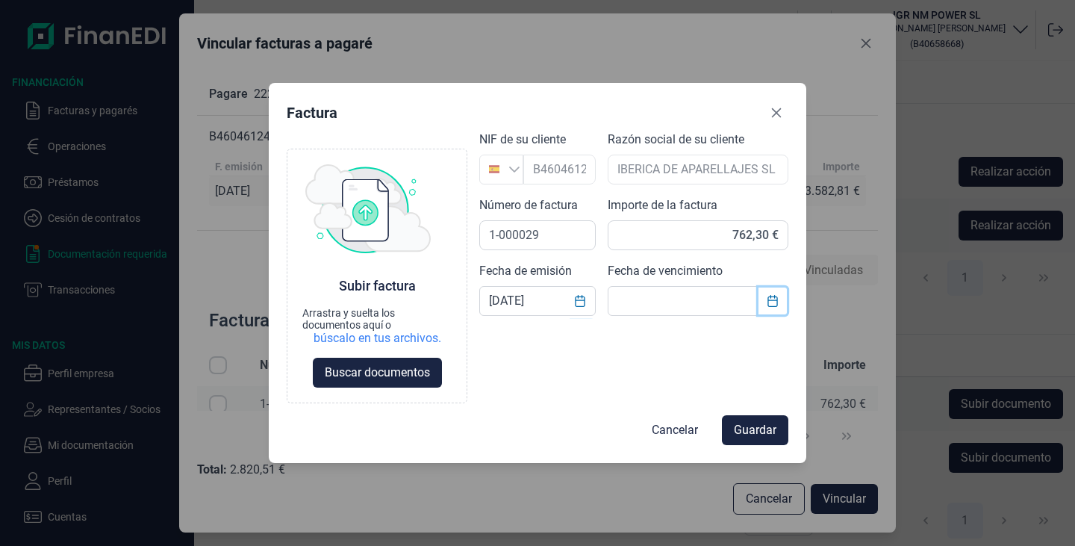
click at [775, 307] on button "Choose Date" at bounding box center [772, 300] width 28 height 27
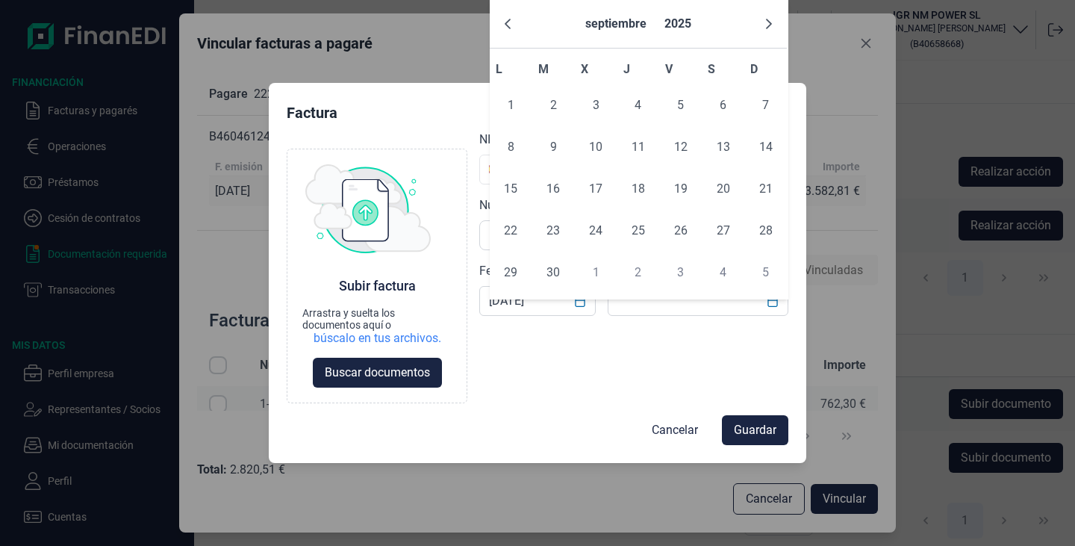
click at [555, 279] on span "30" at bounding box center [553, 272] width 30 height 30
type input "[DATE]"
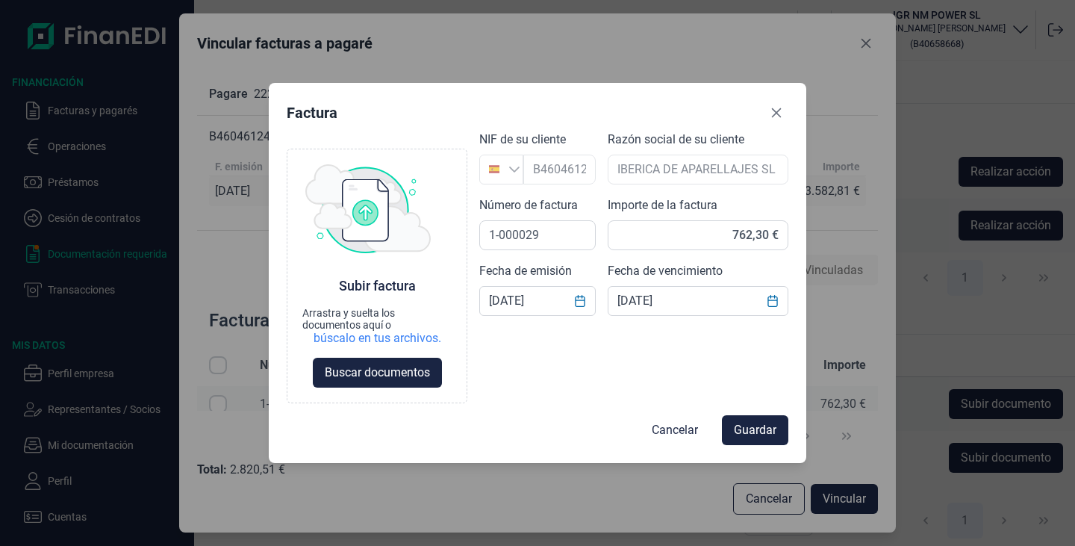
click at [749, 423] on span "Guardar" at bounding box center [755, 430] width 43 height 18
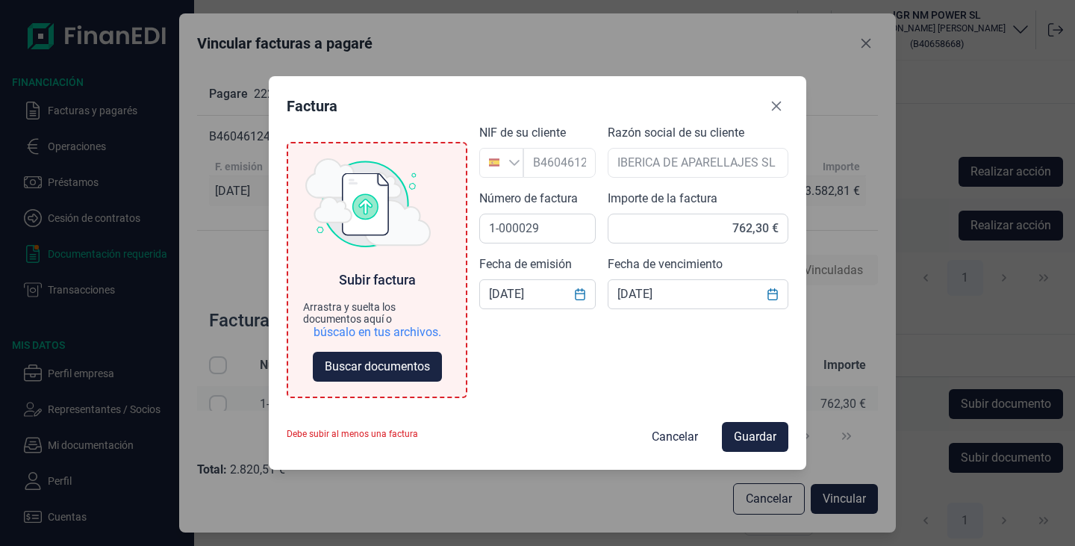
click at [380, 368] on span "Buscar documentos" at bounding box center [377, 366] width 105 height 18
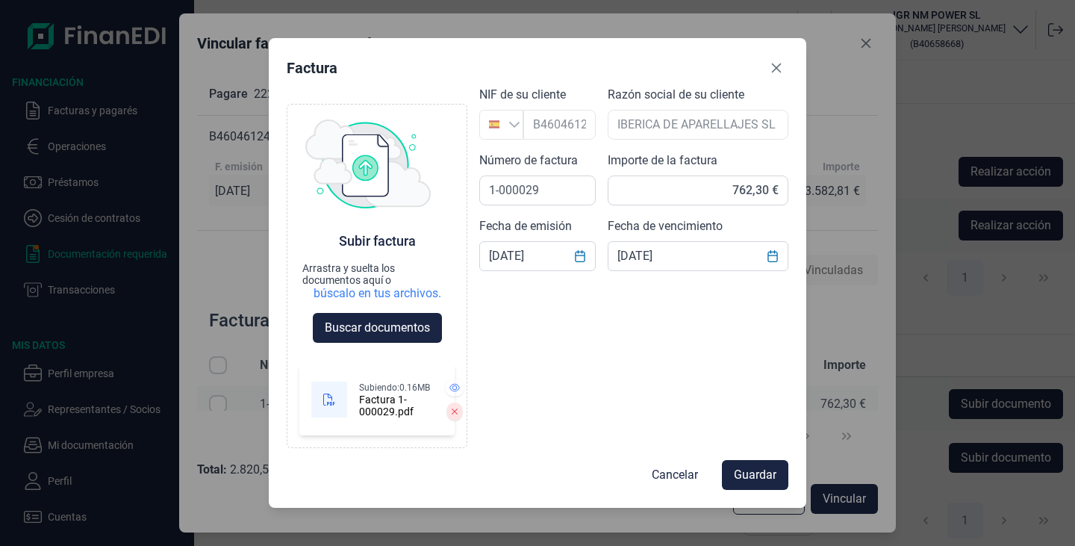
click at [766, 480] on span "Guardar" at bounding box center [755, 475] width 43 height 18
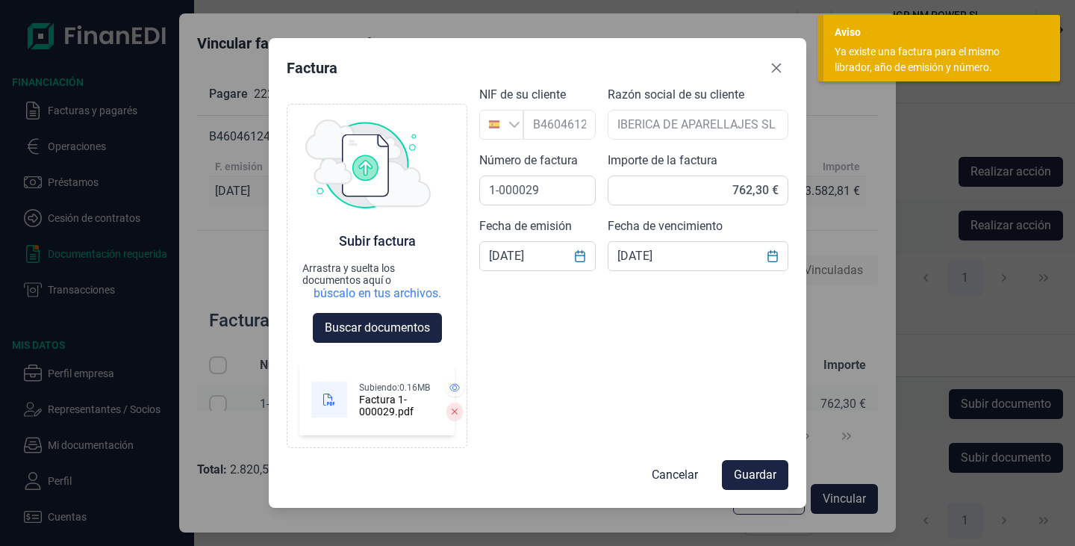
click at [734, 476] on span "Guardar" at bounding box center [755, 475] width 43 height 18
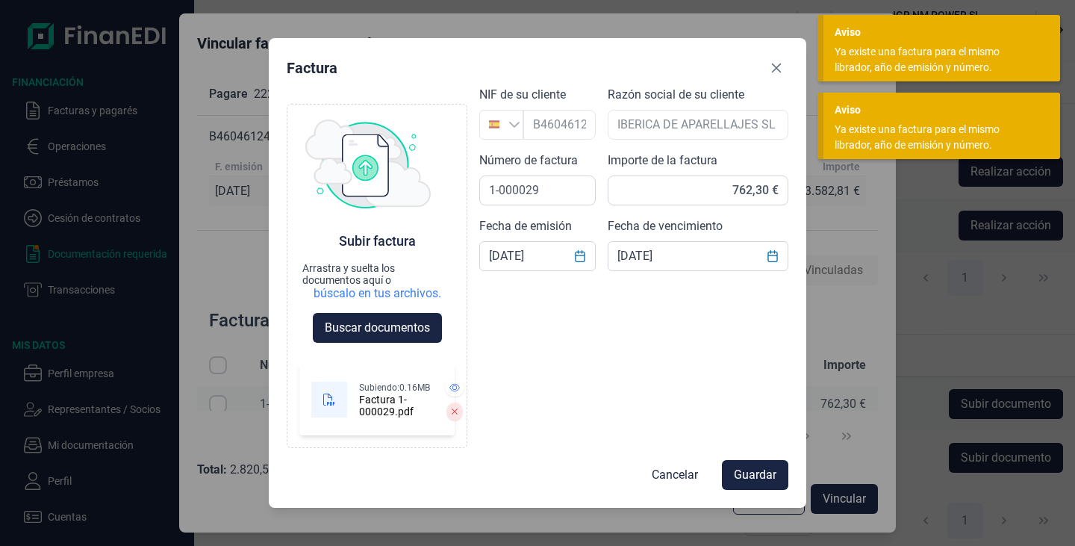
click at [664, 466] on span "Cancelar" at bounding box center [675, 475] width 46 height 18
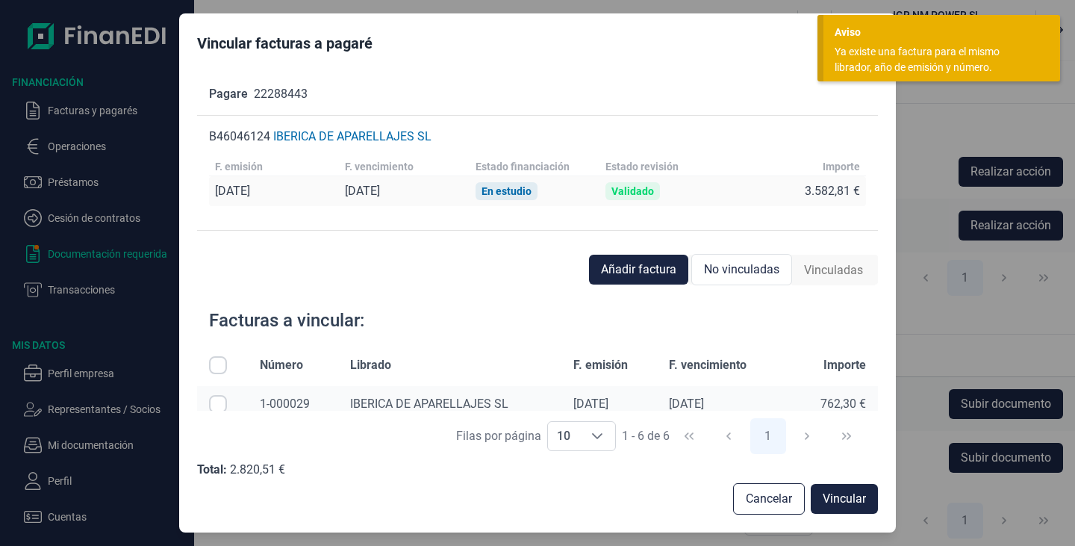
click at [219, 399] on input "Row Selected null" at bounding box center [218, 404] width 18 height 18
checkbox input "true"
drag, startPoint x: 219, startPoint y: 399, endPoint x: 831, endPoint y: 502, distance: 621.2
click at [831, 502] on span "Vincular" at bounding box center [843, 499] width 43 height 18
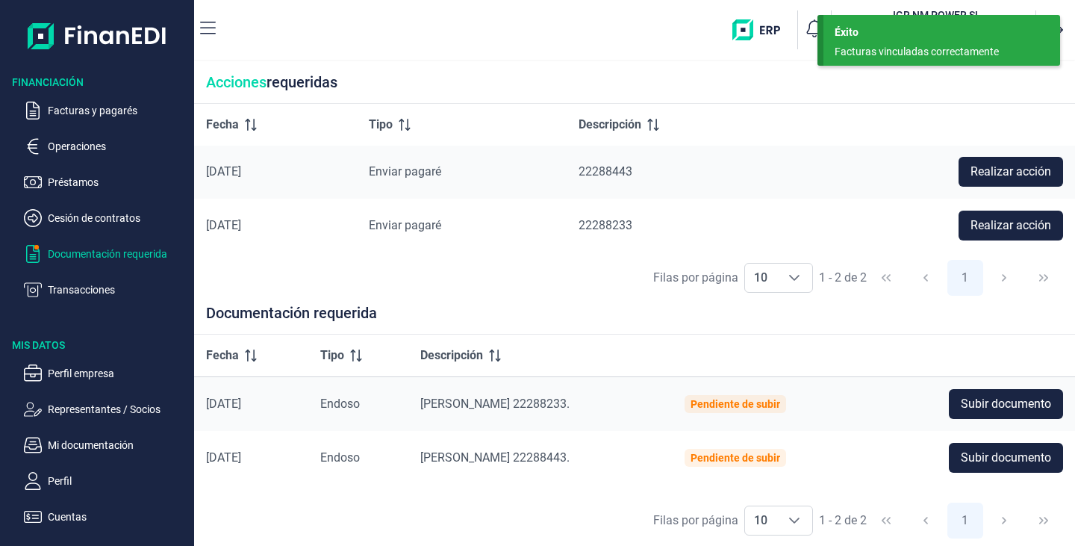
scroll to position [0, 0]
click at [979, 219] on span "Realizar acción" at bounding box center [1010, 227] width 81 height 18
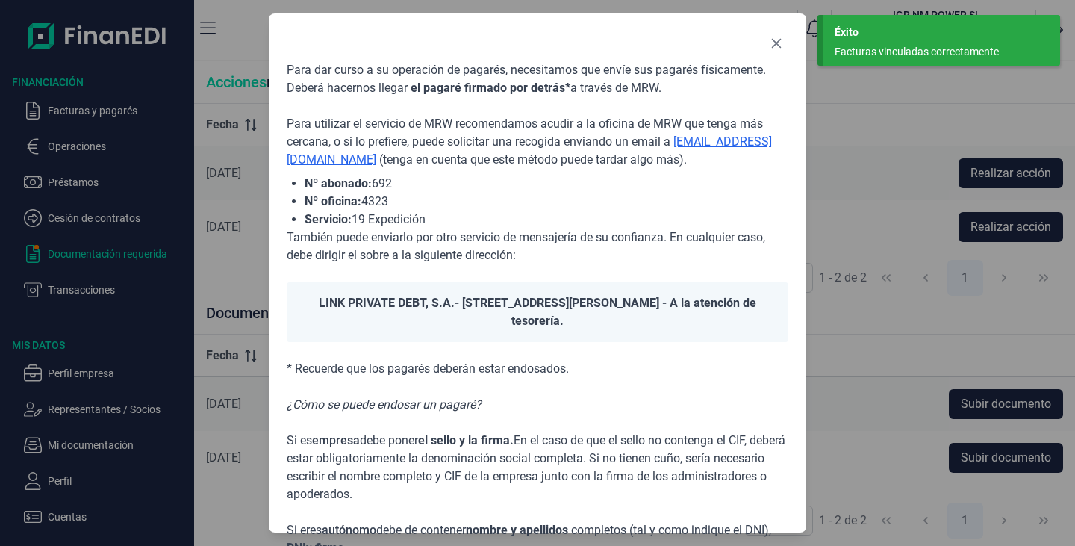
click at [609, 410] on p "¿Cómo se puede endosar un pagaré?" at bounding box center [538, 405] width 502 height 18
click at [1014, 187] on div "Para dar curso a su operación de pagarés, necesitamos que envíe sus pagarés fís…" at bounding box center [537, 273] width 1075 height 546
click at [1002, 157] on div "Para dar curso a su operación de pagarés, necesitamos que envíe sus pagarés fís…" at bounding box center [537, 273] width 1075 height 546
click at [786, 47] on button "Close" at bounding box center [776, 43] width 24 height 24
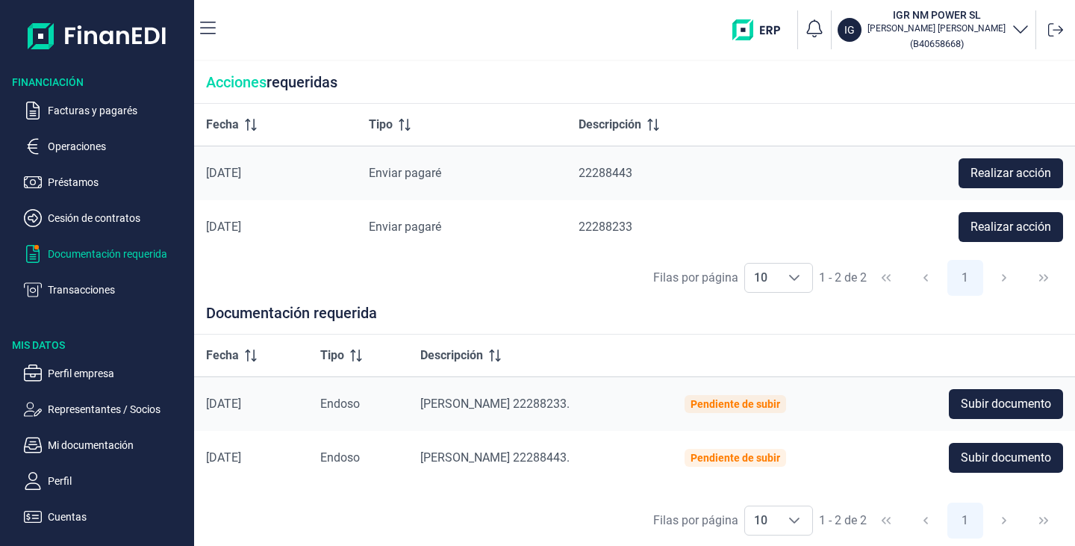
click at [117, 450] on p "Mi documentación" at bounding box center [118, 445] width 140 height 18
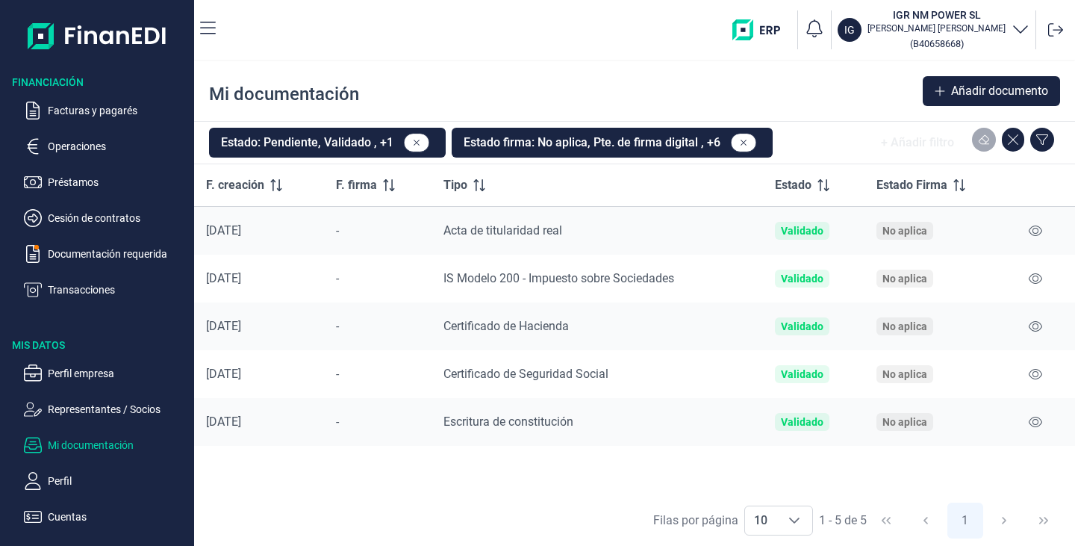
click at [99, 290] on p "Transacciones" at bounding box center [118, 290] width 140 height 18
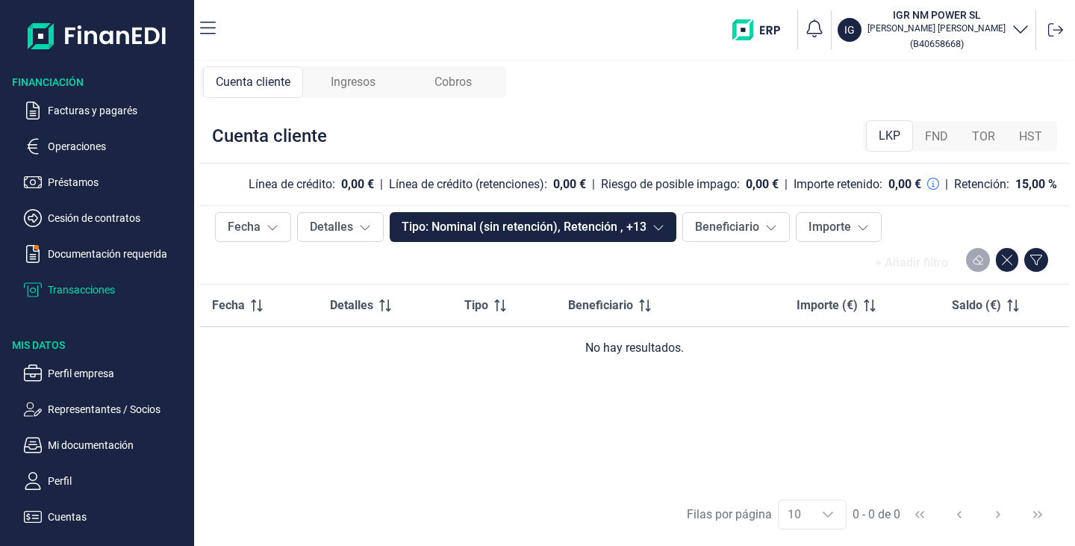
click at [122, 223] on p "Cesión de contratos" at bounding box center [118, 218] width 140 height 18
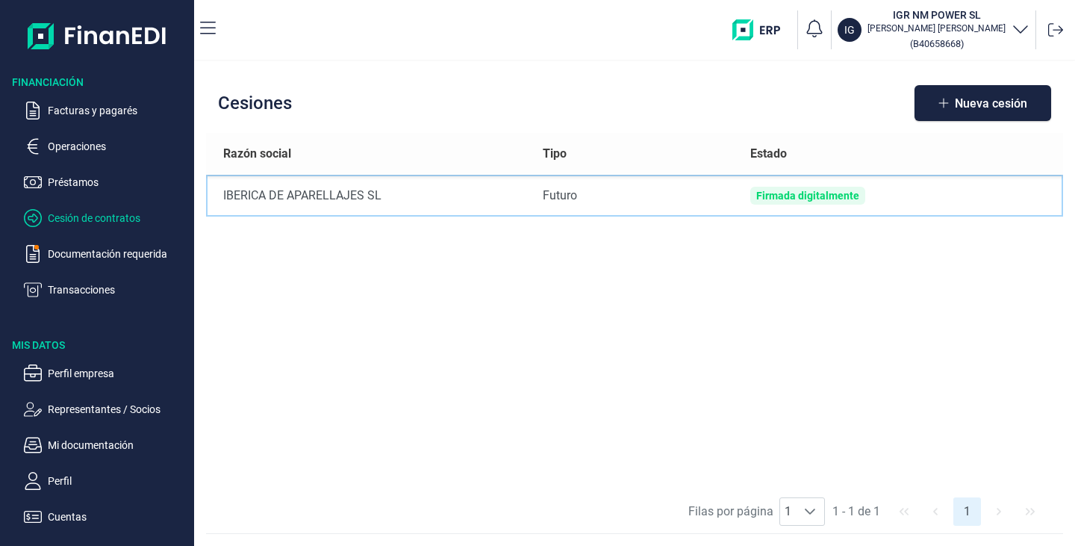
click at [822, 194] on div "Firmada digitalmente" at bounding box center [807, 196] width 103 height 12
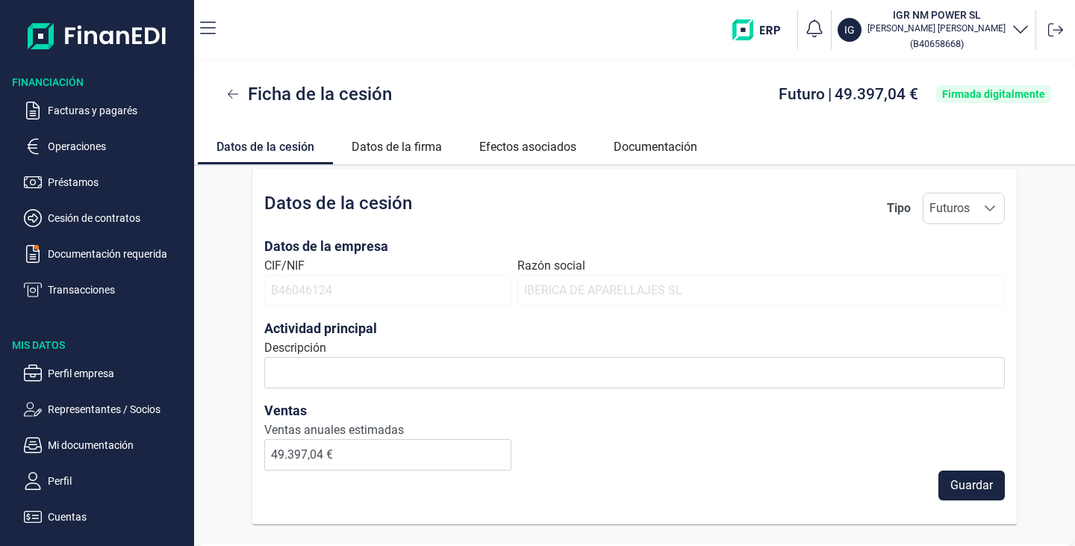
click at [972, 493] on span "Guardar" at bounding box center [971, 485] width 43 height 18
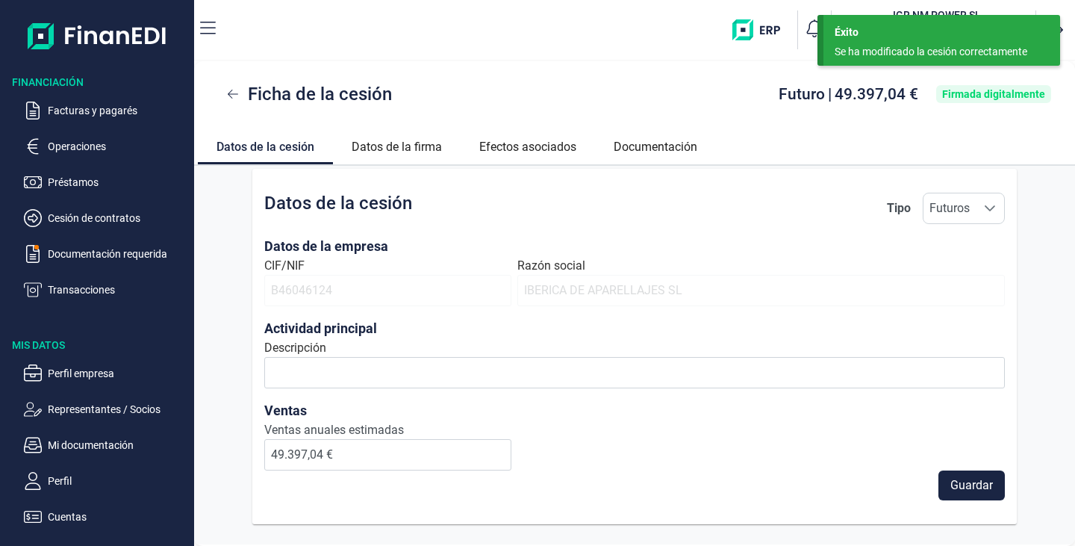
click at [964, 492] on span "Guardar" at bounding box center [971, 485] width 43 height 18
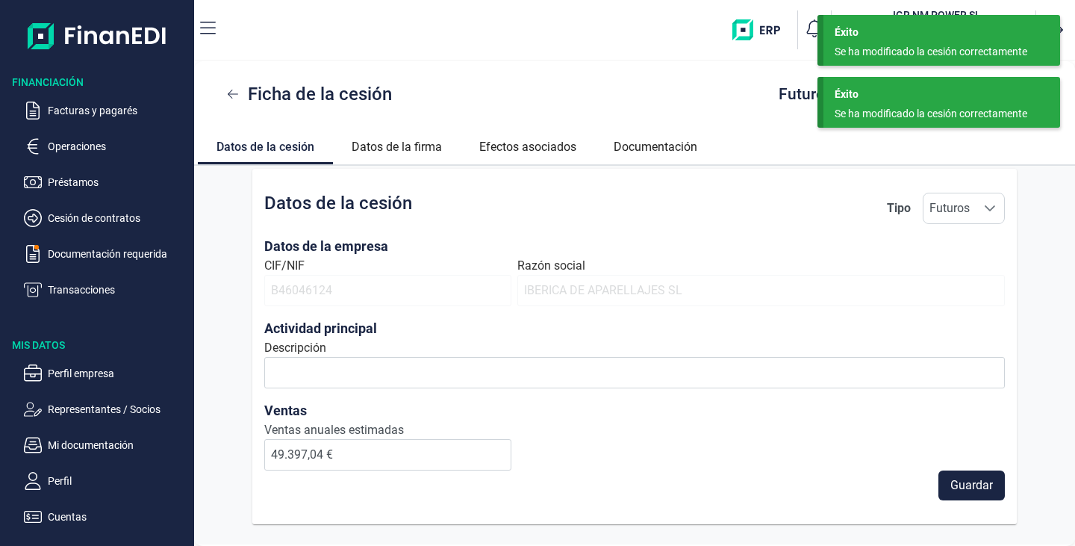
click at [81, 446] on p "Mi documentación" at bounding box center [118, 445] width 140 height 18
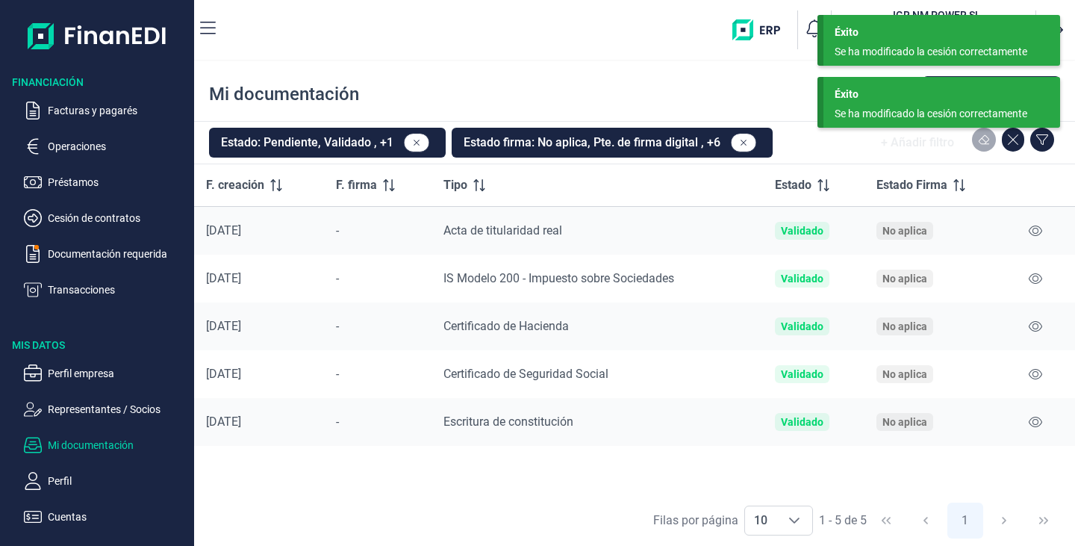
click at [87, 406] on p "Representantes / Socios" at bounding box center [118, 409] width 140 height 18
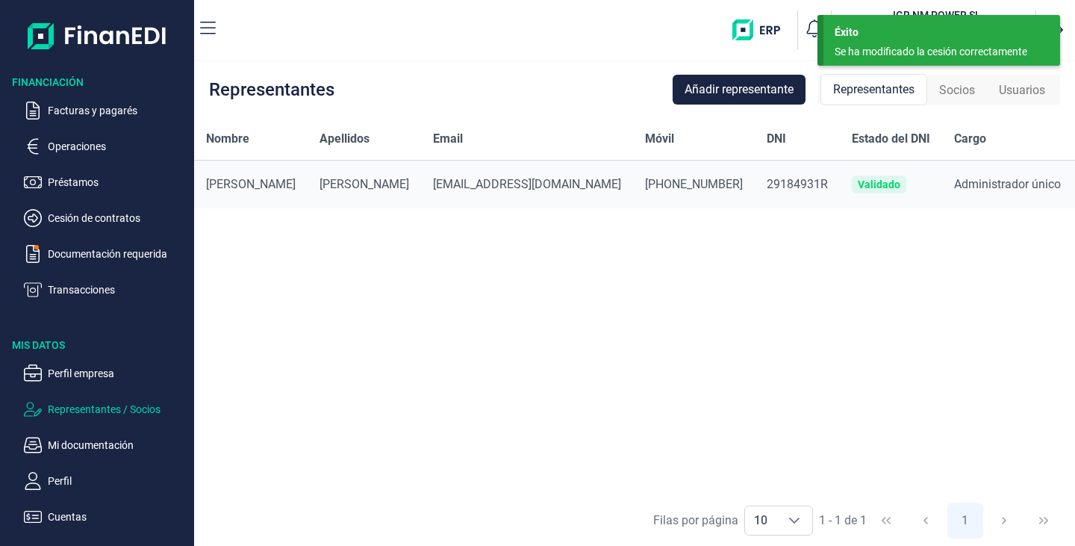
click at [75, 378] on p "Perfil empresa" at bounding box center [118, 373] width 140 height 18
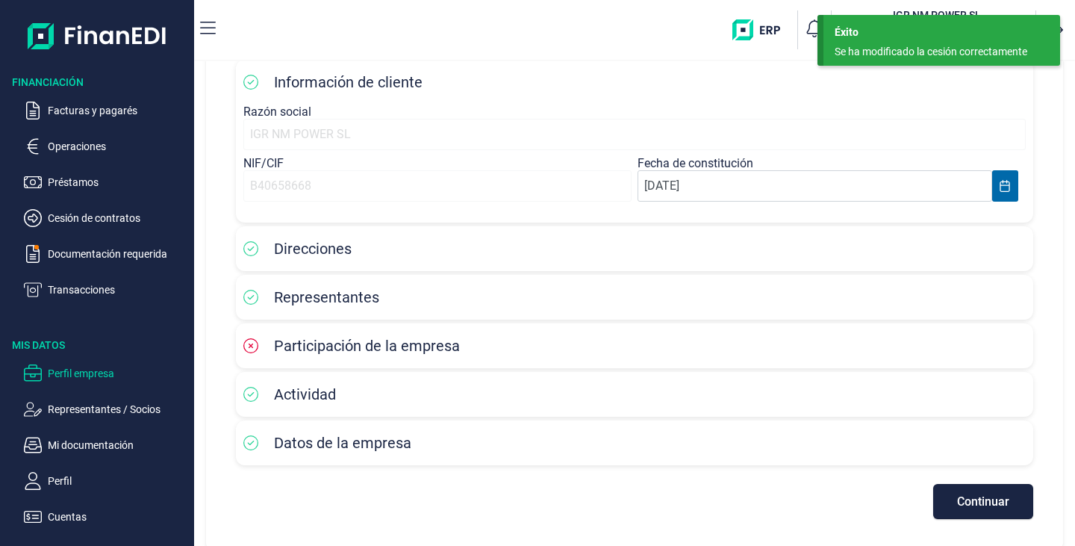
scroll to position [113, 0]
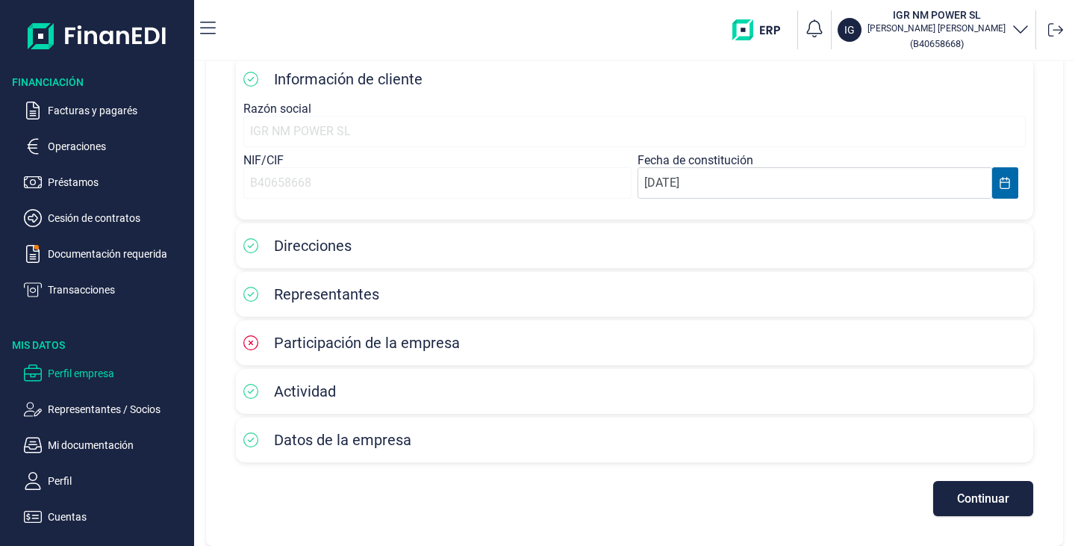
click at [63, 115] on p "Facturas y pagarés" at bounding box center [118, 111] width 140 height 18
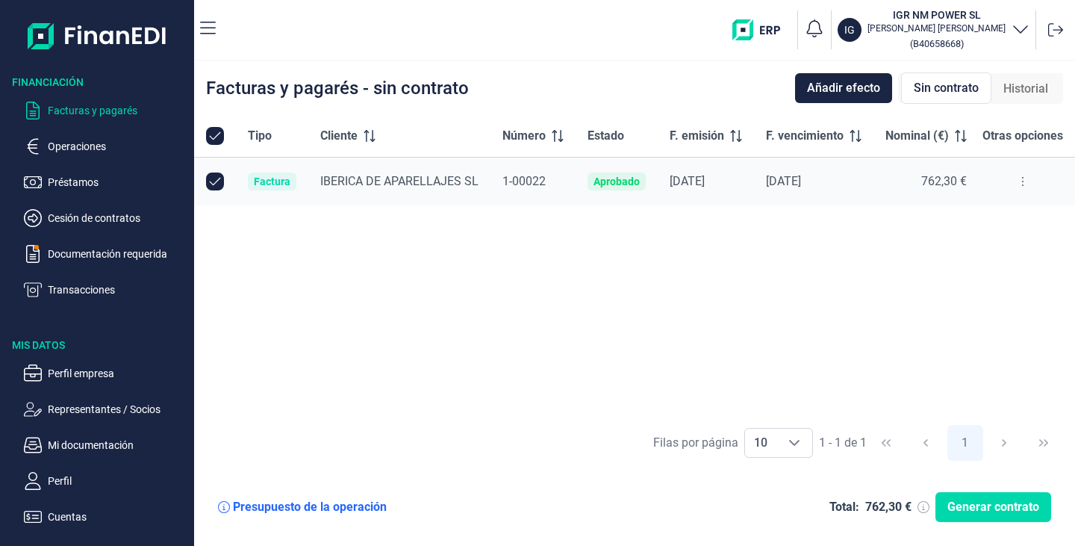
checkbox input "true"
click at [211, 179] on input "Row Unselected null" at bounding box center [215, 181] width 18 height 18
checkbox input "false"
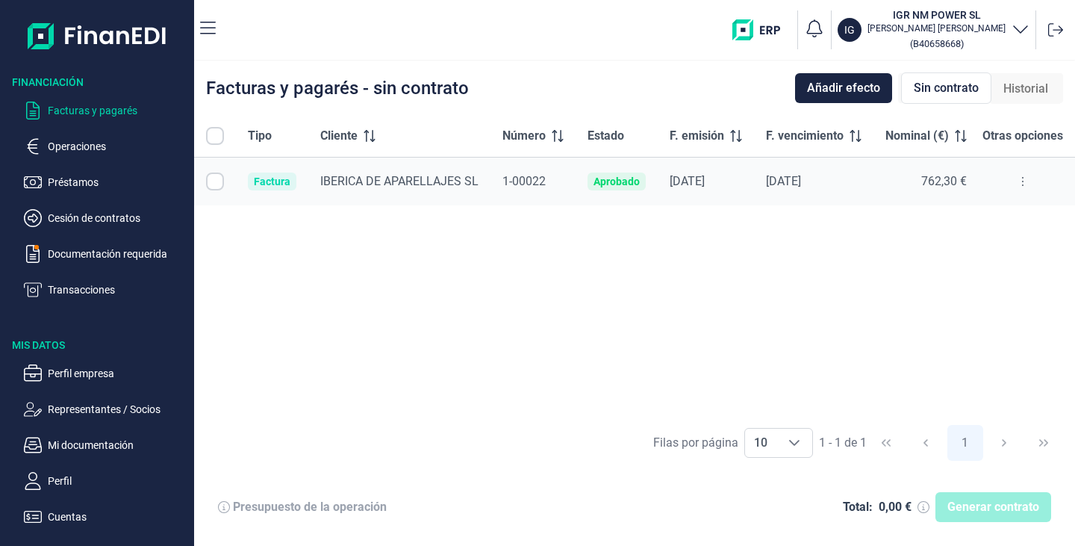
click at [940, 80] on span "Sin contrato" at bounding box center [946, 88] width 65 height 18
